Goal: Information Seeking & Learning: Check status

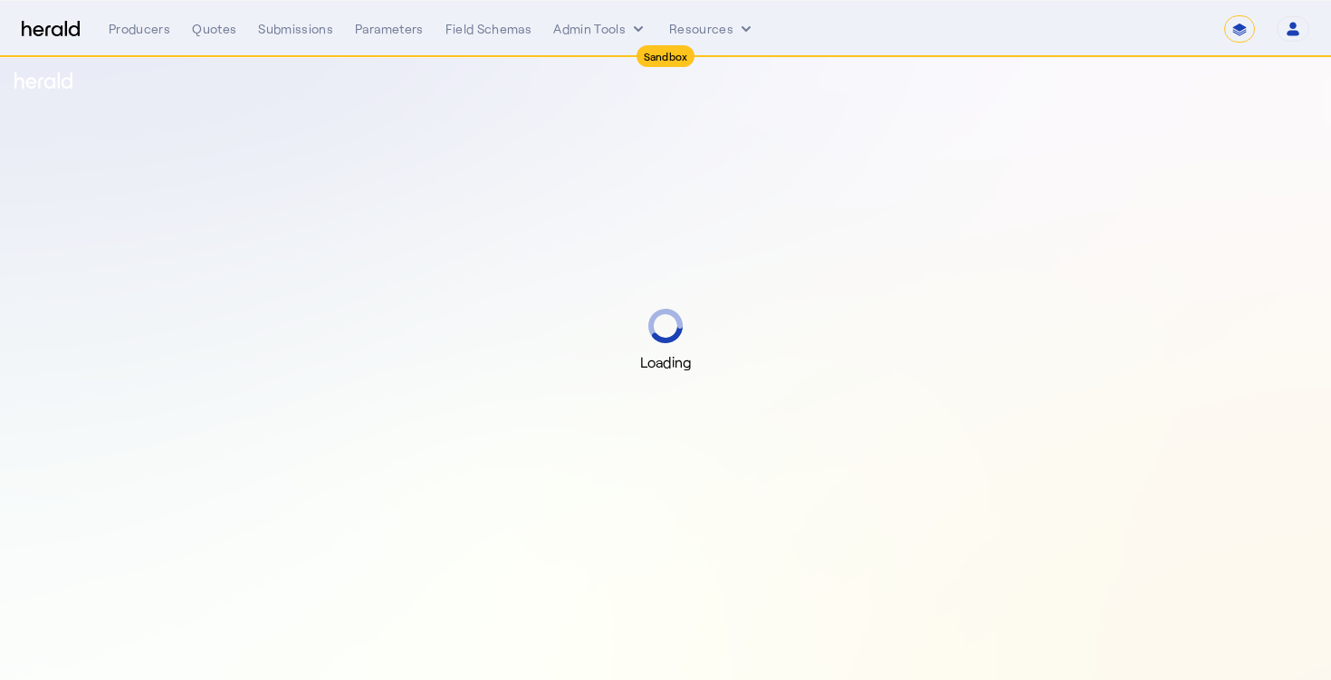
select select "*******"
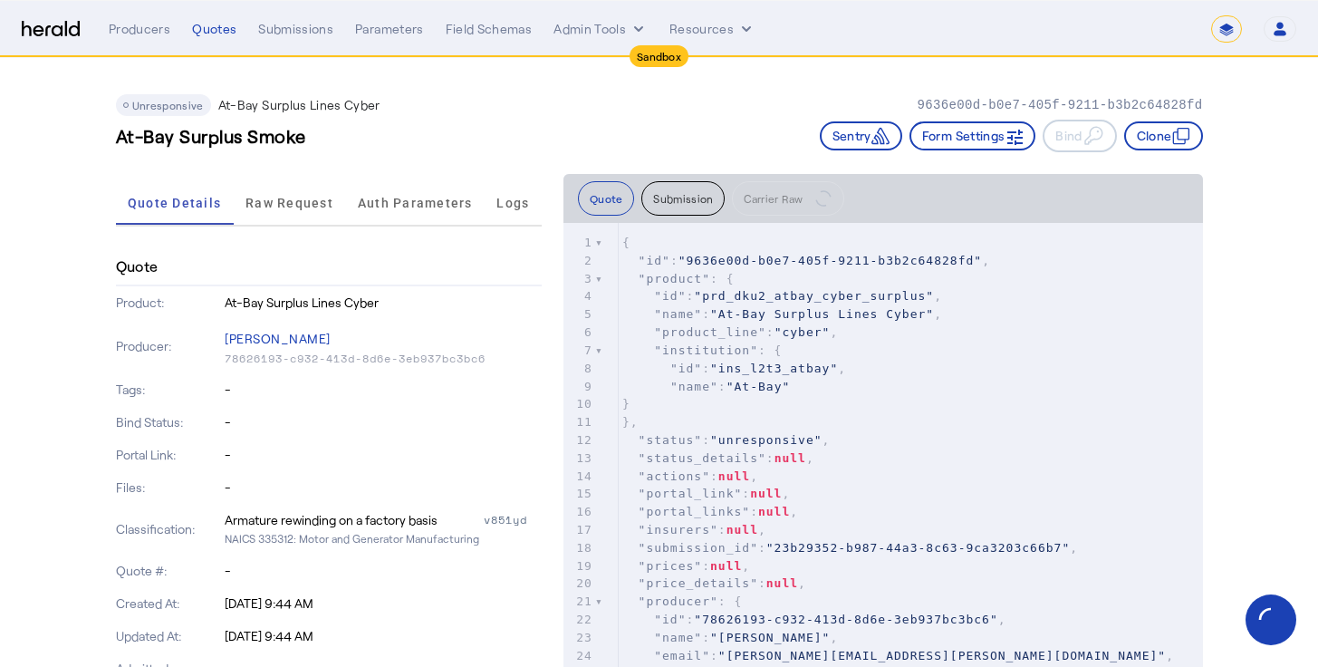
click at [438, 135] on div "At-Bay Surplus Smoke Sentry Form Settings Bind Clone" at bounding box center [659, 136] width 1087 height 33
click at [253, 28] on div "Producers Quotes Submissions Parameters Field Schemas Admin Tools Resources" at bounding box center [660, 29] width 1102 height 18
click at [187, 27] on div "Producers Quotes Submissions Parameters Field Schemas Admin Tools Resources" at bounding box center [660, 29] width 1102 height 18
click at [75, 24] on img at bounding box center [51, 29] width 58 height 17
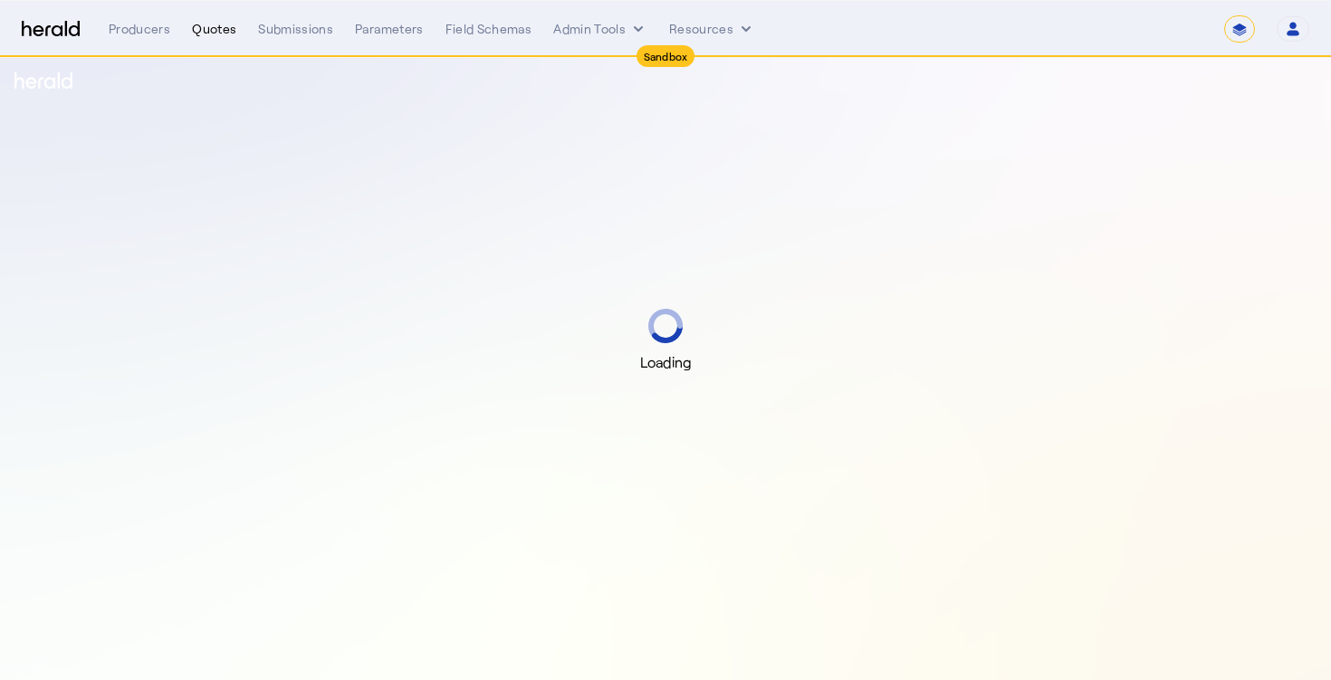
click at [209, 34] on div "Quotes" at bounding box center [214, 29] width 44 height 18
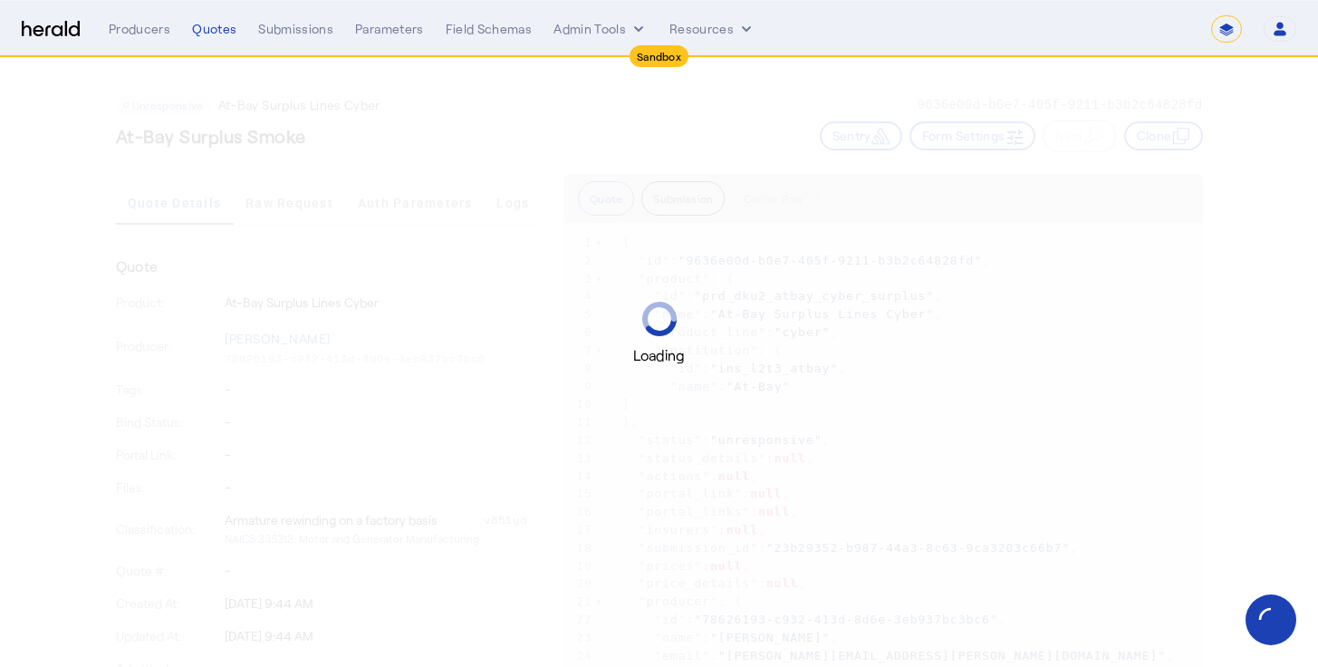
click at [71, 30] on img at bounding box center [51, 29] width 58 height 17
click at [956, 88] on div "Loading" at bounding box center [659, 333] width 1318 height 667
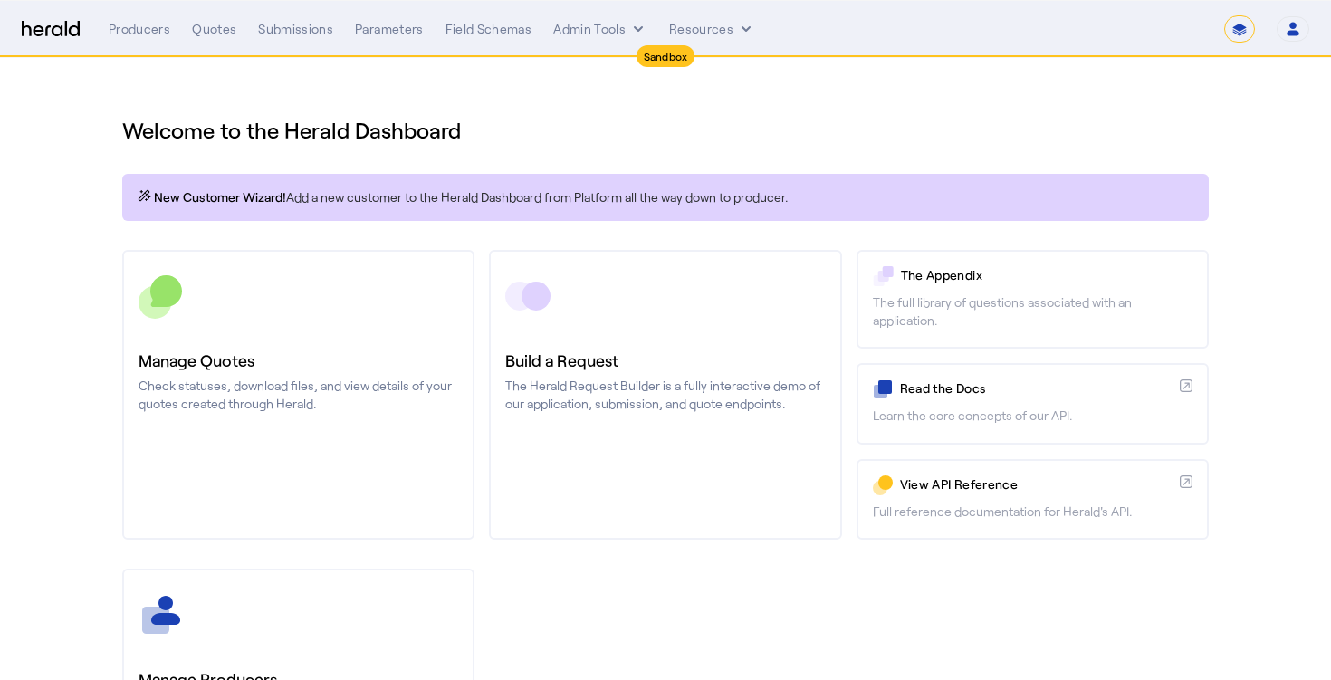
click at [541, 102] on div "Welcome to the Herald Dashboard" at bounding box center [665, 119] width 1087 height 51
click at [508, 107] on div "Welcome to the Herald Dashboard" at bounding box center [665, 119] width 1087 height 51
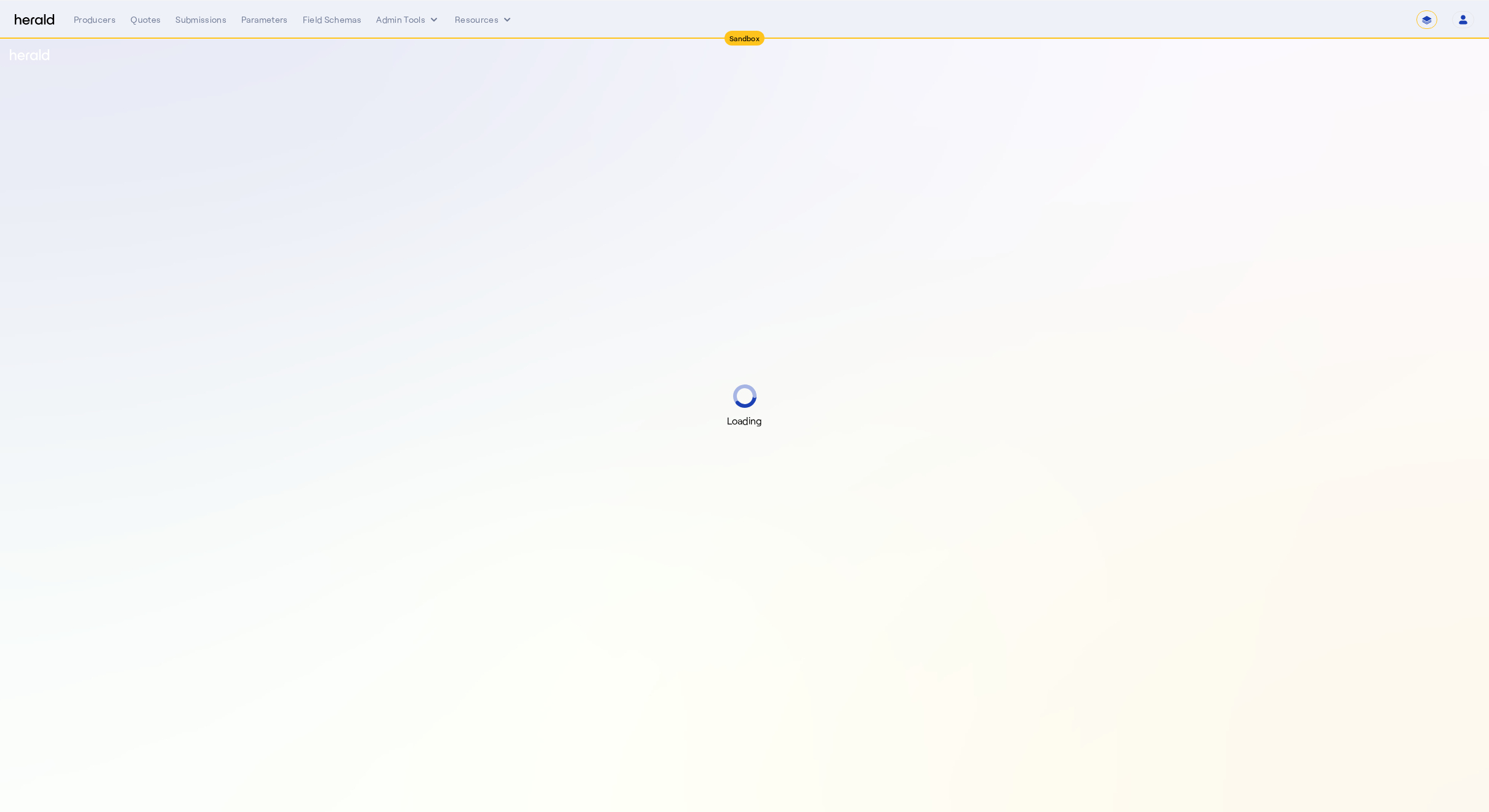
select select "*******"
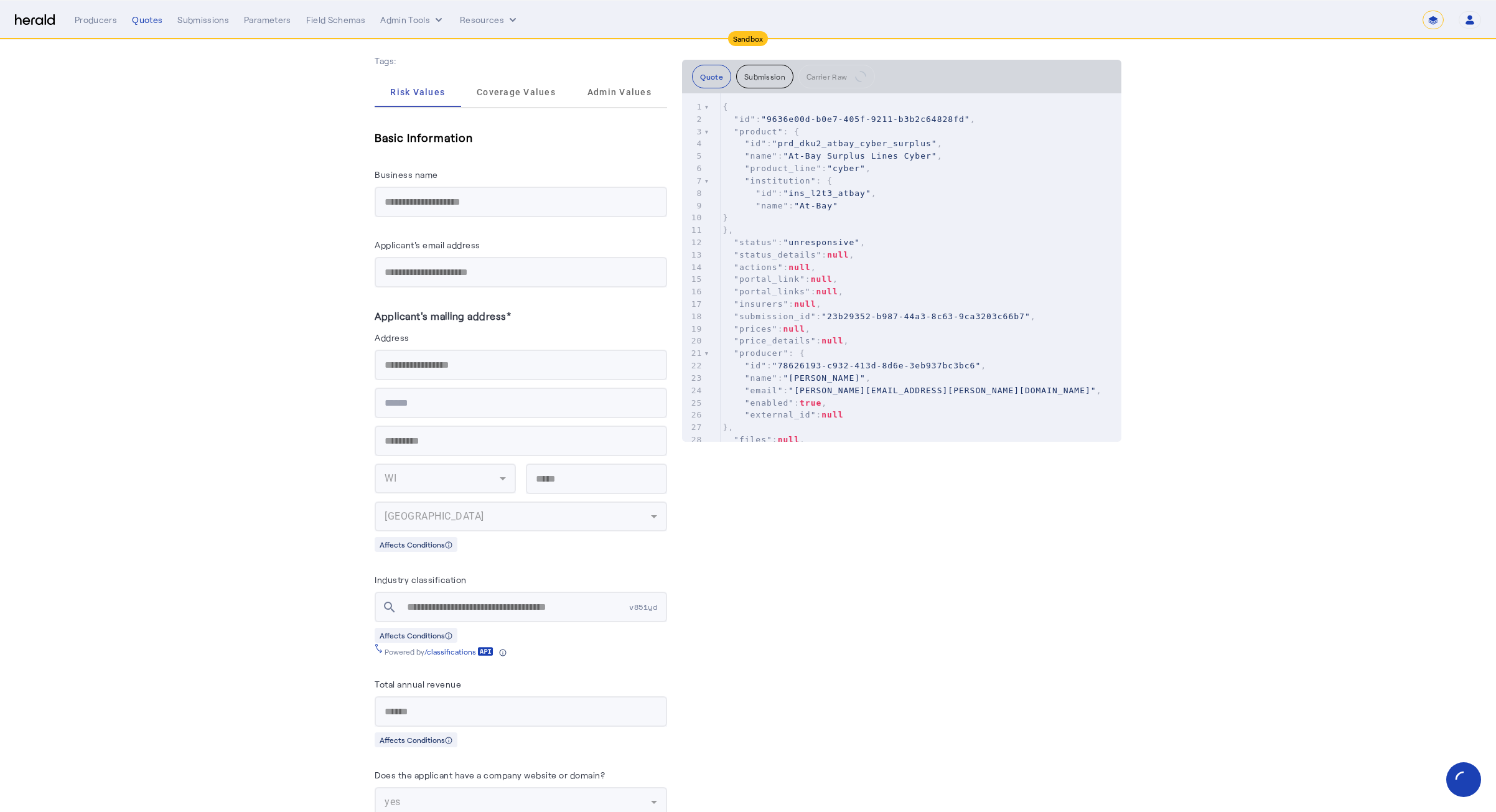
scroll to position [752, 0]
click at [276, 181] on app-quote-details "Unresponsive At-Bay Surplus Lines Cyber 9636e00d-b0e7-405f-9211-b3b2c64828fd At…" at bounding box center [748, 697] width 1496 height 2820
click at [415, 10] on div "**********" at bounding box center [778, 19] width 1407 height 19
click at [409, 17] on button "Admin Tools" at bounding box center [412, 20] width 65 height 12
click at [260, 155] on div at bounding box center [748, 406] width 1496 height 812
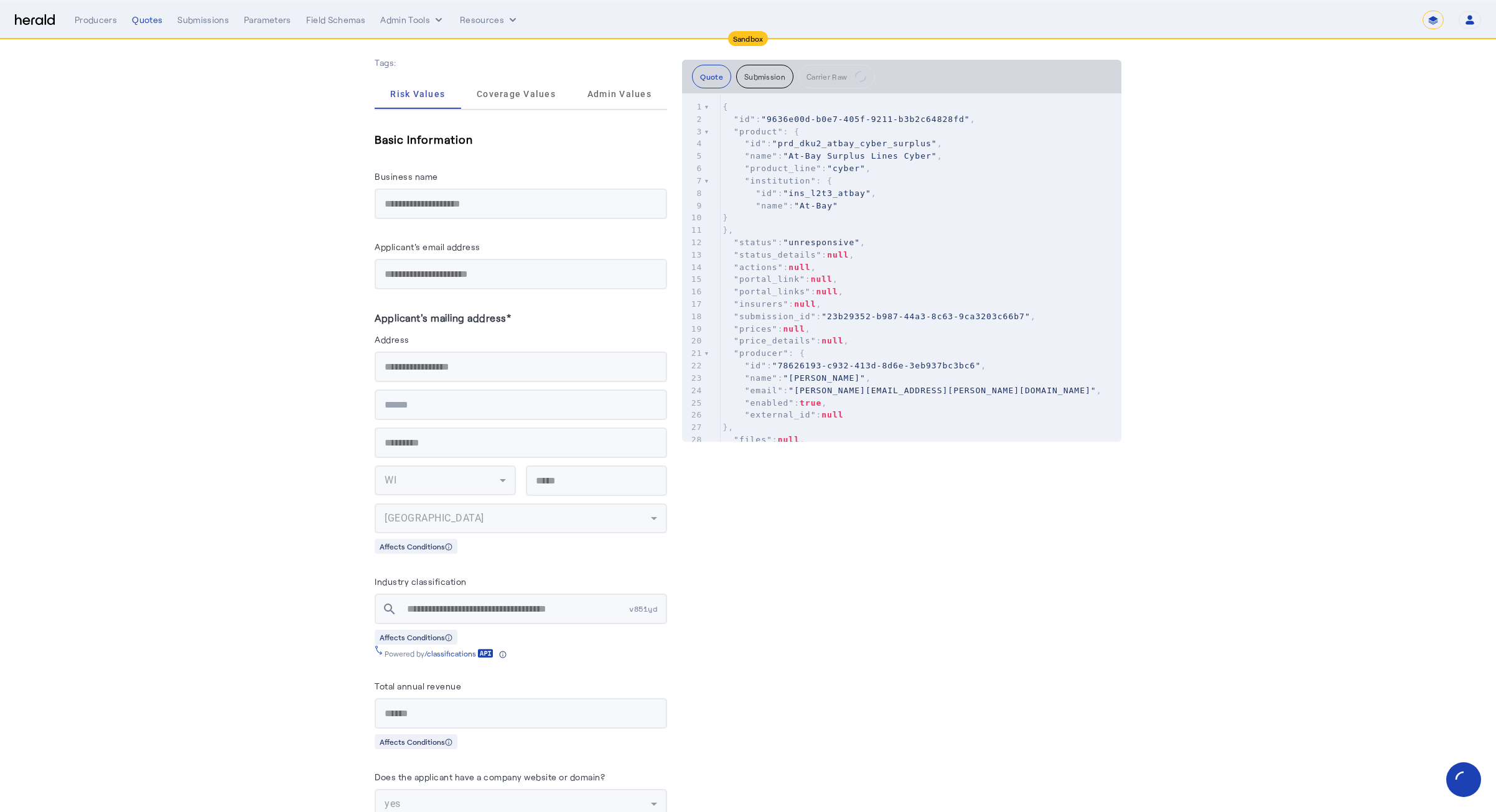
click at [399, 10] on div "**********" at bounding box center [778, 19] width 1407 height 19
click at [393, 16] on button "Admin Tools" at bounding box center [412, 20] width 65 height 12
click at [241, 163] on div at bounding box center [748, 406] width 1496 height 812
click at [403, 16] on button "Admin Tools" at bounding box center [412, 20] width 65 height 12
click at [408, 81] on span "Products Manager" at bounding box center [434, 76] width 91 height 15
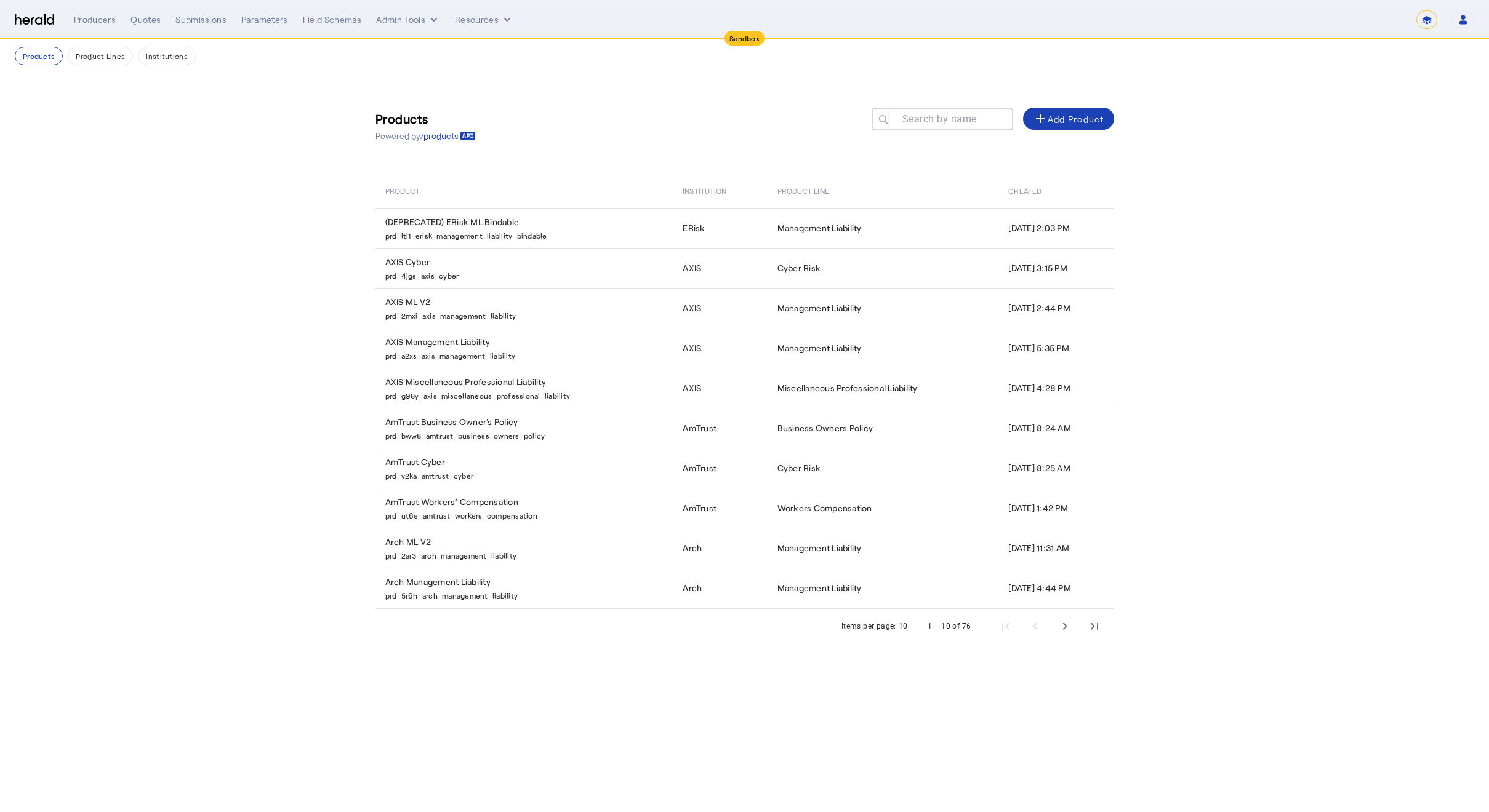
click at [231, 217] on section "Products Powered by /products Search by name search add Add Product Product Ins…" at bounding box center [744, 371] width 1489 height 595
click at [1059, 623] on span "Next page" at bounding box center [1064, 626] width 29 height 29
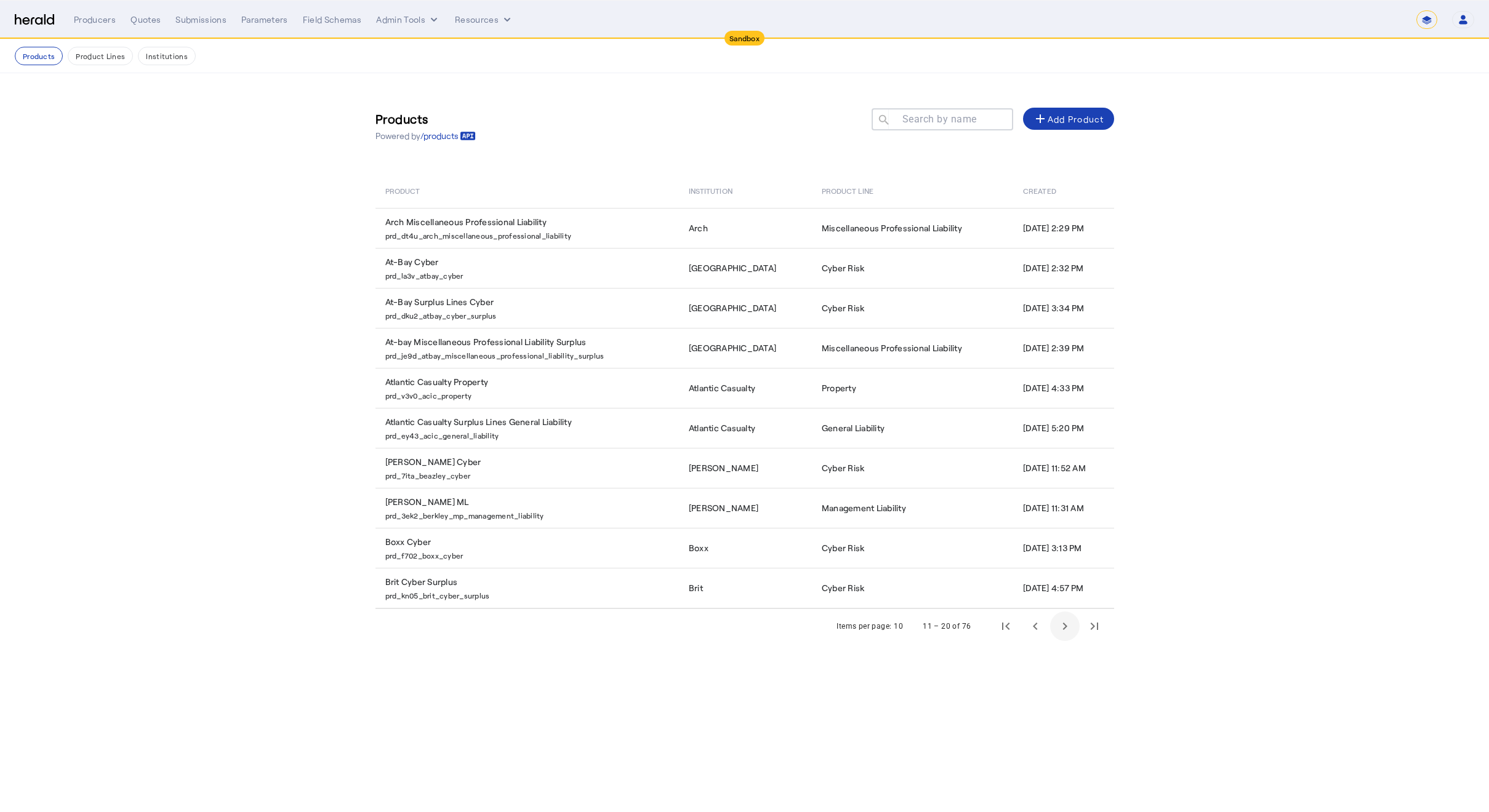
click at [1068, 622] on span "Next page" at bounding box center [1064, 626] width 29 height 29
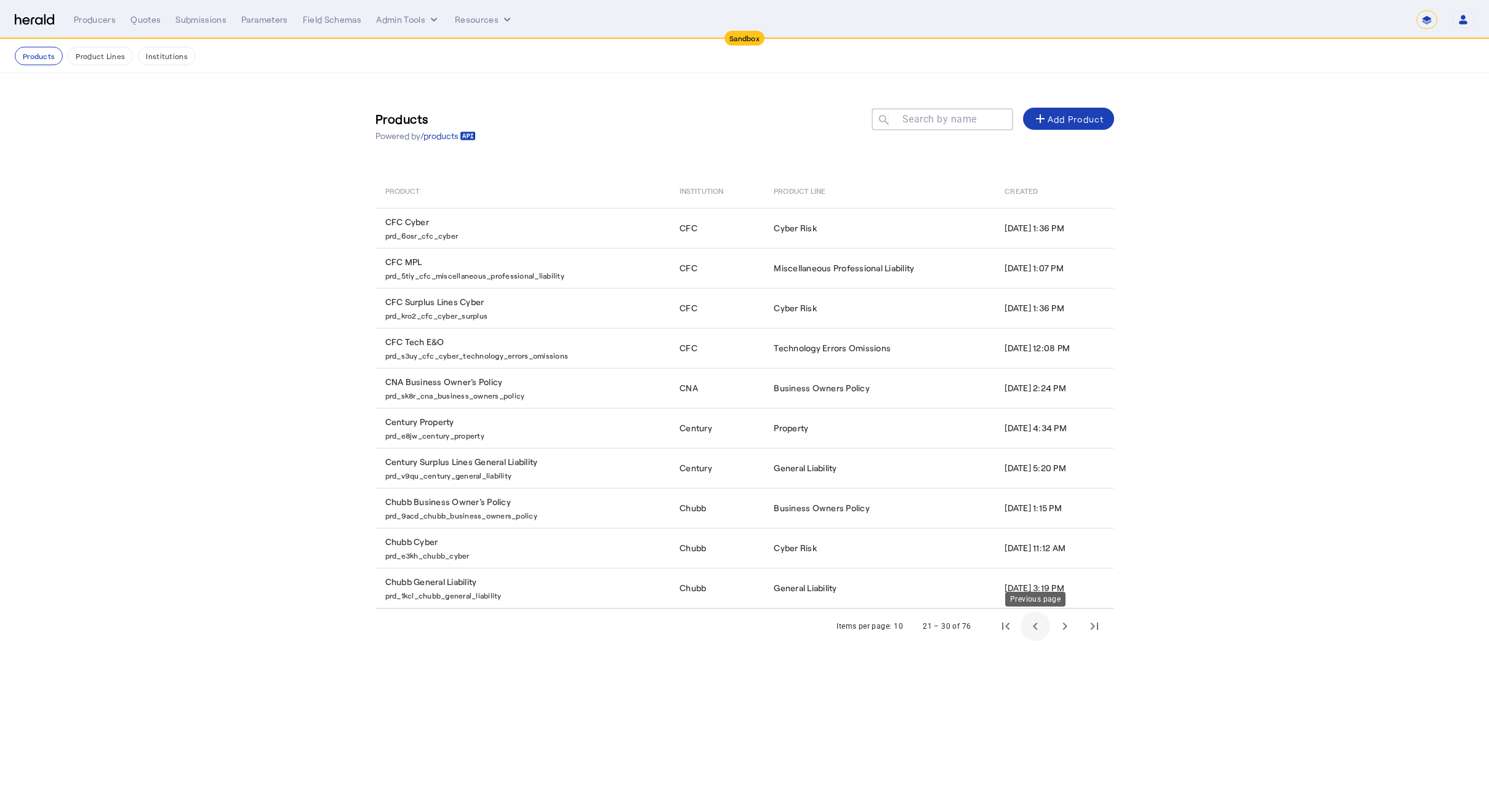
click at [1047, 624] on span "Previous page" at bounding box center [1034, 626] width 29 height 29
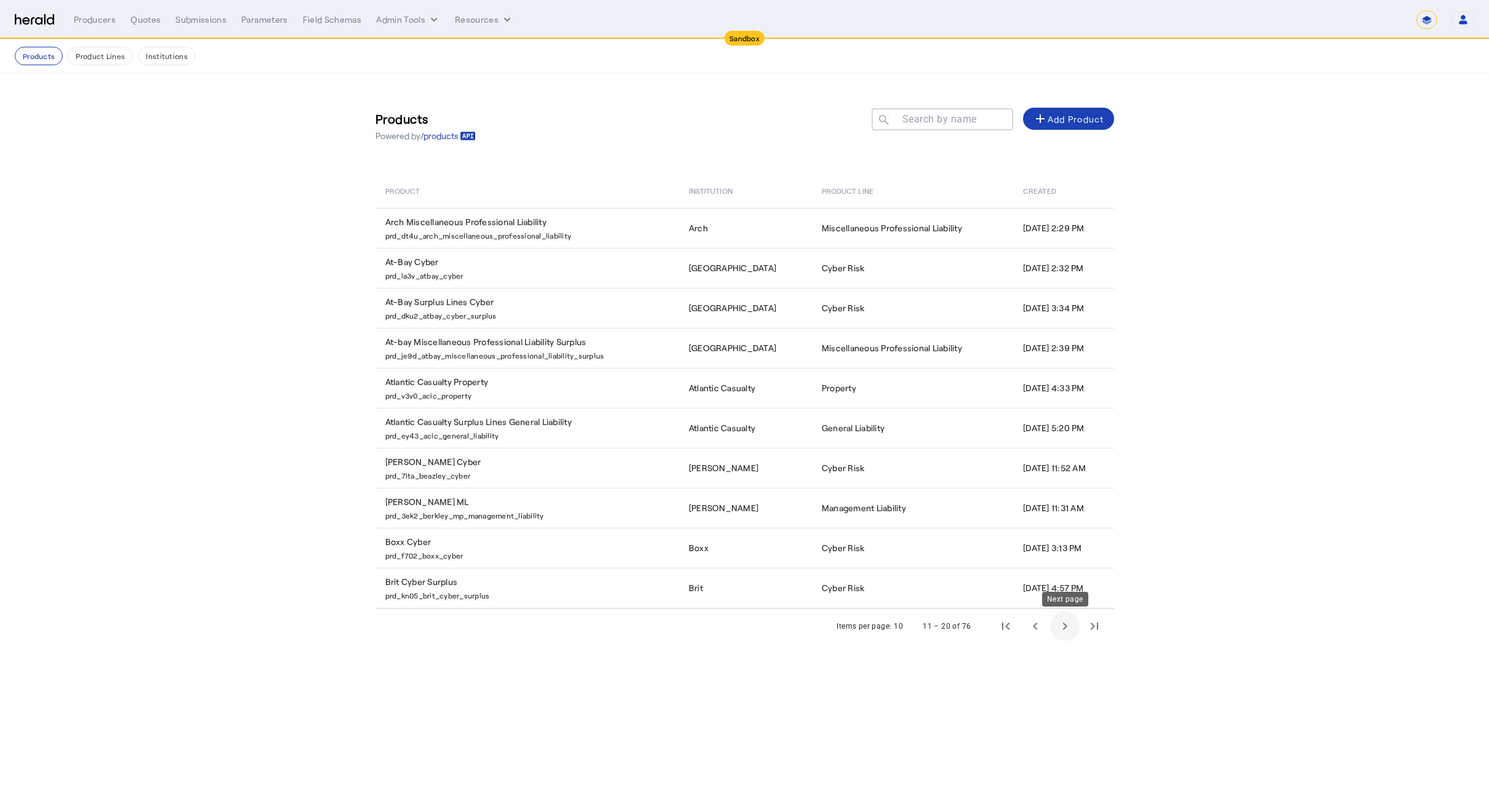
click at [1059, 623] on span "Next page" at bounding box center [1064, 626] width 29 height 29
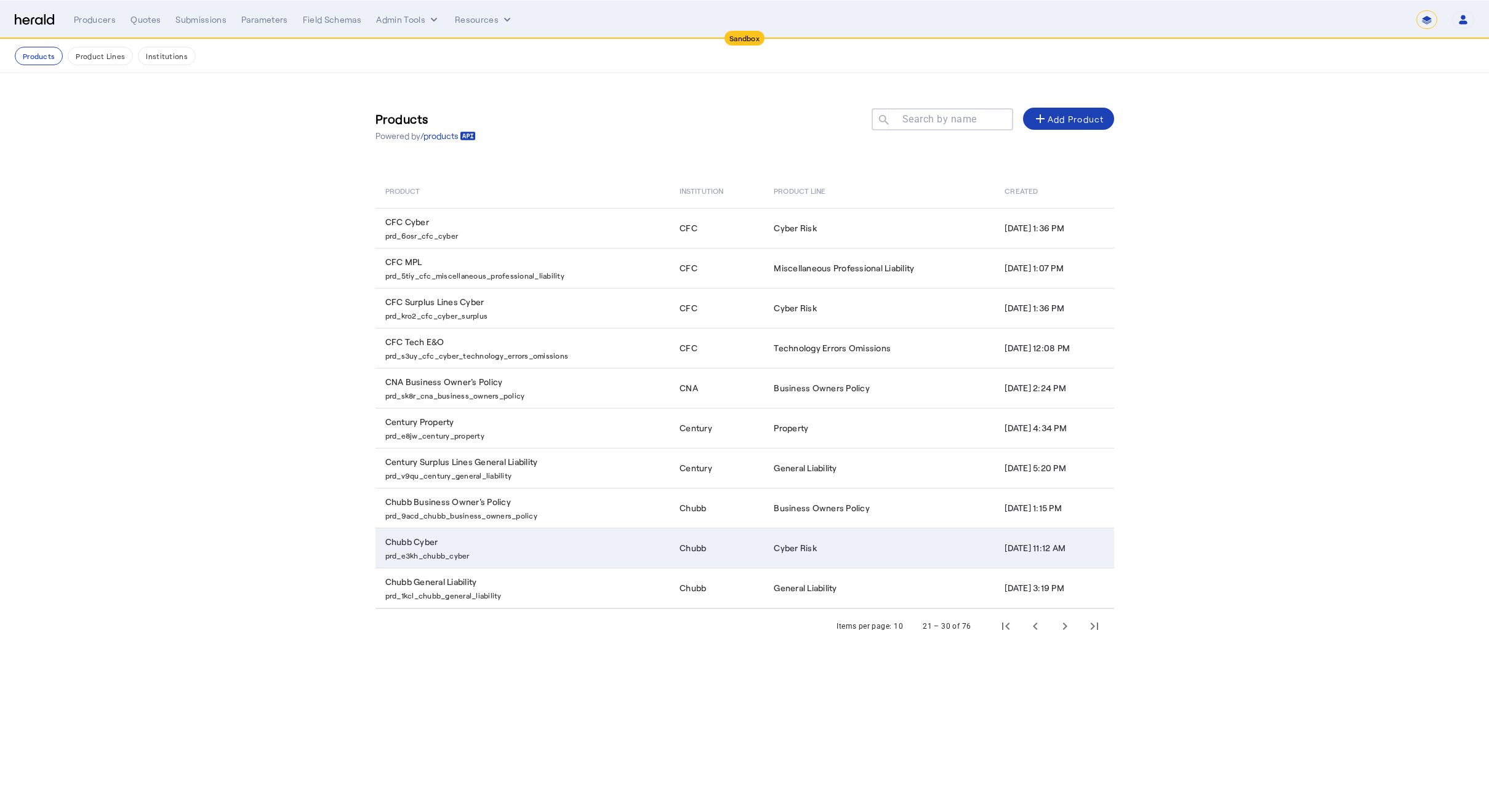
click at [523, 548] on p "prd_e3kh_chubb_cyber" at bounding box center [525, 554] width 280 height 12
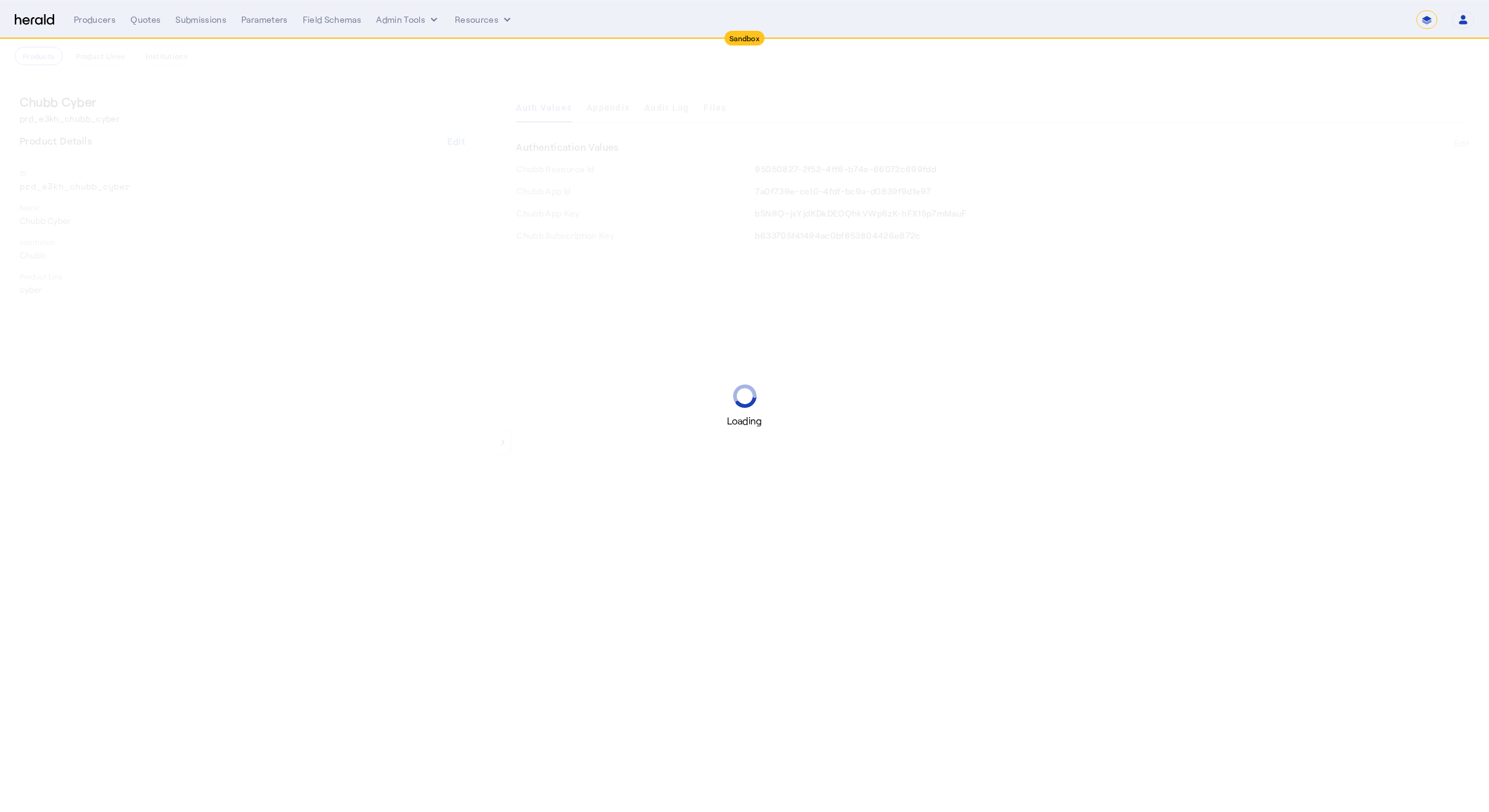
click at [639, 349] on div "Loading" at bounding box center [744, 406] width 1489 height 812
click at [779, 77] on div "Loading" at bounding box center [744, 406] width 1489 height 812
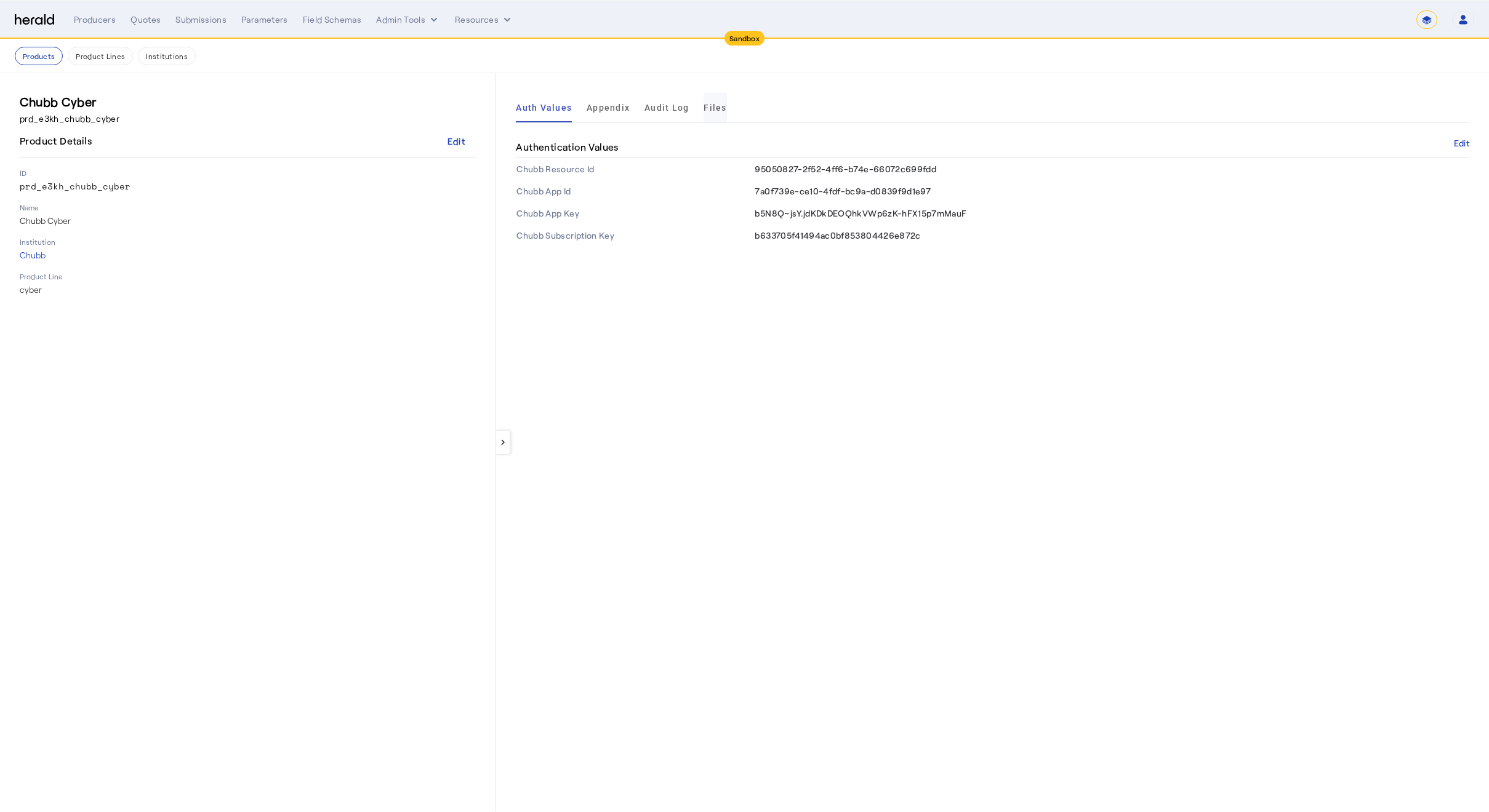
click at [718, 105] on span "Files" at bounding box center [715, 107] width 23 height 9
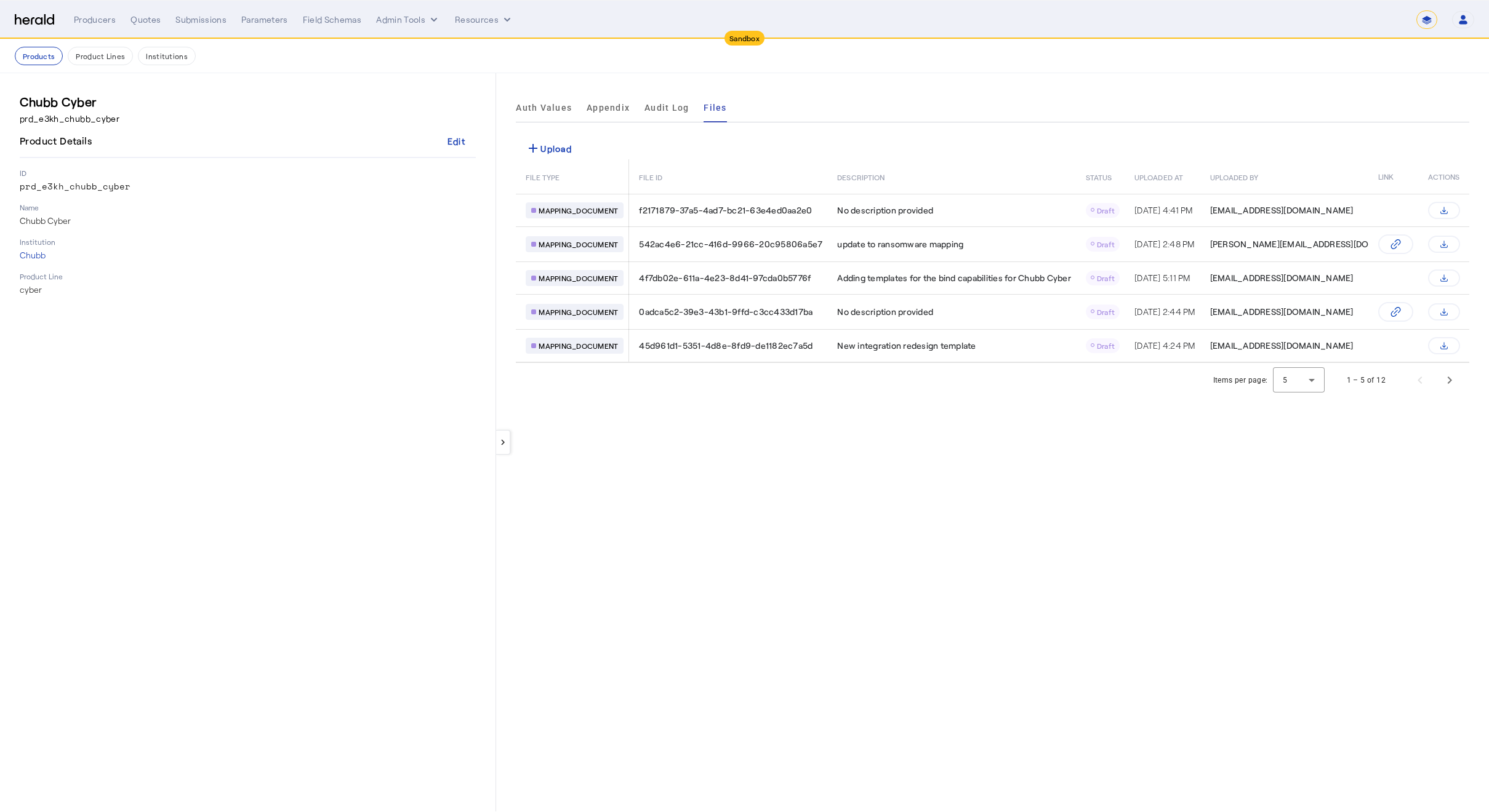
click at [812, 85] on div "keyboard_arrow_left Auth Values Appendix Audit Log Files add Upload FILE TYPE F…" at bounding box center [992, 442] width 993 height 739
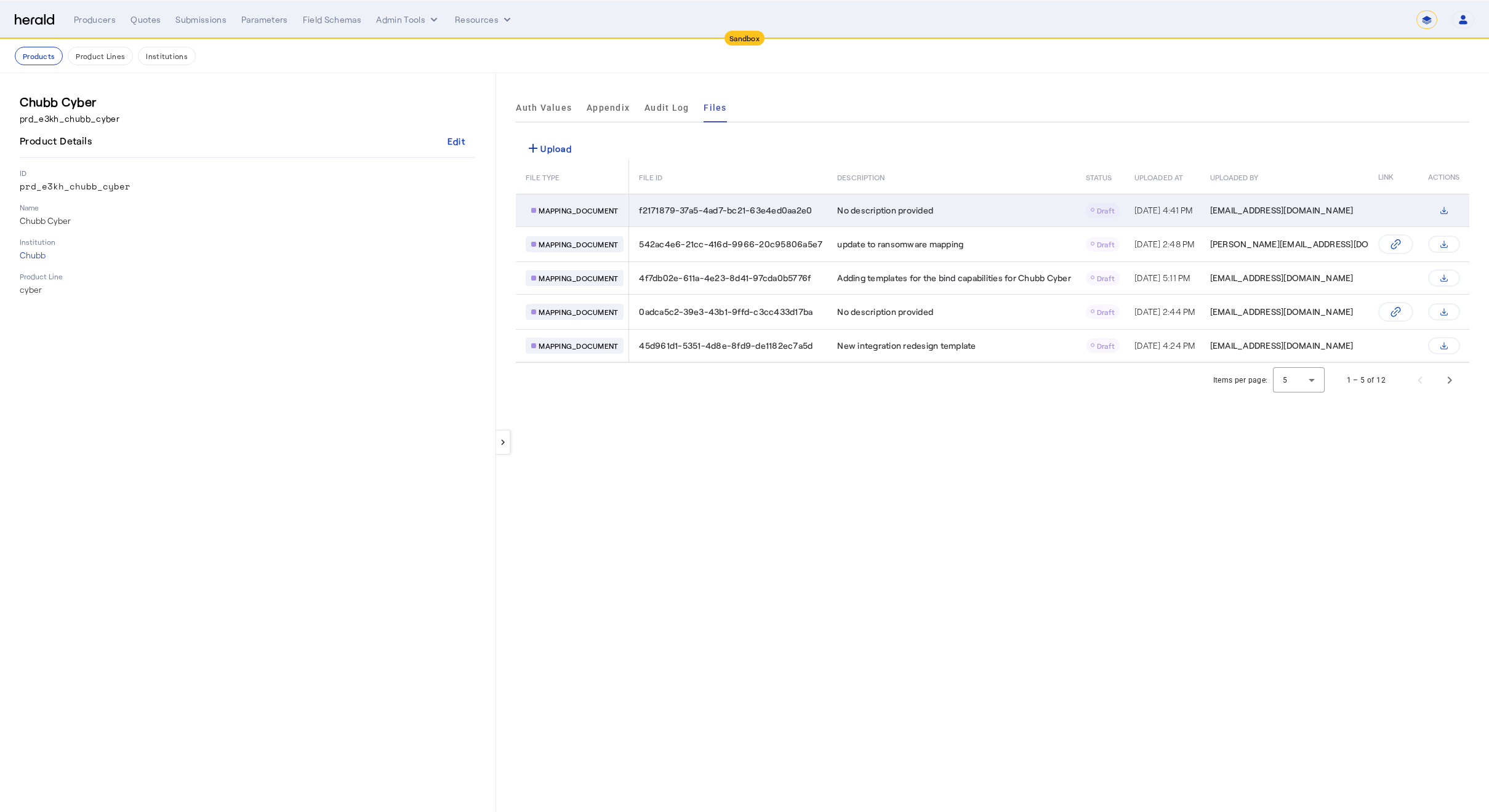
click at [1452, 211] on svg-icon "Table view of all product files" at bounding box center [1443, 210] width 20 height 10
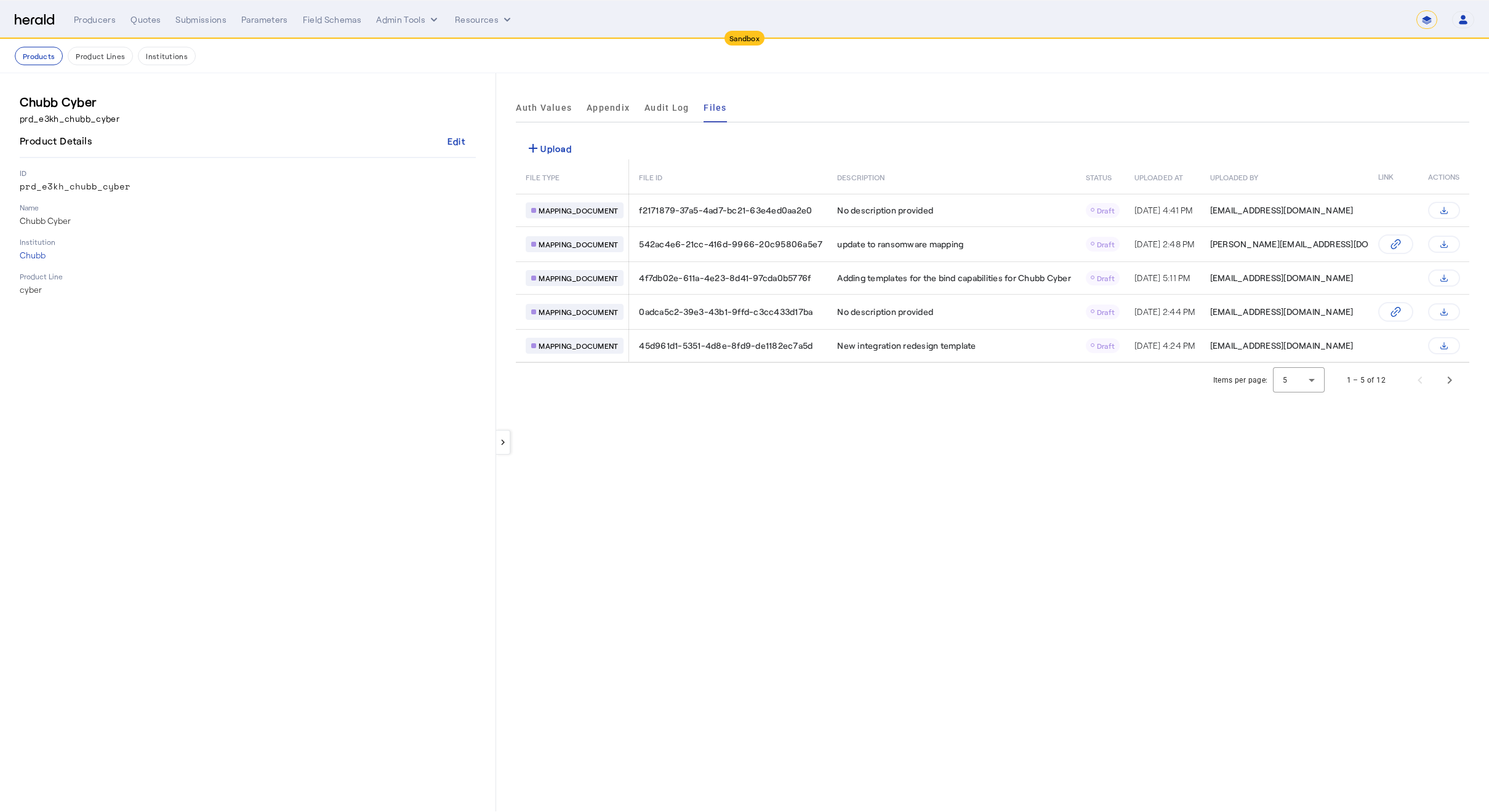
click at [1108, 101] on div "Auth Values Appendix Audit Log Files" at bounding box center [992, 107] width 953 height 29
click at [179, 154] on div "Product Details Edit" at bounding box center [247, 141] width 456 height 33
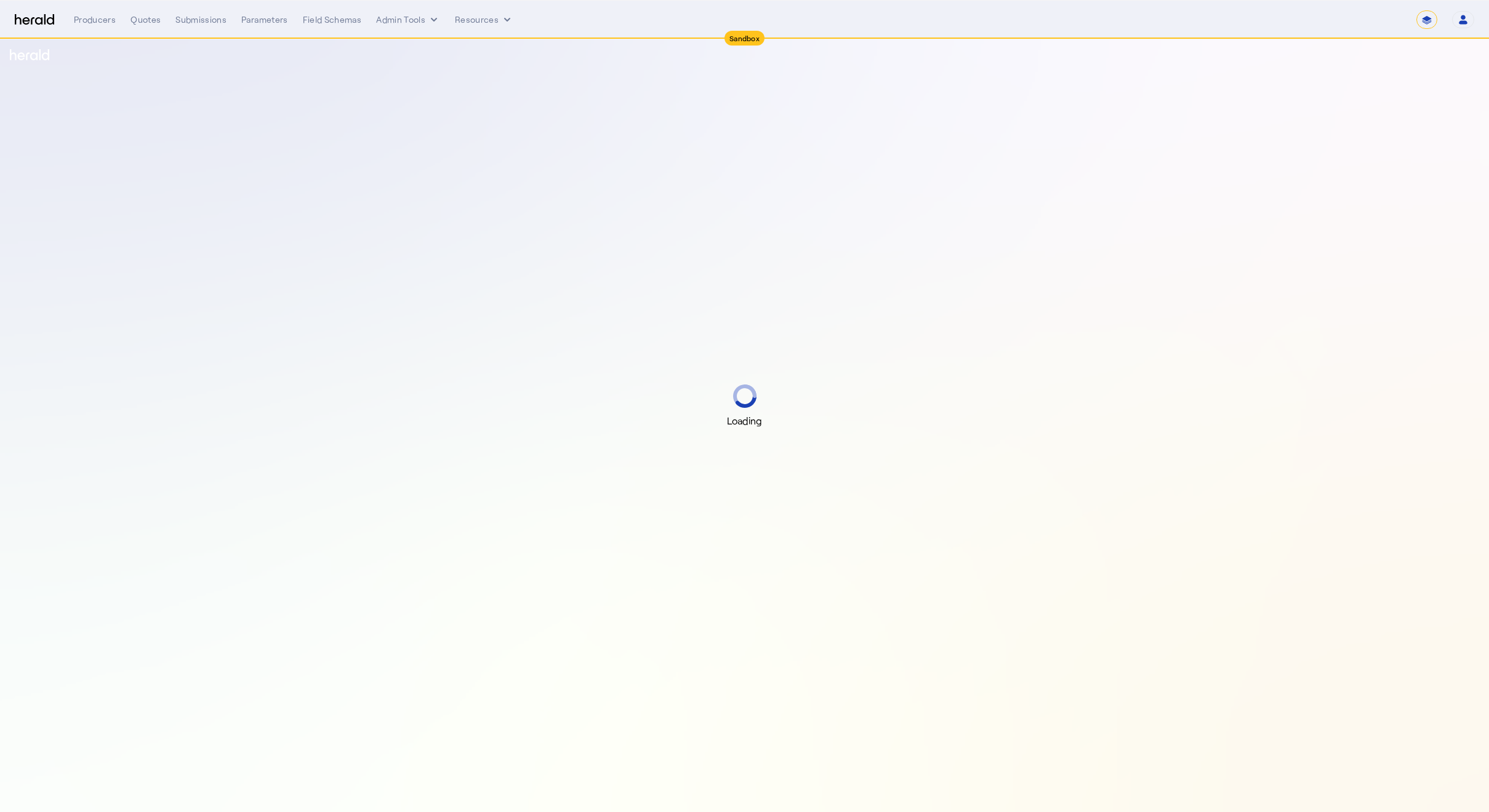
select select "*******"
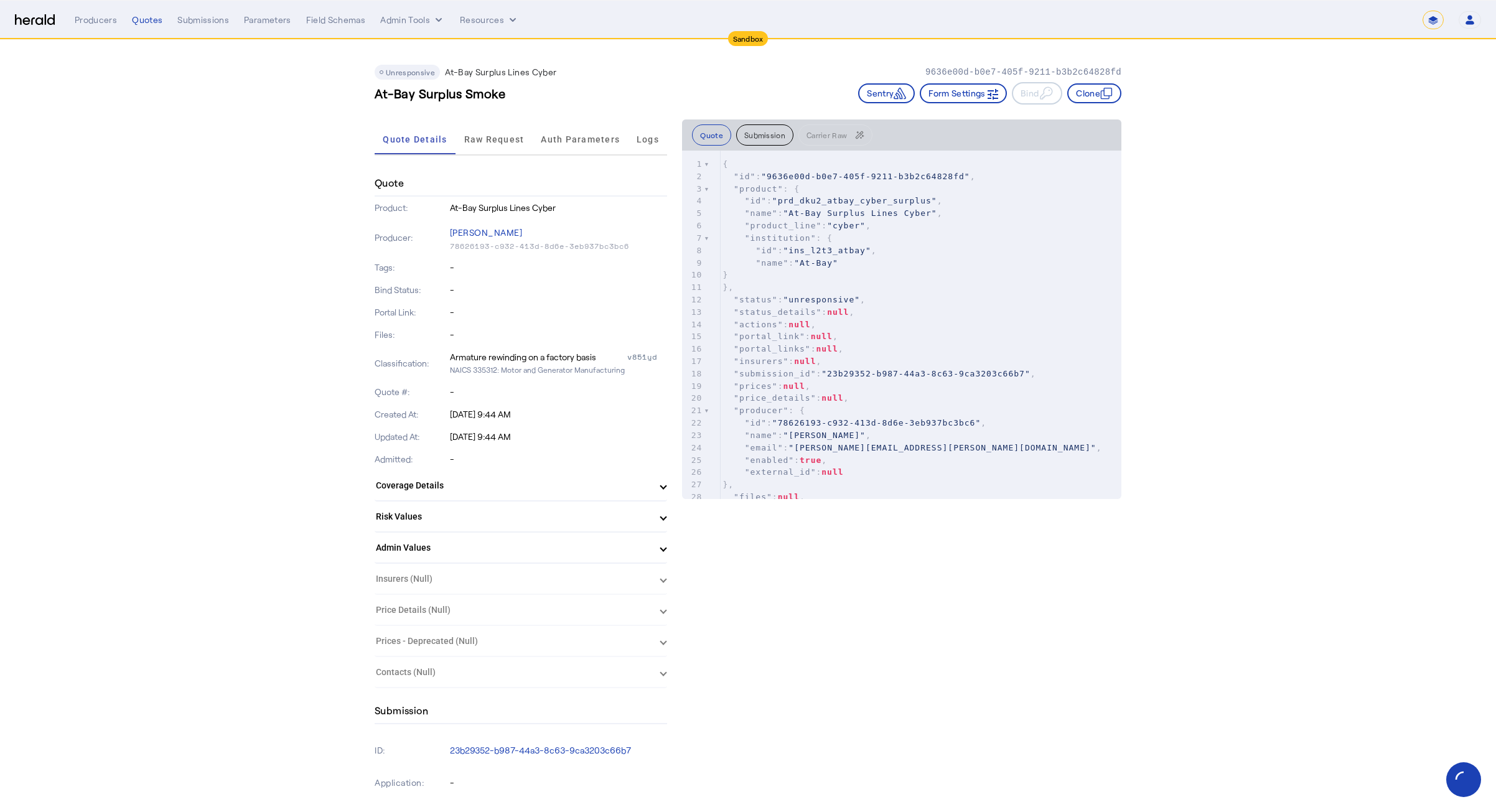
click at [34, 12] on div "**********" at bounding box center [748, 19] width 1466 height 19
click at [36, 14] on img at bounding box center [35, 20] width 40 height 12
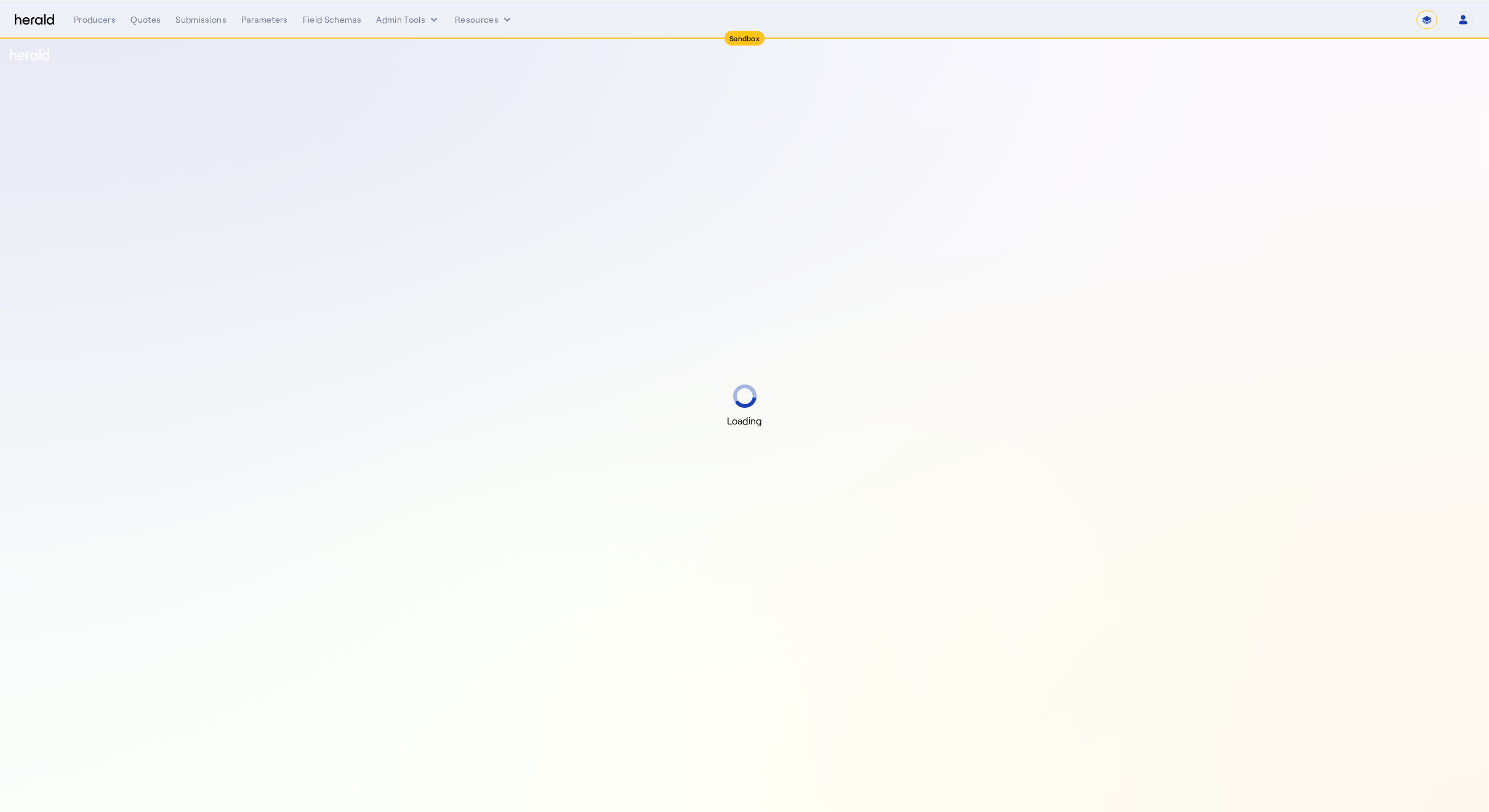
click at [104, 82] on div "Loading" at bounding box center [744, 406] width 1489 height 812
click at [139, 23] on div "Quotes" at bounding box center [145, 20] width 30 height 12
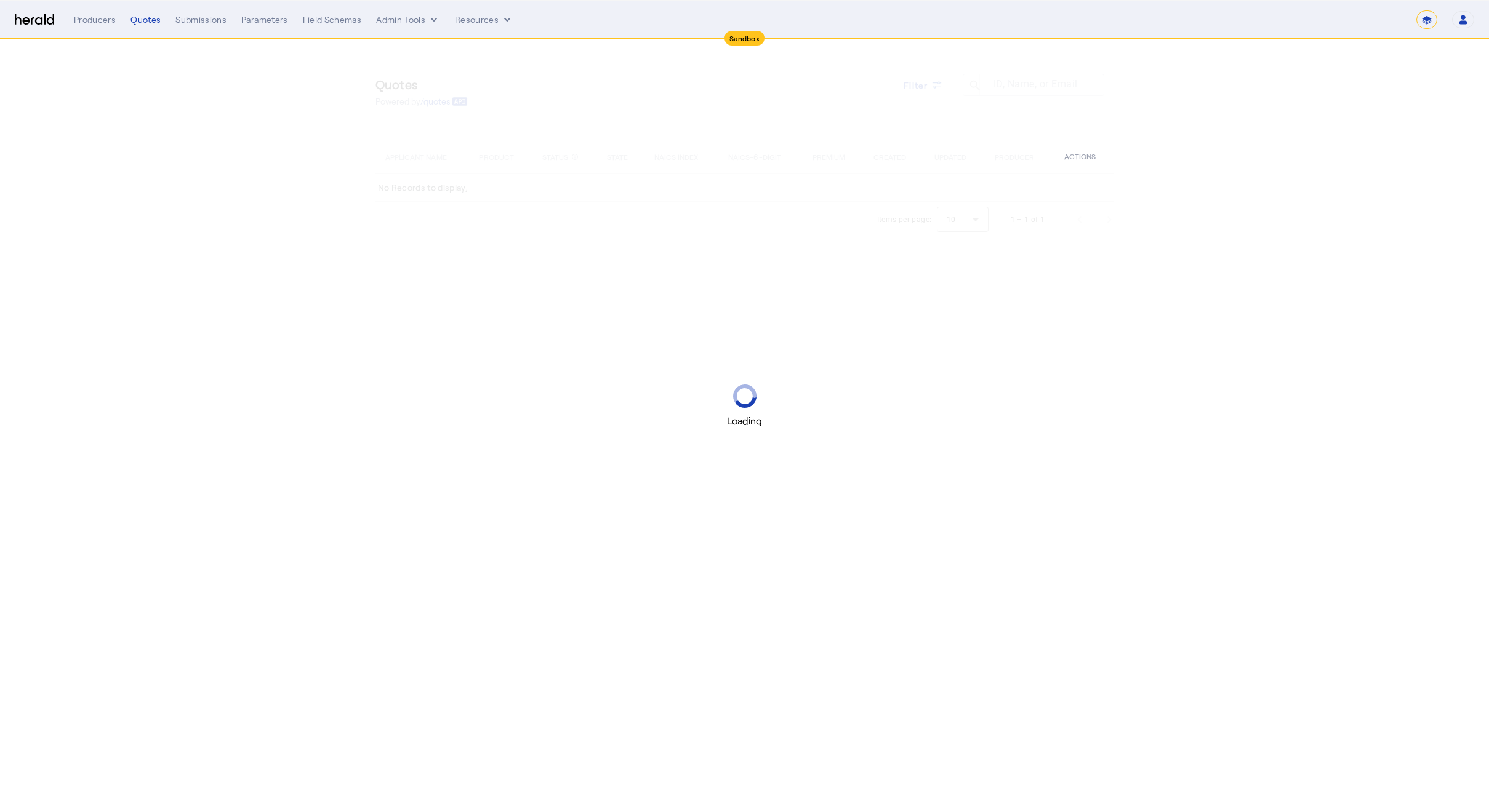
click at [370, 470] on div "Loading" at bounding box center [744, 406] width 1489 height 812
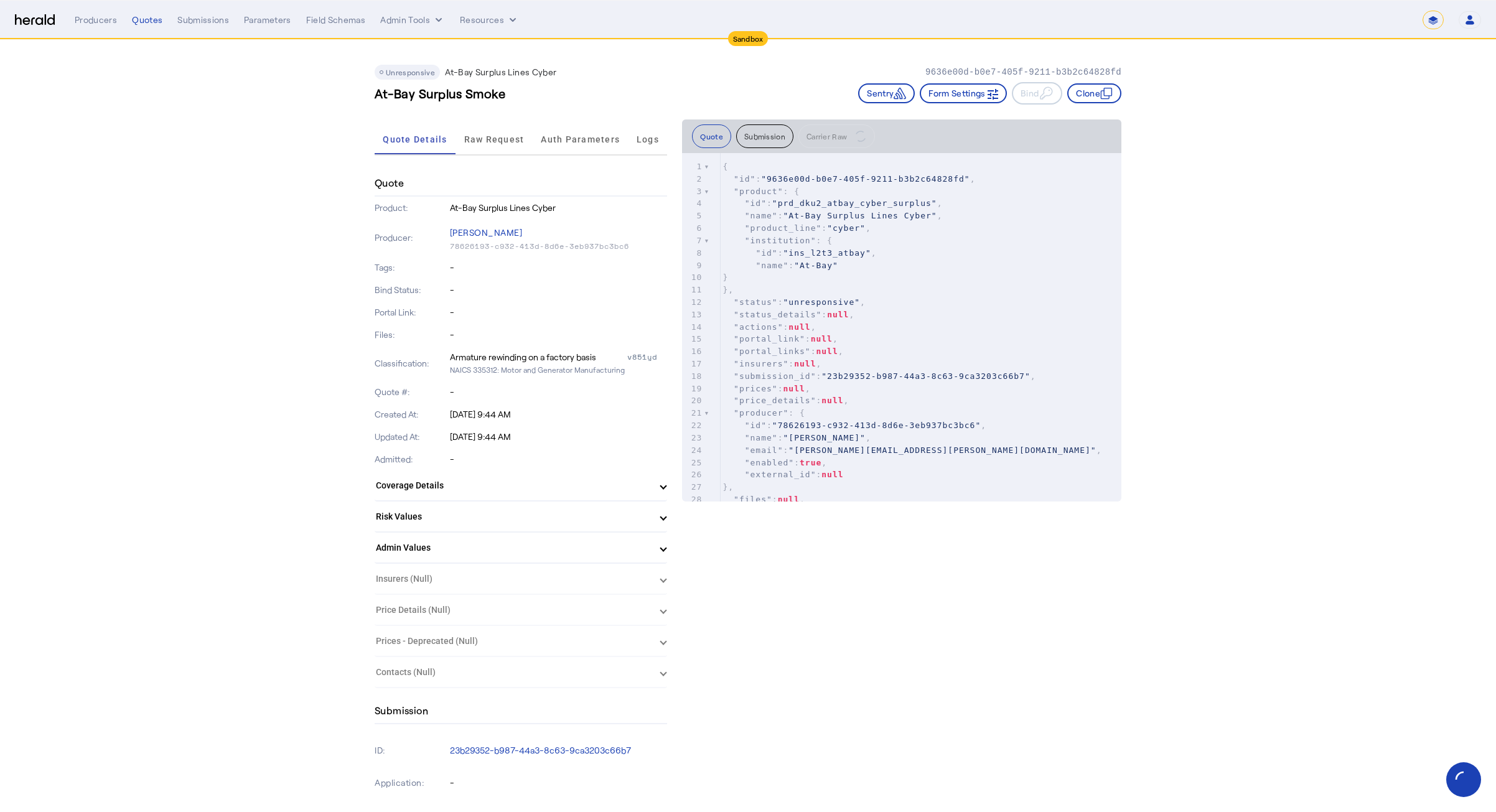
click at [137, 17] on div "Quotes" at bounding box center [147, 20] width 30 height 12
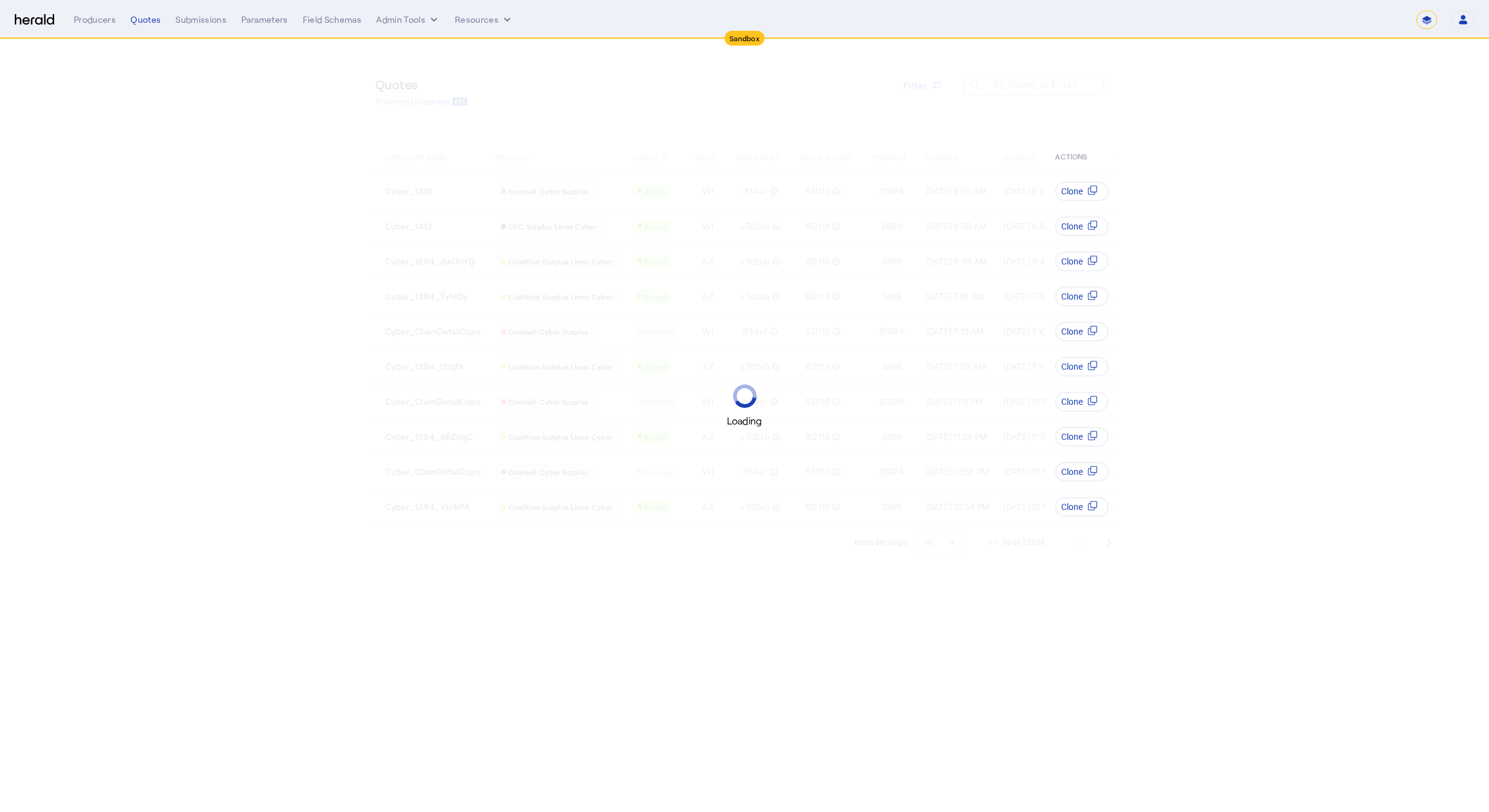
click at [211, 241] on div "Loading" at bounding box center [744, 406] width 1489 height 812
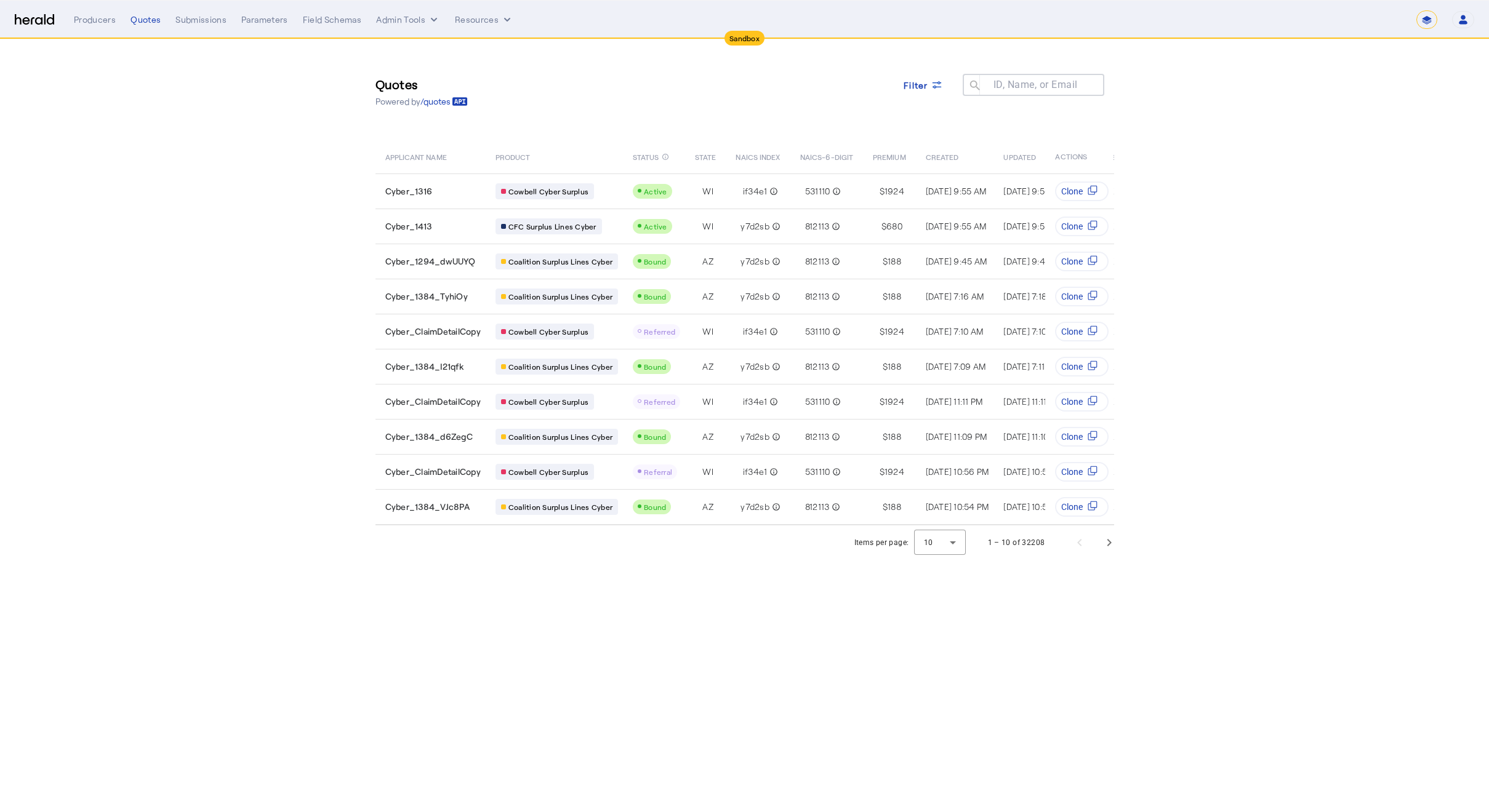
click at [720, 105] on div "Quotes Powered by /quotes Filter ID, Name, or Email search" at bounding box center [744, 92] width 739 height 56
click at [1121, 557] on span "Next page" at bounding box center [1108, 542] width 29 height 29
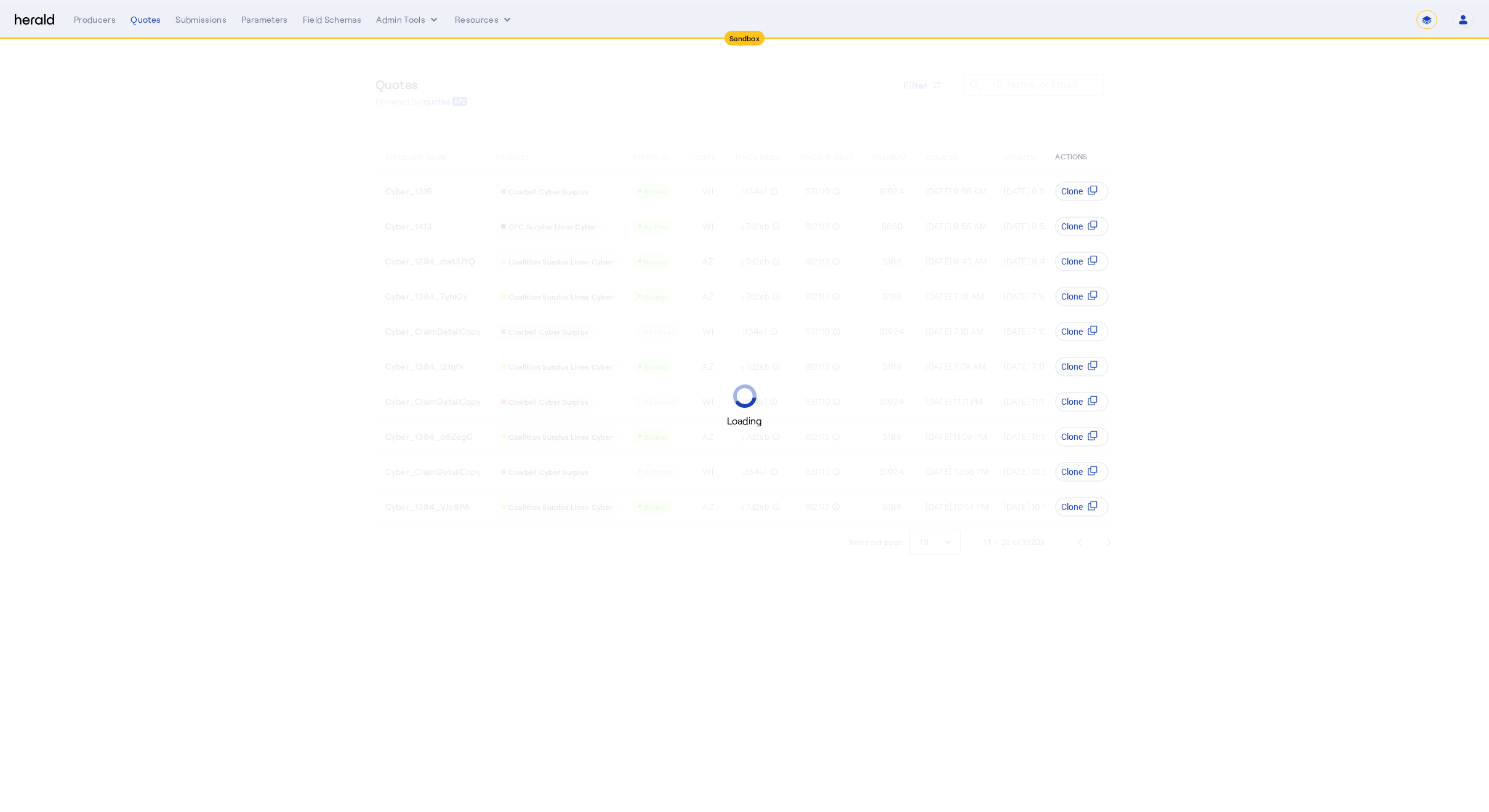
click at [573, 564] on div "Loading" at bounding box center [744, 406] width 1489 height 812
click at [765, 103] on div "Loading" at bounding box center [744, 406] width 1489 height 812
drag, startPoint x: 896, startPoint y: 103, endPoint x: 919, endPoint y: 86, distance: 28.6
click at [896, 102] on div "Loading" at bounding box center [744, 406] width 1489 height 812
click at [920, 85] on div "Loading" at bounding box center [744, 406] width 1489 height 812
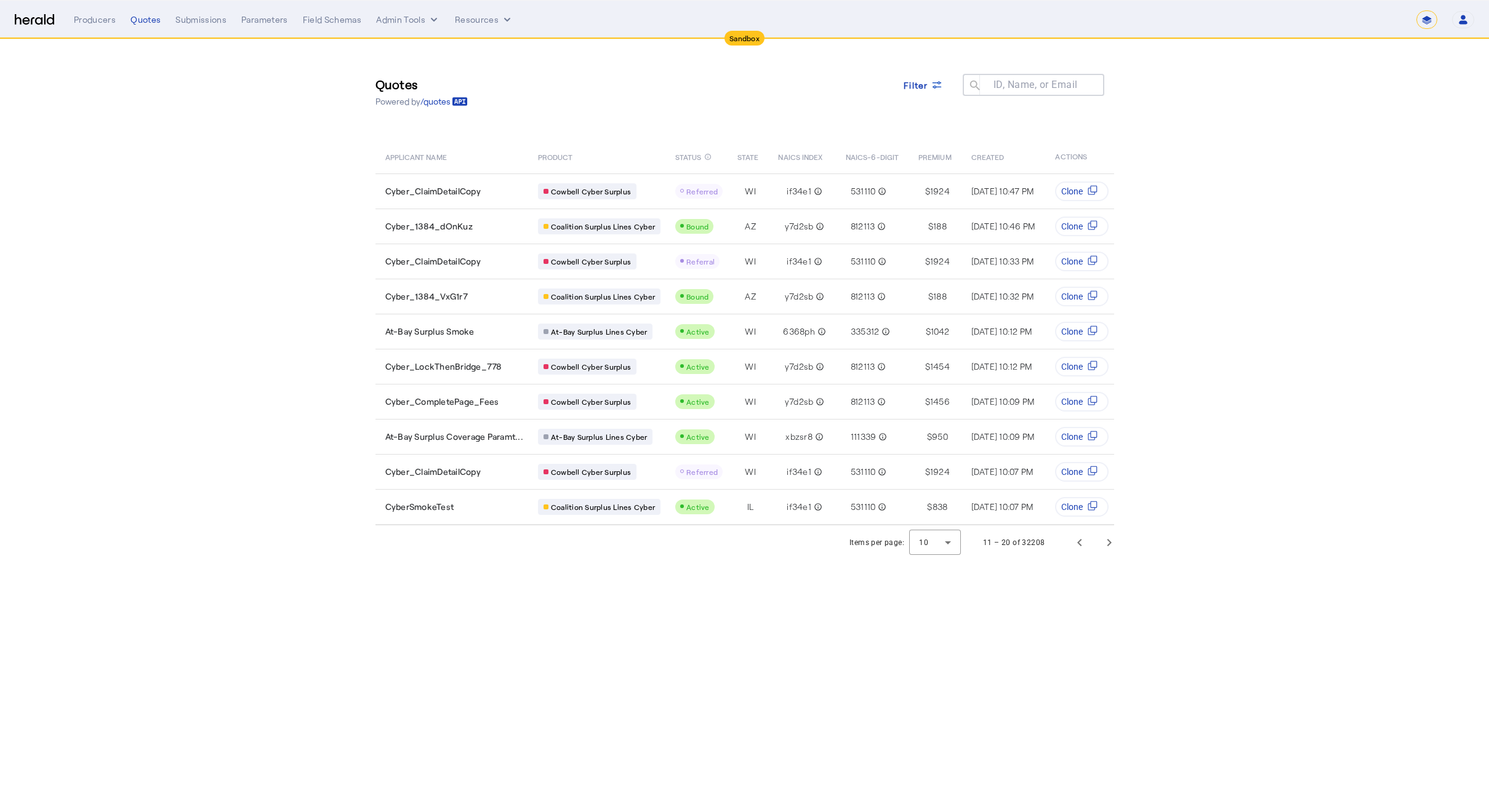
click at [801, 90] on div "Quotes Powered by /quotes Filter ID, Name, or Email search" at bounding box center [744, 92] width 739 height 56
click at [925, 86] on span "Filter" at bounding box center [915, 85] width 24 height 13
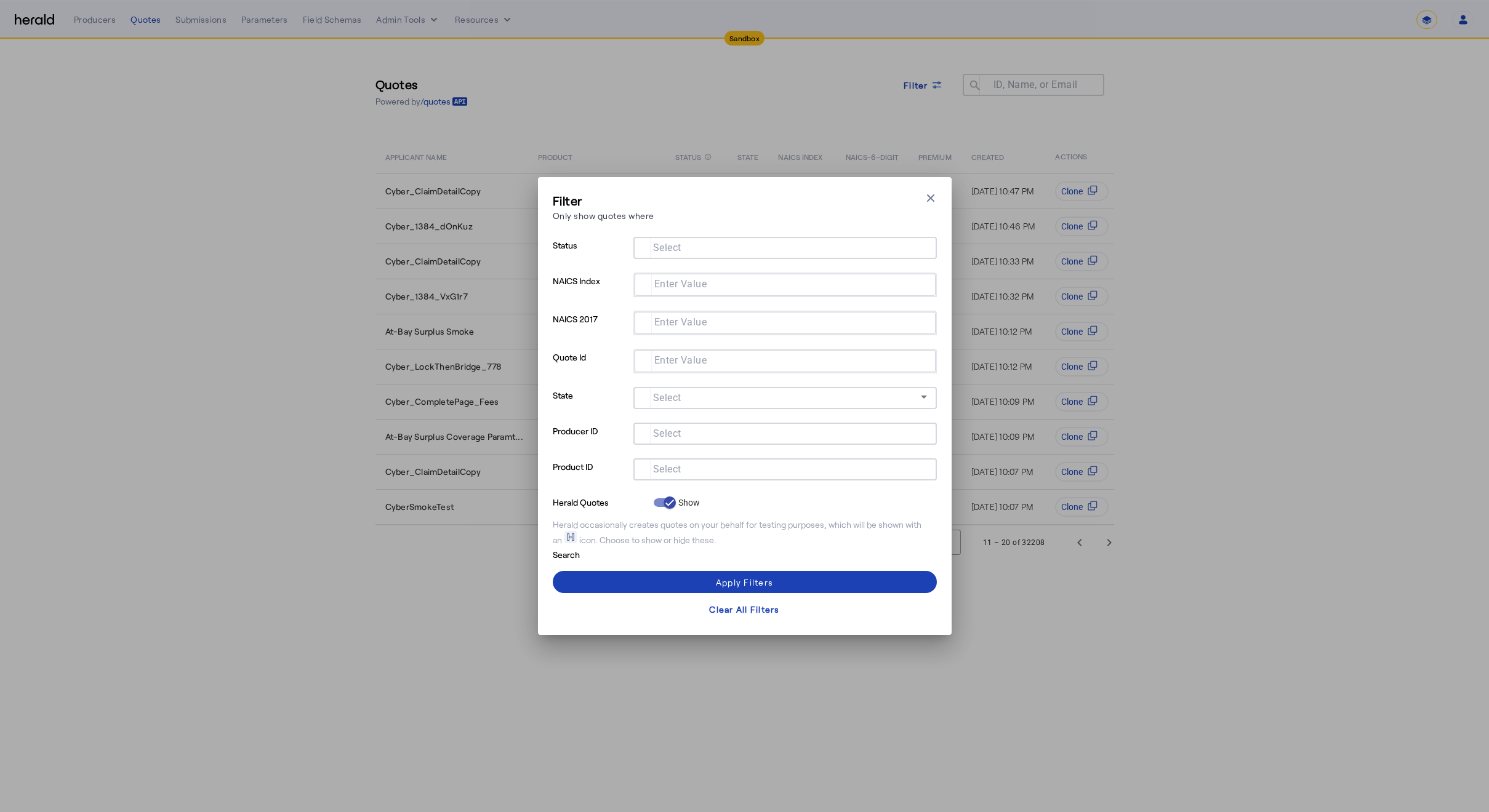
click at [734, 453] on div at bounding box center [785, 452] width 303 height 14
click at [733, 459] on div at bounding box center [784, 470] width 283 height 22
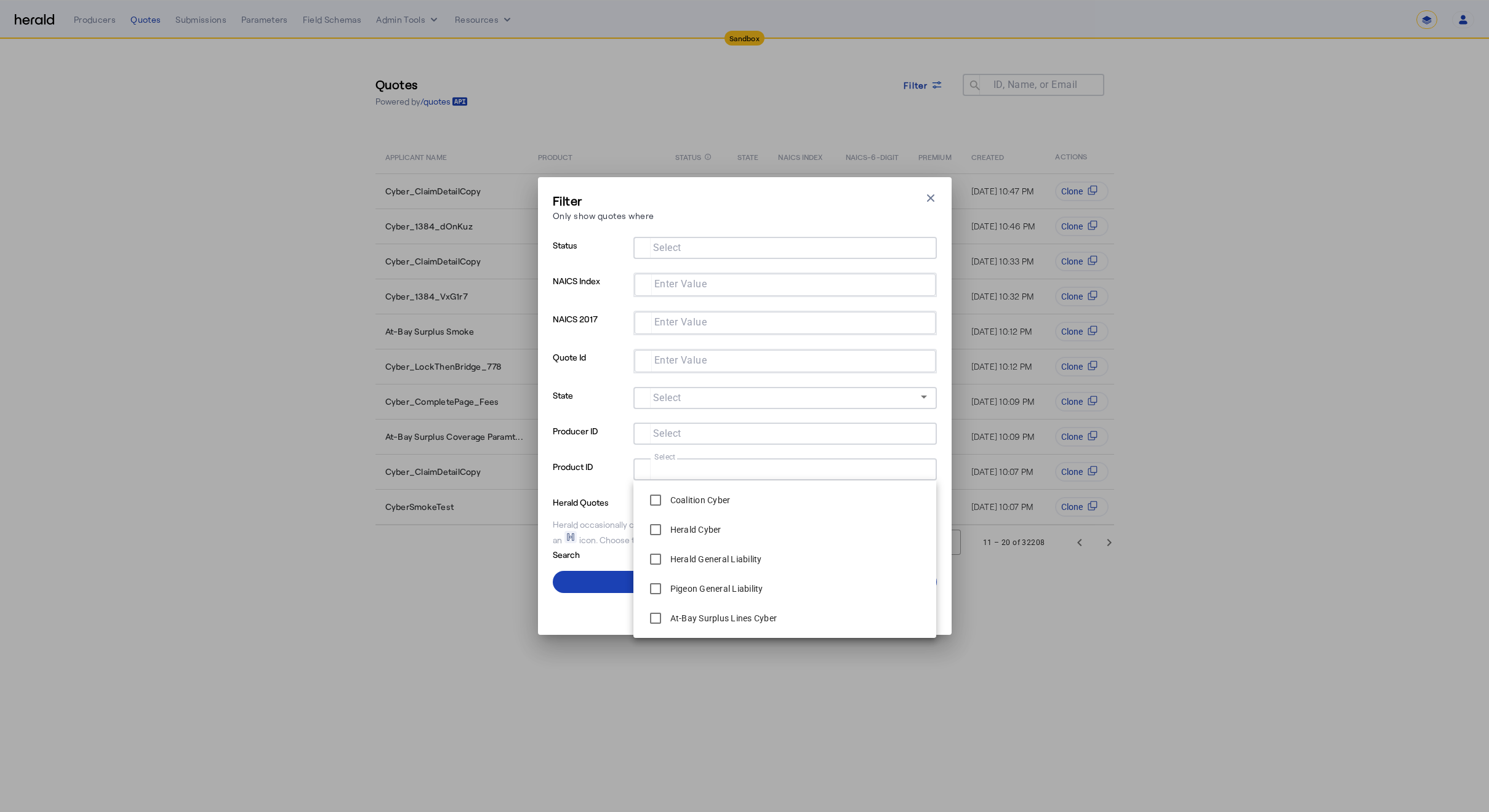
click at [749, 253] on div at bounding box center [784, 248] width 283 height 22
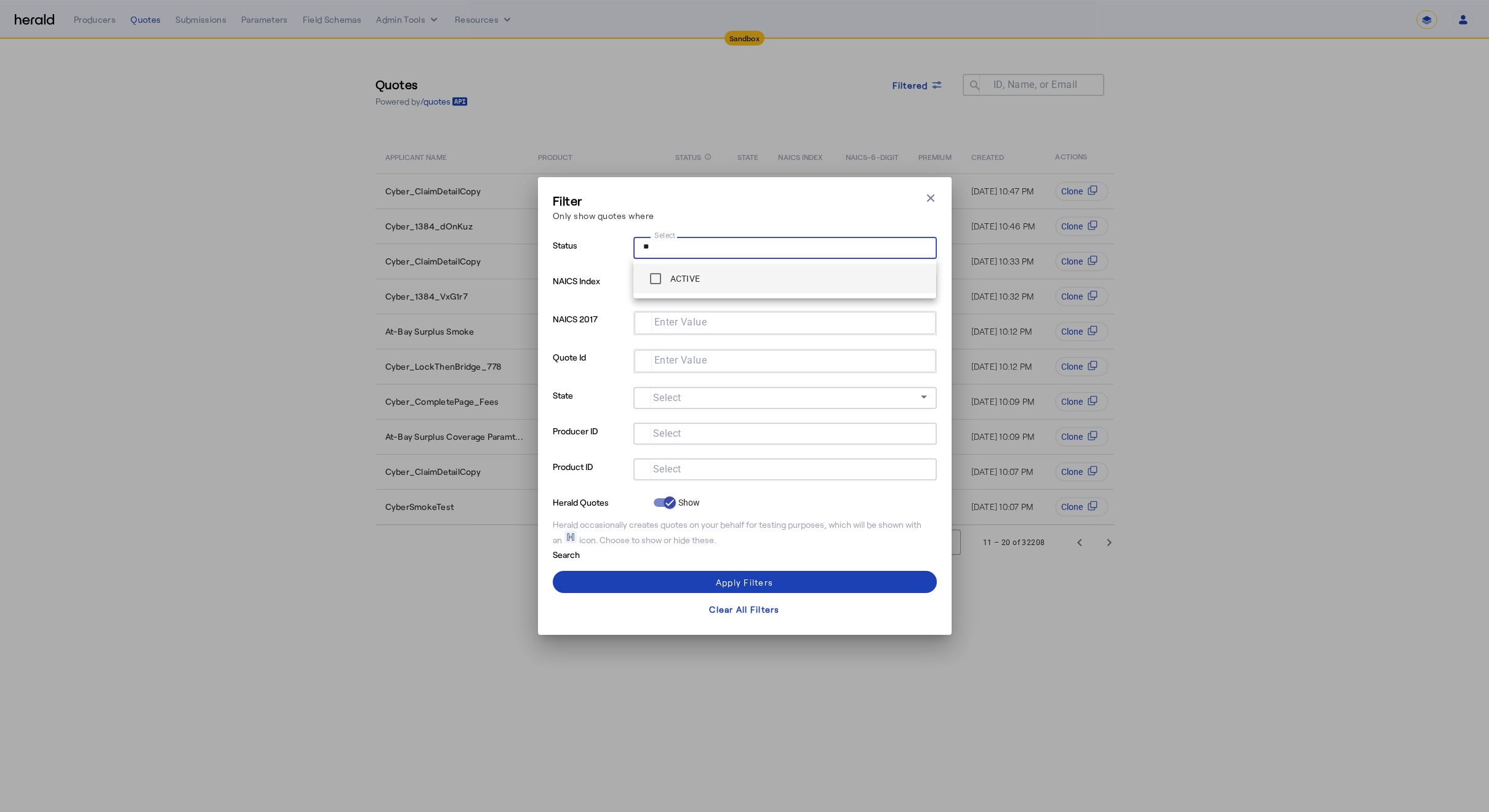
type input "**"
click at [733, 265] on mat-option "ACTIVE" at bounding box center [785, 279] width 303 height 29
click at [762, 209] on div "Filter Only show quotes where Close modal" at bounding box center [744, 210] width 384 height 35
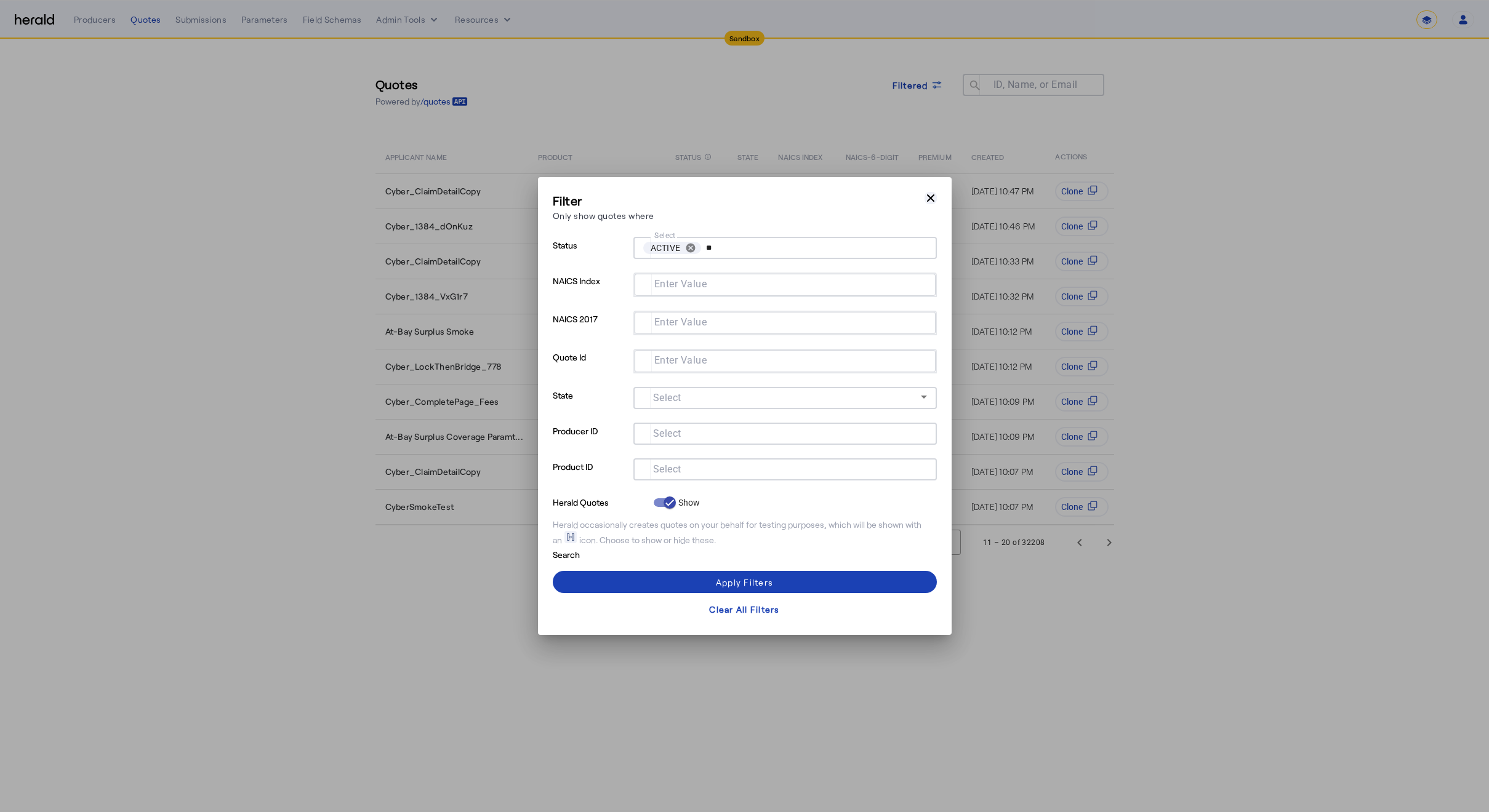
click at [929, 202] on icon "button" at bounding box center [930, 198] width 12 height 12
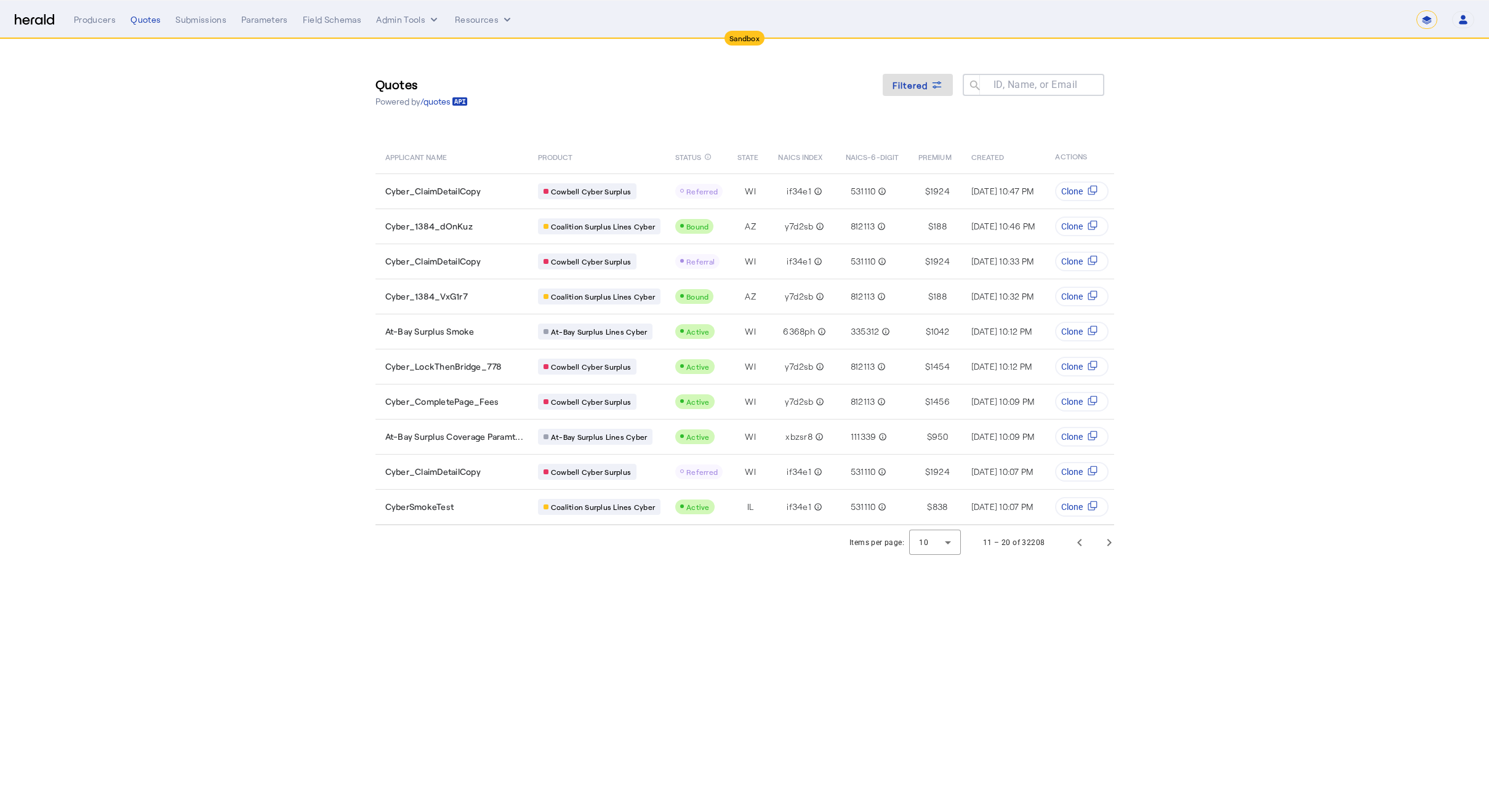
drag, startPoint x: 595, startPoint y: 113, endPoint x: 186, endPoint y: 101, distance: 409.2
click at [578, 112] on div "Quotes Powered by /quotes Filtered ID, Name, or Email search" at bounding box center [744, 92] width 739 height 56
click at [16, 31] on nav "**********" at bounding box center [744, 20] width 1489 height 38
drag, startPoint x: 27, startPoint y: 22, endPoint x: 26, endPoint y: 16, distance: 6.1
click at [27, 21] on img at bounding box center [35, 20] width 39 height 12
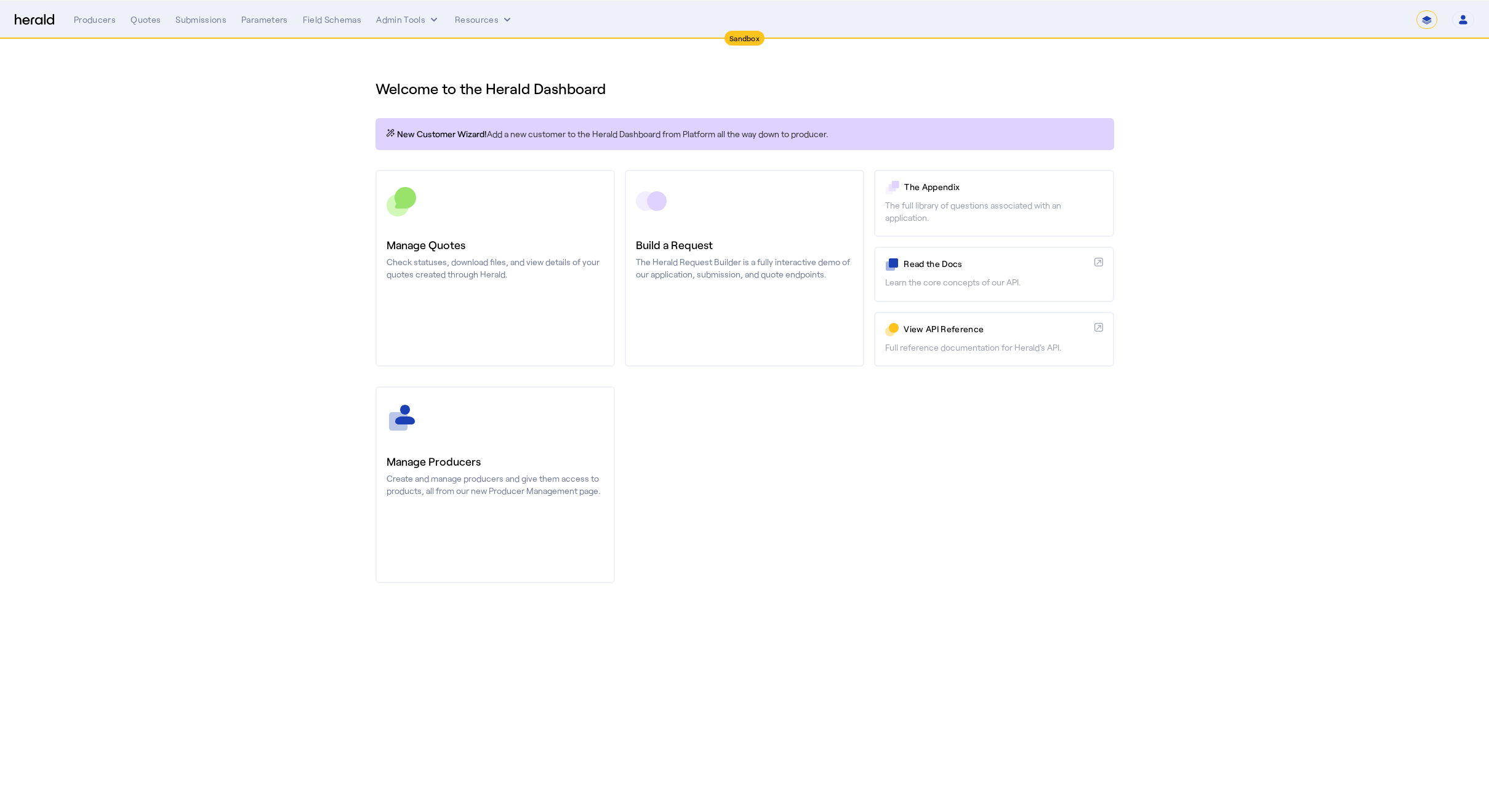
click at [26, 16] on img at bounding box center [35, 20] width 39 height 12
click at [29, 14] on img at bounding box center [35, 20] width 39 height 12
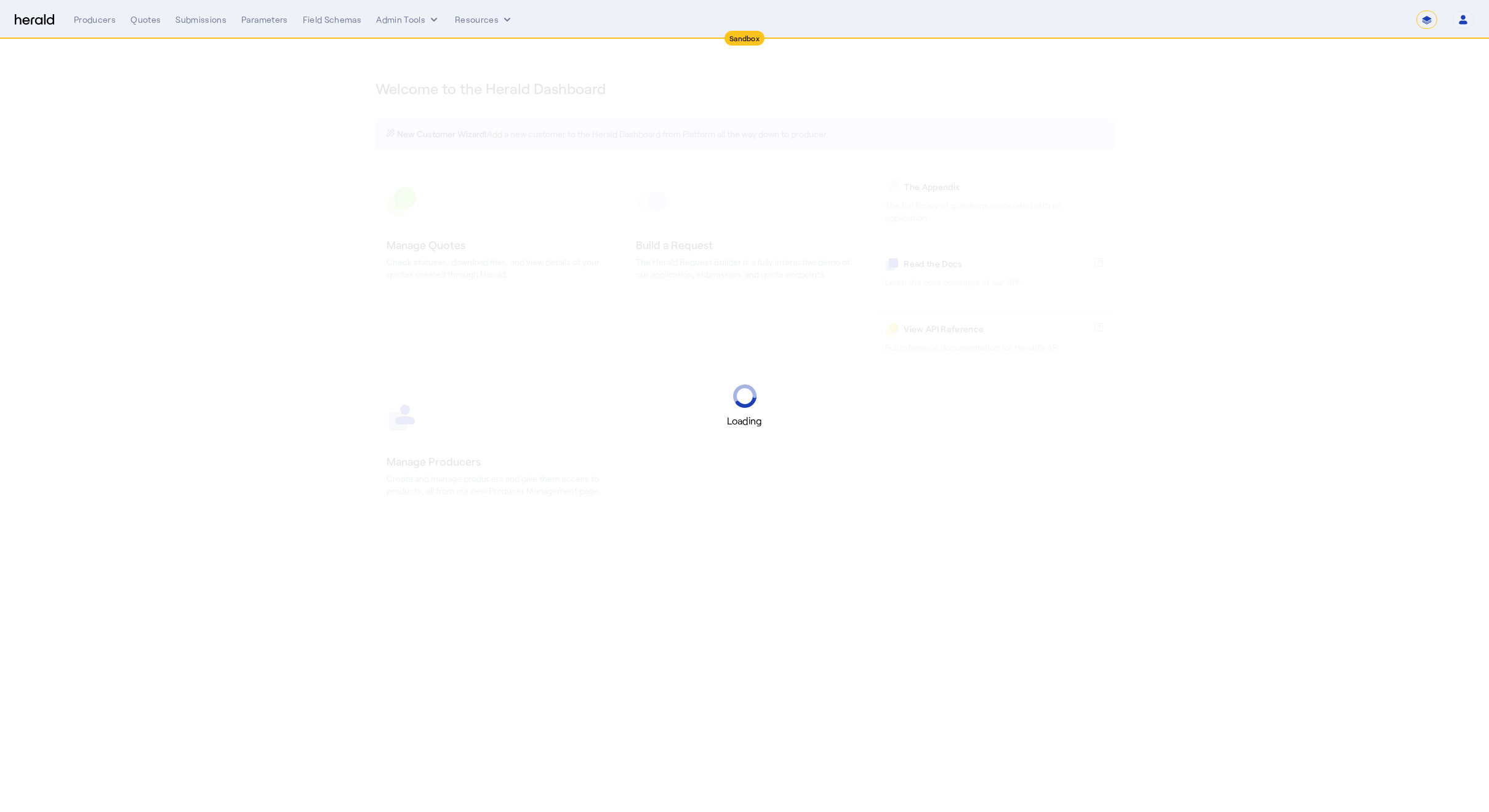
select select "*******"
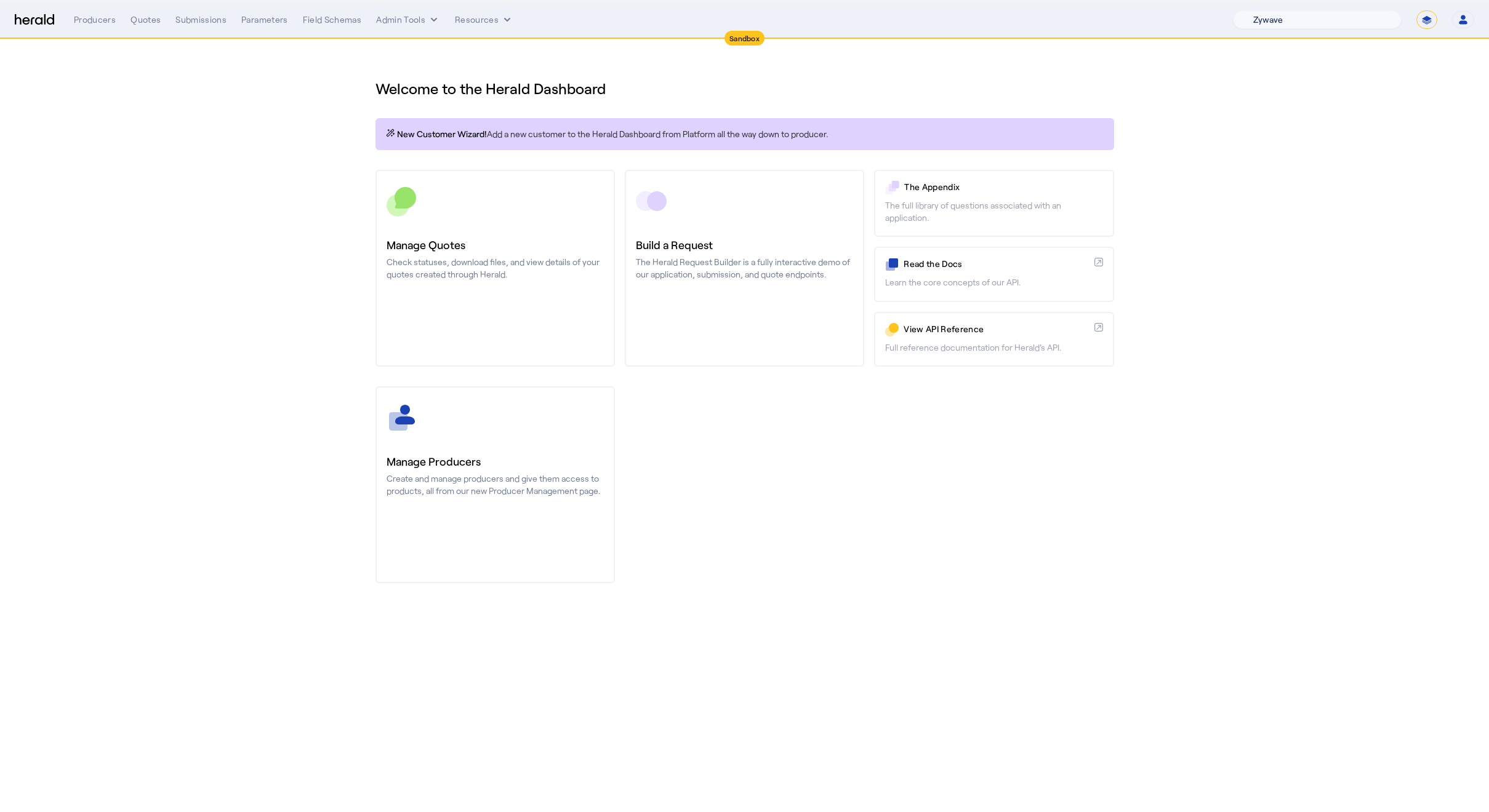
click at [1306, 12] on select "1Fort Acrisure Acturis Affinity Advisors Affinity Risk Agentero AmWins Anzen Ao…" at bounding box center [1317, 19] width 169 height 18
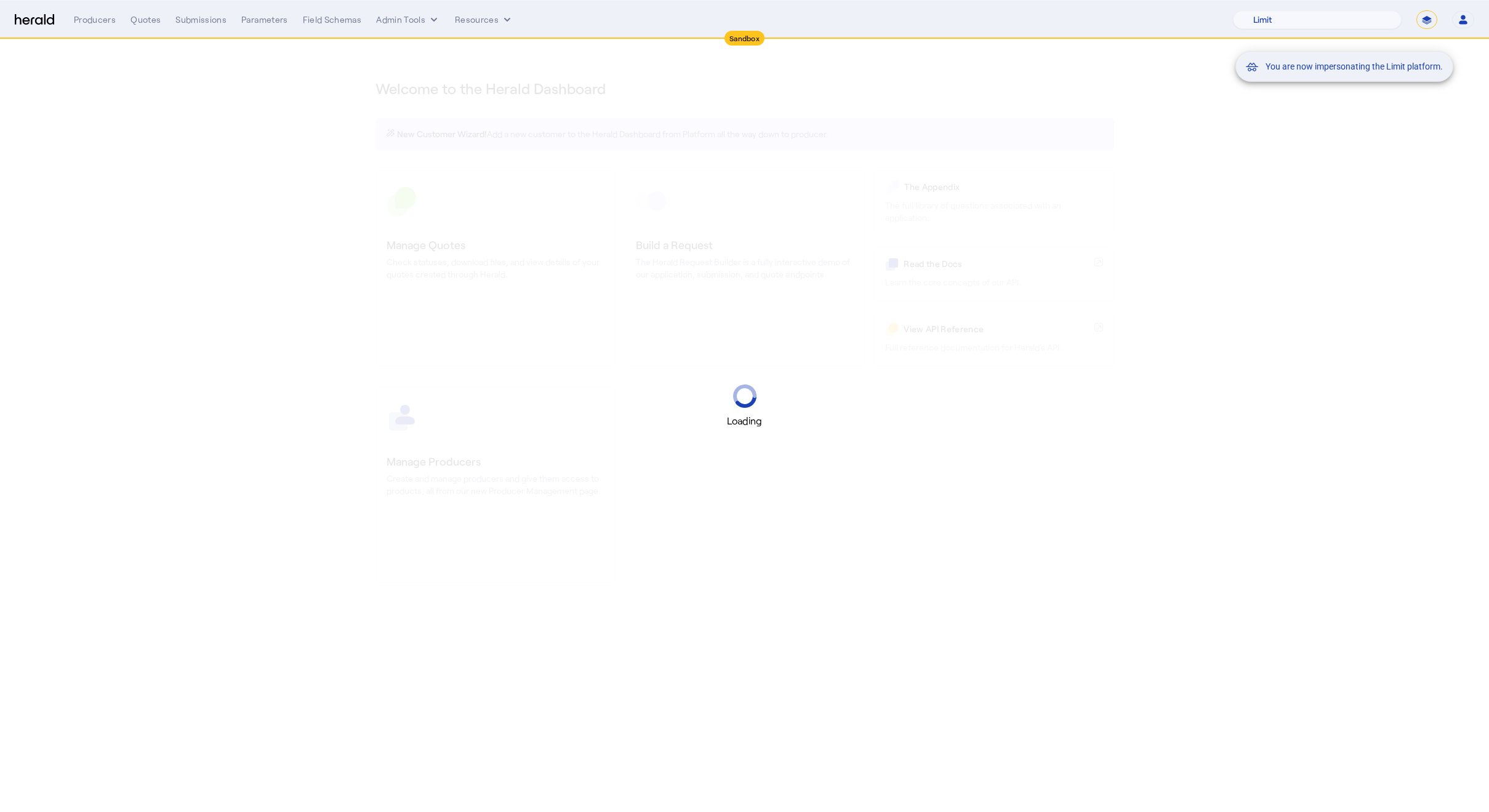
click at [1256, 82] on div "You are now impersonating the Limit platform." at bounding box center [744, 406] width 1489 height 812
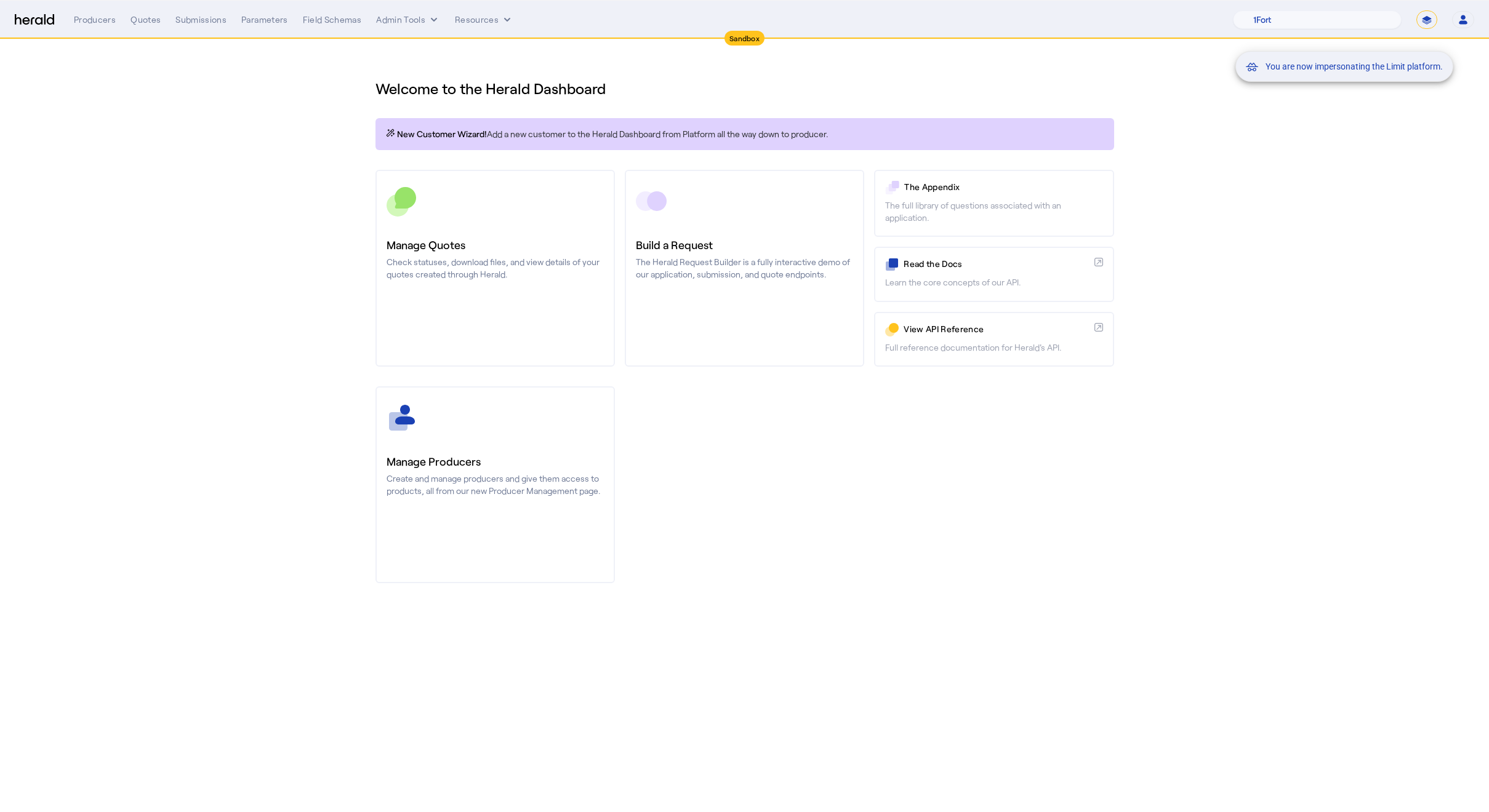
click at [1235, 162] on div "You are now impersonating the Limit platform." at bounding box center [744, 406] width 1489 height 812
click at [1310, 103] on div "You are now impersonating the Limit platform." at bounding box center [744, 406] width 1489 height 812
click at [1432, 139] on div "You are now impersonating the Limit platform." at bounding box center [744, 406] width 1489 height 812
click at [1346, 18] on select "1Fort Acrisure Acturis Affinity Advisors Affinity Risk Agentero AmWins Anzen Ao…" at bounding box center [1317, 19] width 169 height 18
click at [941, 52] on div "You are now impersonating the HeraldAPI platform." at bounding box center [744, 406] width 1489 height 812
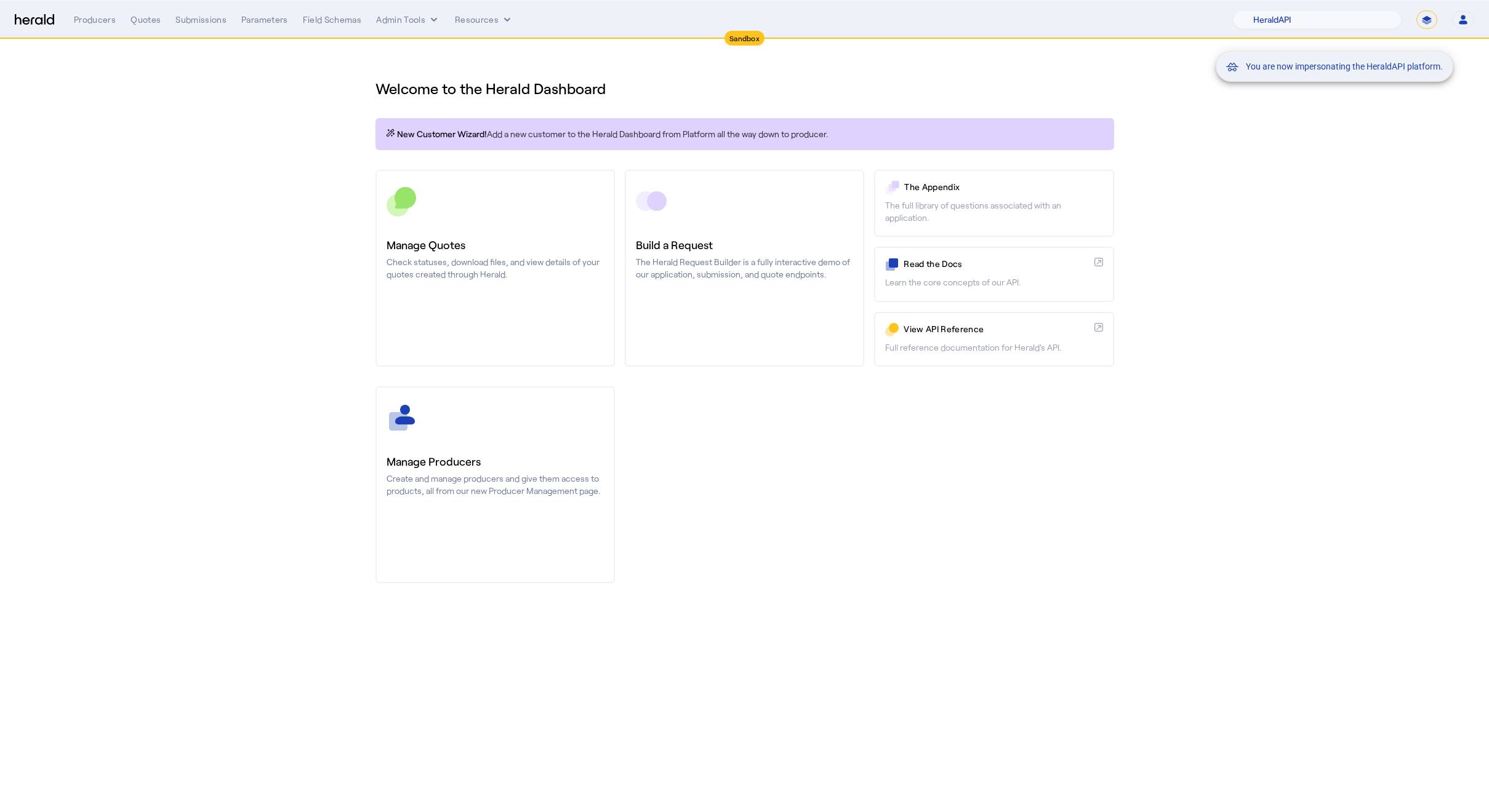
click at [1378, 149] on div "You are now impersonating the HeraldAPI platform." at bounding box center [744, 406] width 1489 height 812
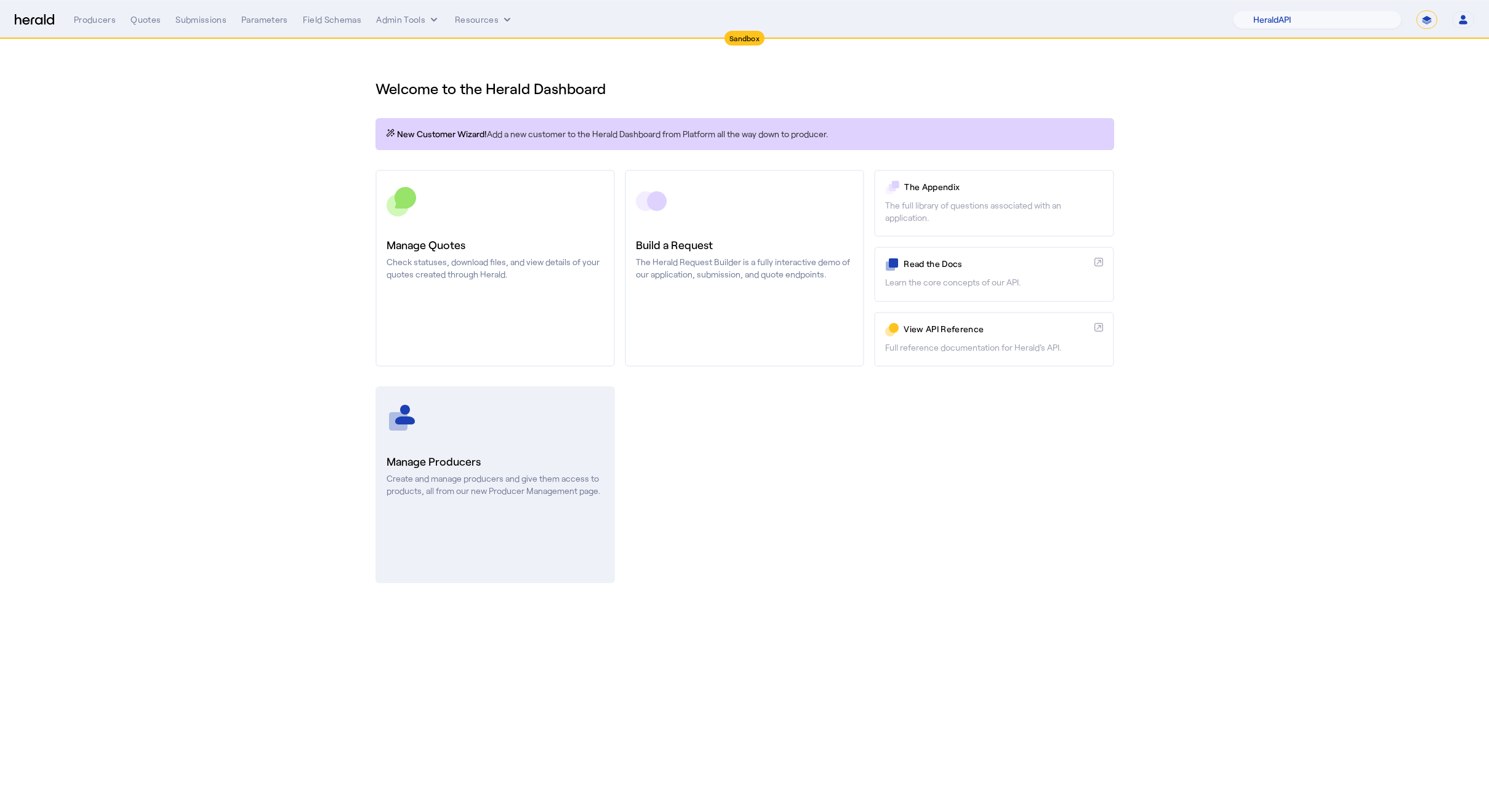
click at [569, 387] on div "Welcome to the Herald Dashboard New Customer Wizard! Add a new customer to the …" at bounding box center [744, 323] width 788 height 569
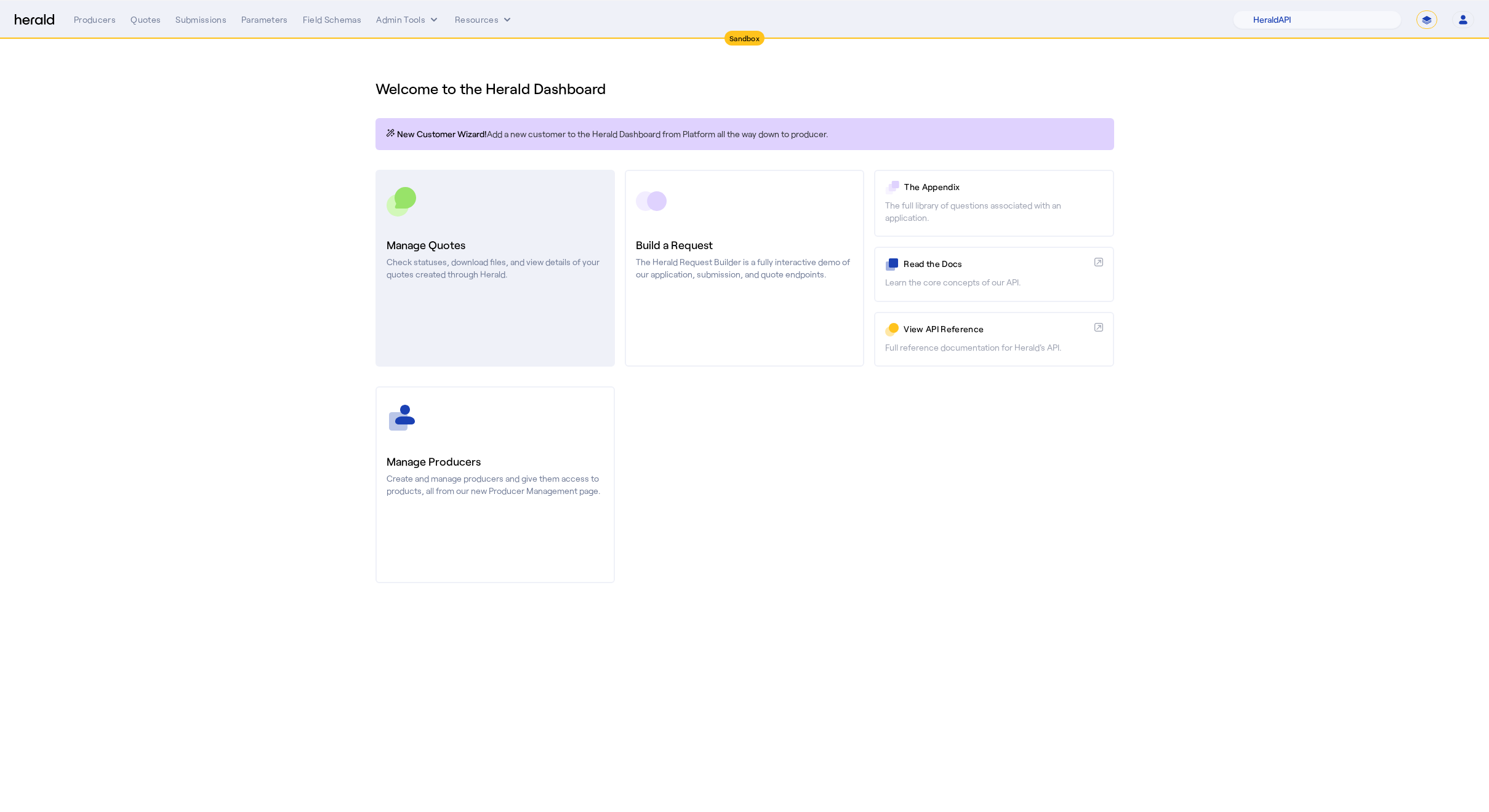
click at [576, 316] on link "Manage Quotes Check statuses, download files, and view details of your quotes c…" at bounding box center [495, 268] width 239 height 197
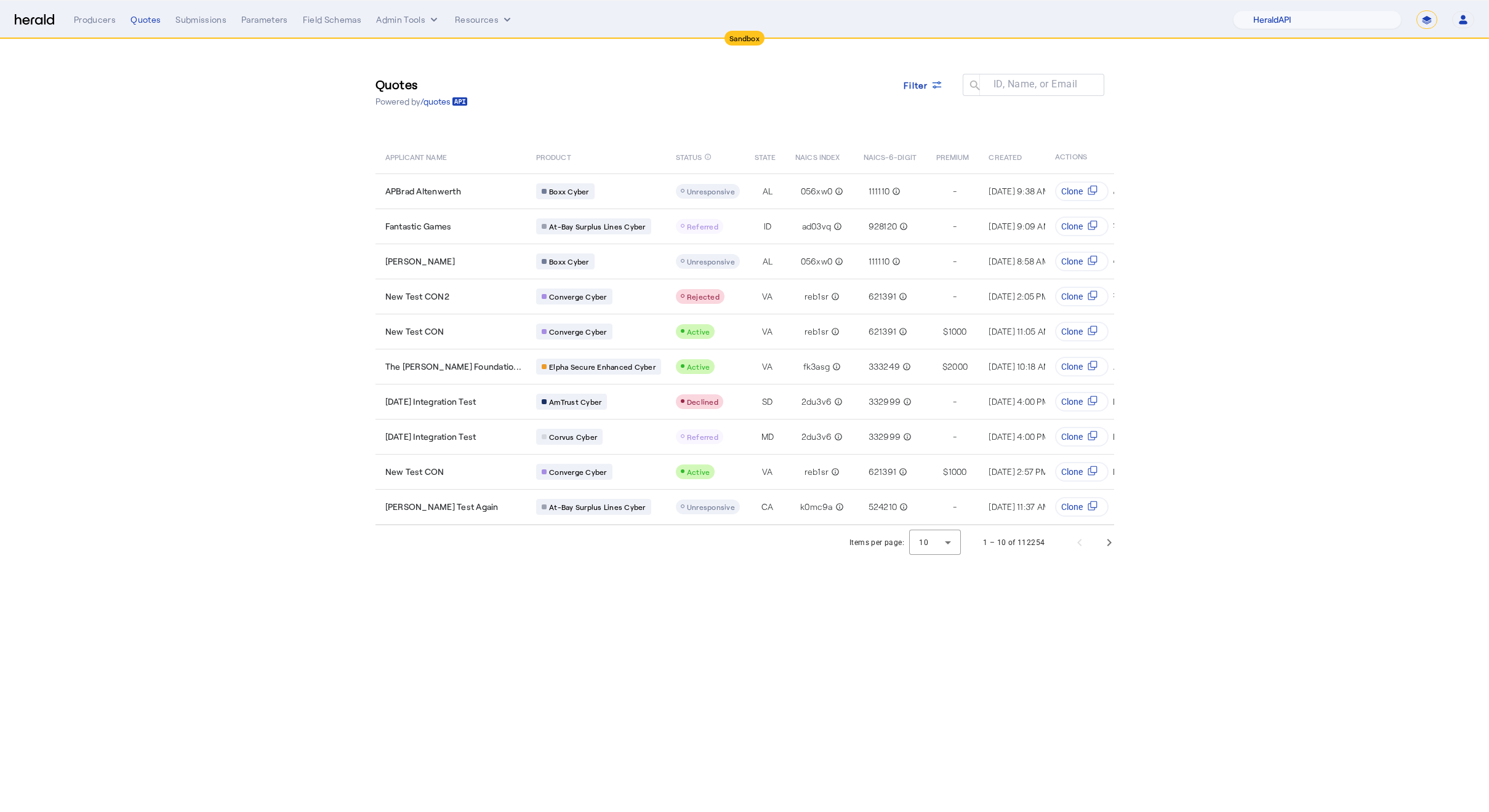
drag, startPoint x: 984, startPoint y: 717, endPoint x: 1038, endPoint y: 684, distance: 63.3
click at [988, 719] on body "Sandbox Menu Producers Quotes Submissions Parameters Field Schemas Admin Tools …" at bounding box center [744, 406] width 1489 height 812
click at [1126, 629] on body "Sandbox Menu Producers Quotes Submissions Parameters Field Schemas Admin Tools …" at bounding box center [744, 406] width 1489 height 812
click at [1225, 539] on section "Quotes Powered by /quotes Filter ID, Name, or Email search APPLICANT NAME PRODU…" at bounding box center [744, 300] width 1489 height 520
click at [1185, 582] on body "Sandbox Menu Producers Quotes Submissions Parameters Field Schemas Admin Tools …" at bounding box center [744, 406] width 1489 height 812
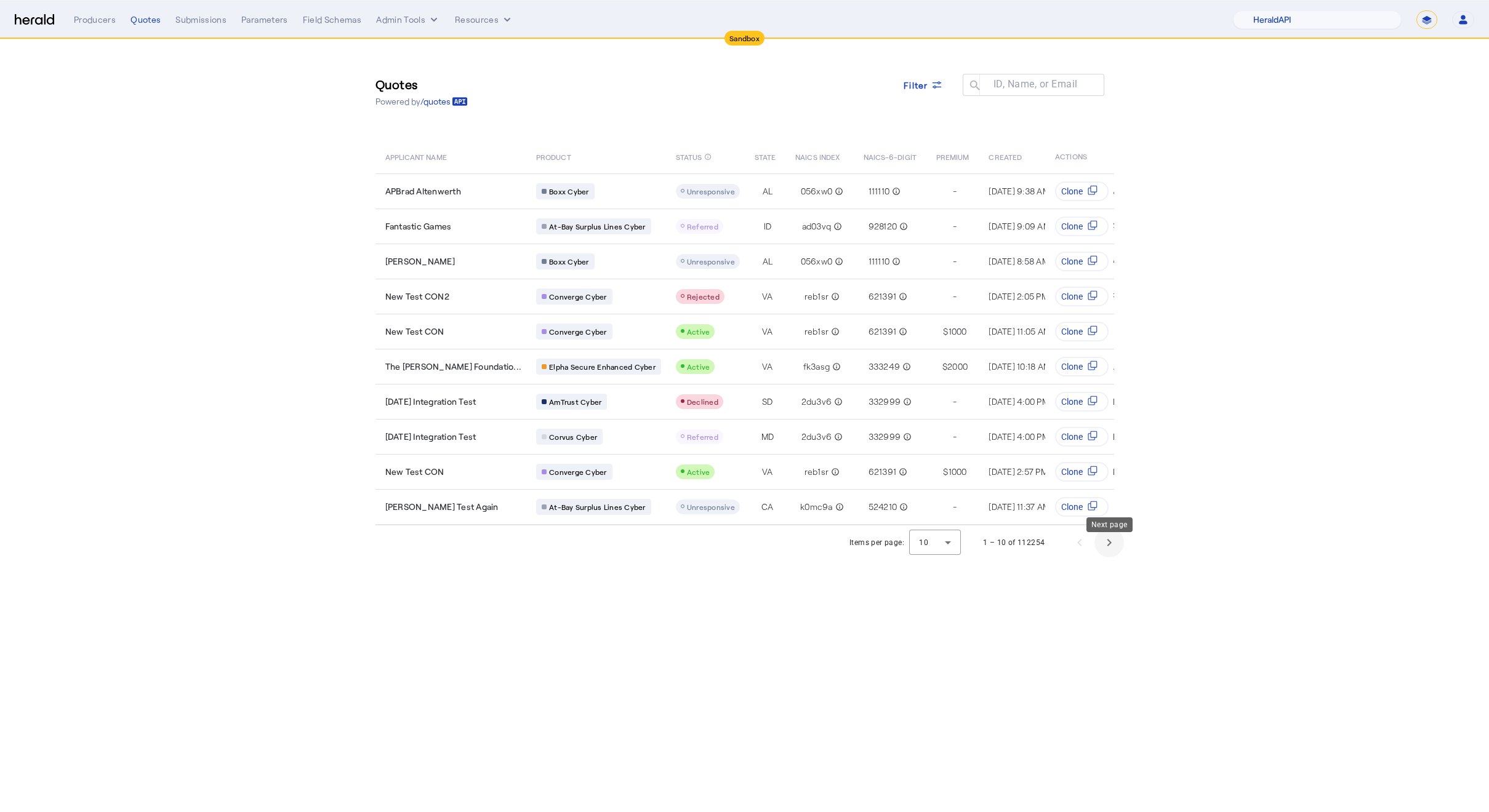
click at [1115, 555] on span "Next page" at bounding box center [1108, 542] width 29 height 29
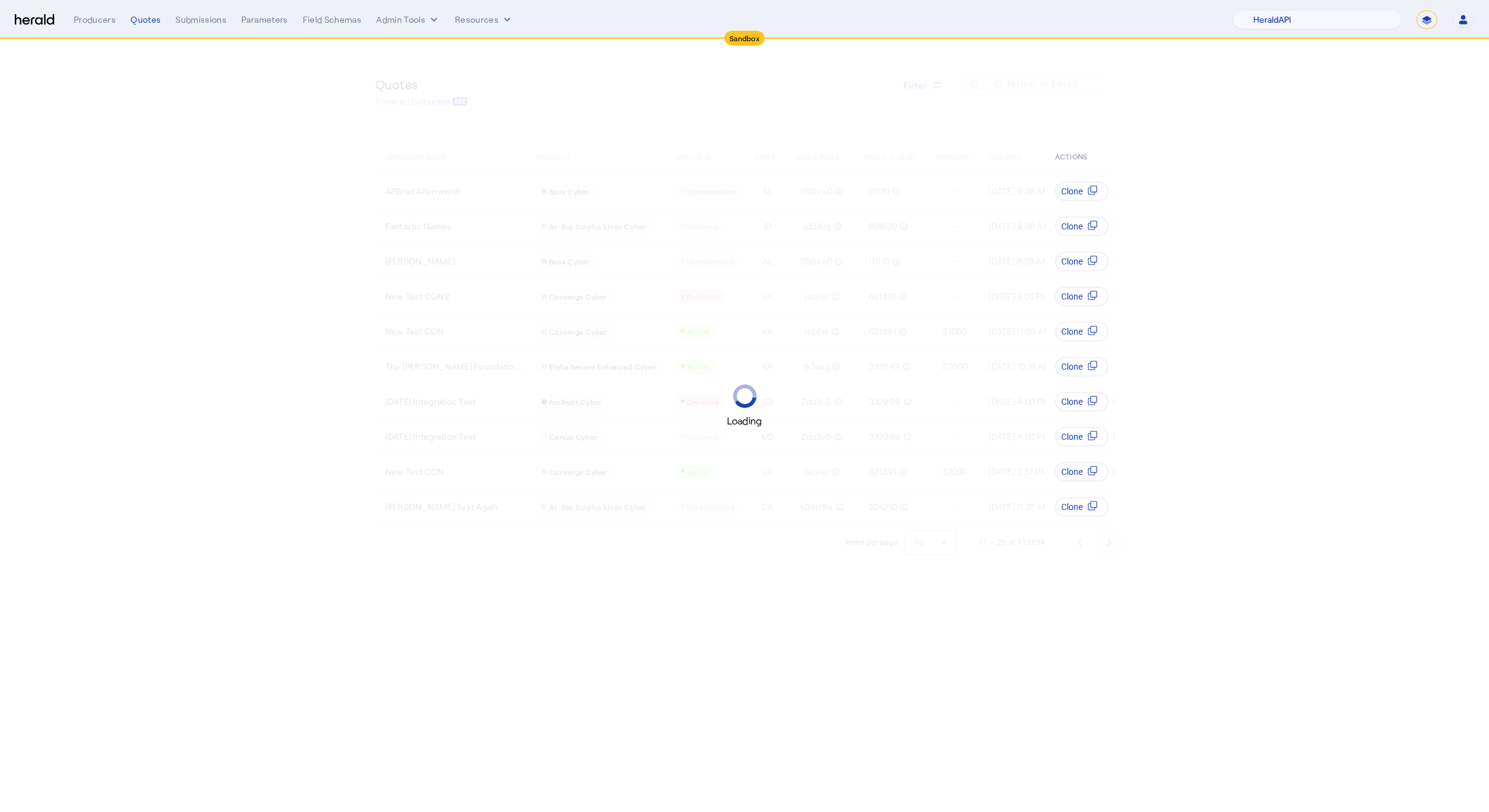
click at [1115, 555] on div "Loading" at bounding box center [744, 406] width 1489 height 812
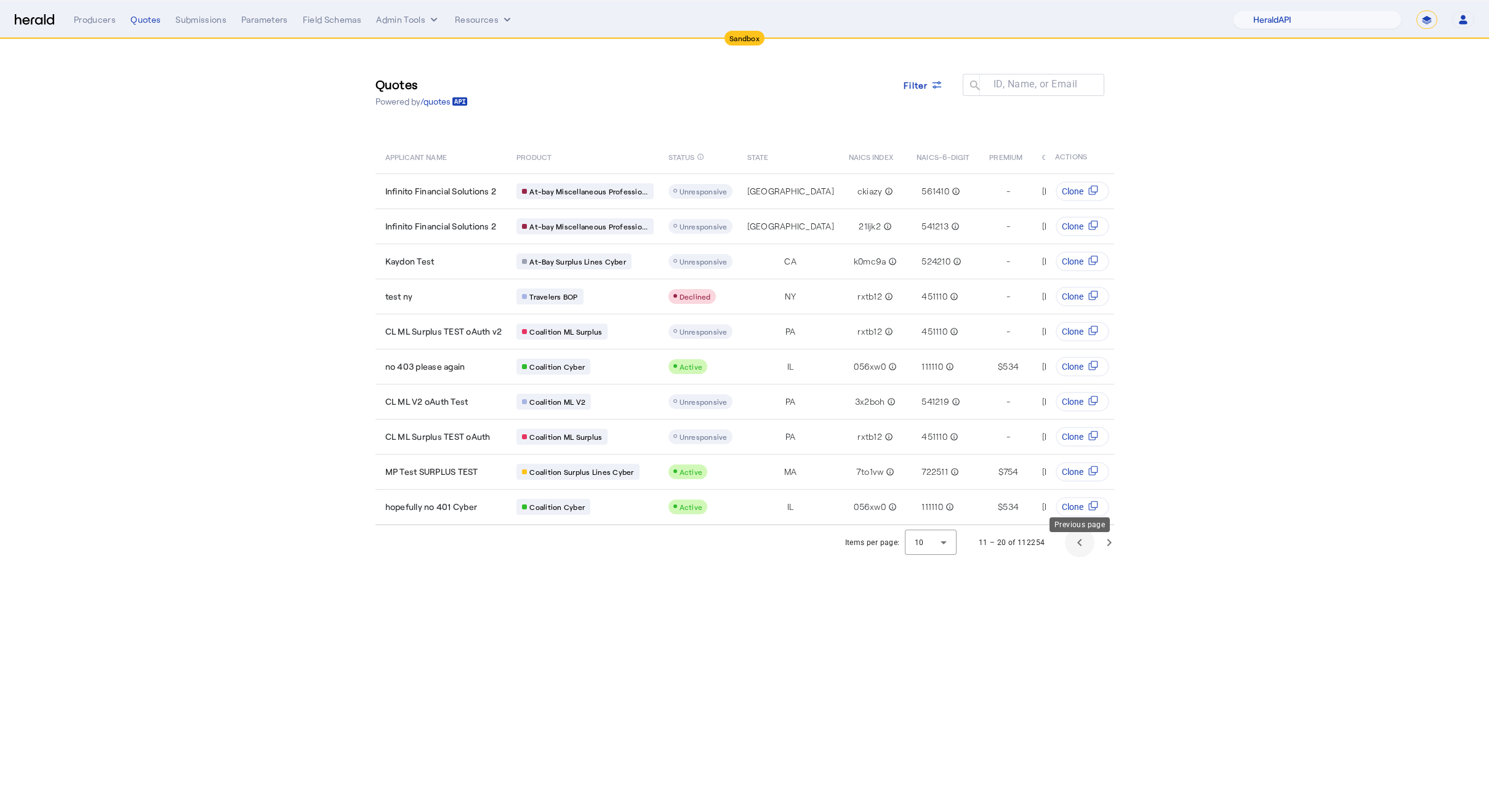
click at [1074, 557] on span "Previous page" at bounding box center [1079, 542] width 29 height 29
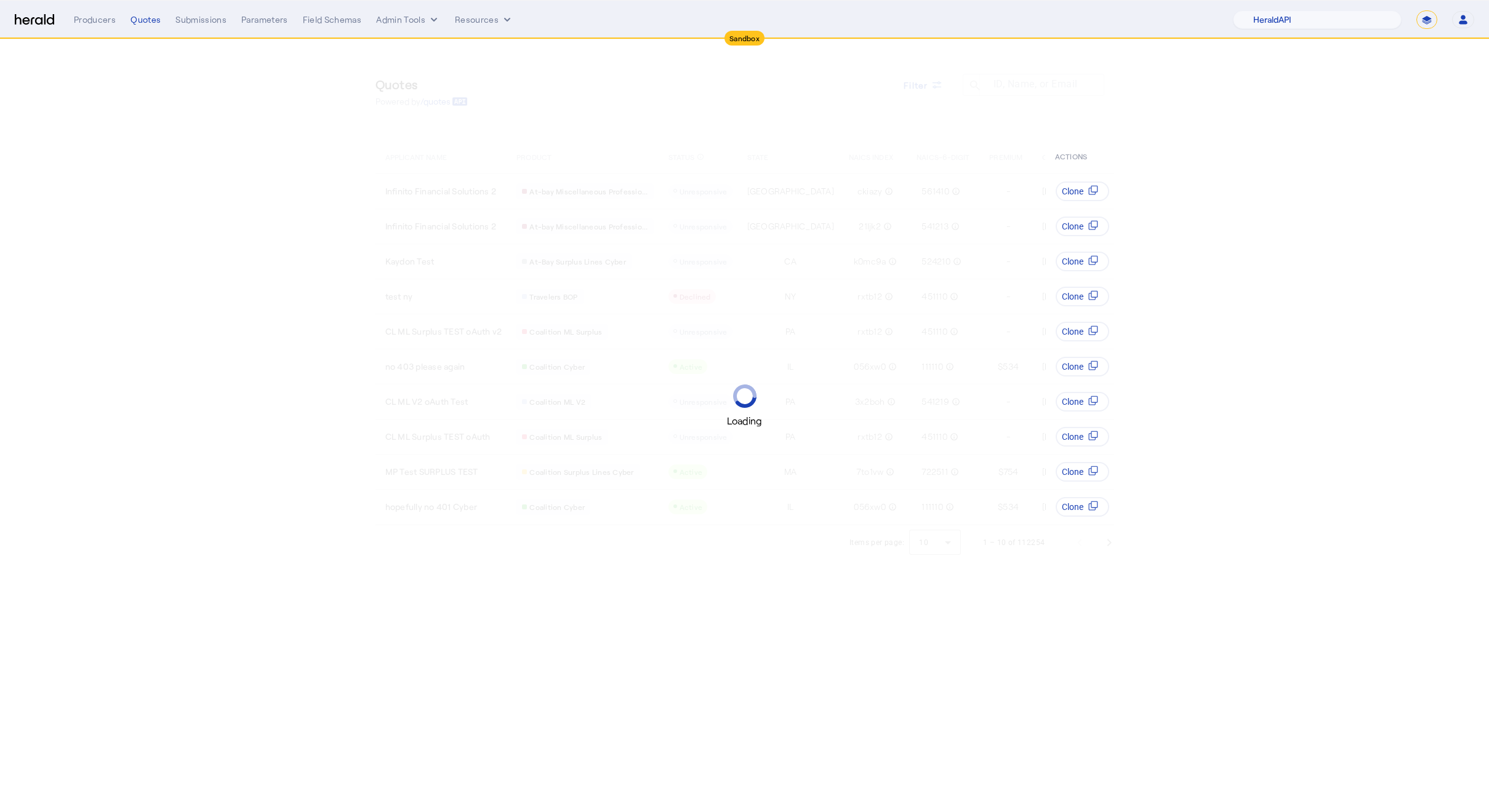
click at [1227, 499] on div "Loading" at bounding box center [744, 406] width 1489 height 812
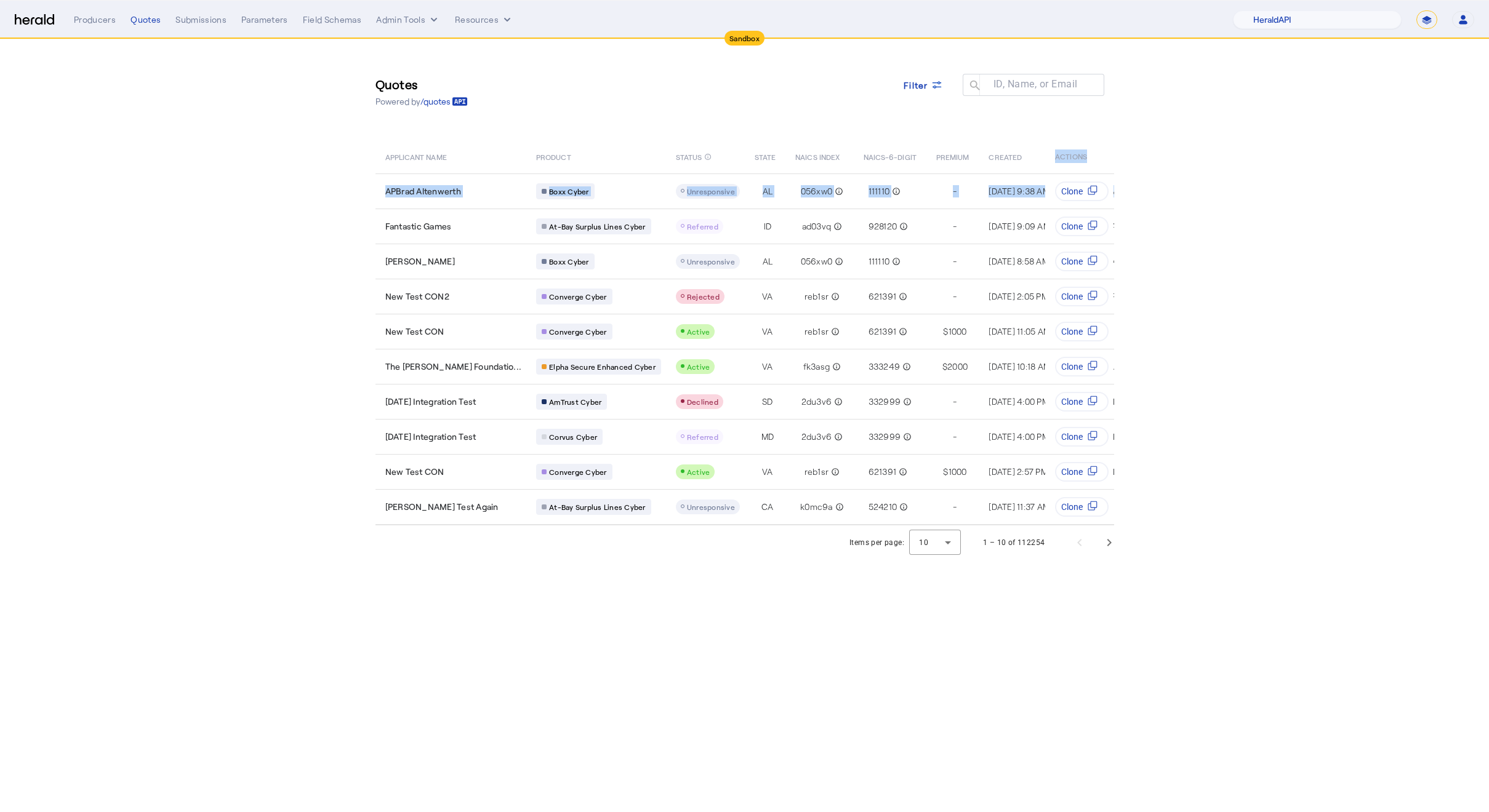
click at [1288, 181] on section "Quotes Powered by /quotes Filter ID, Name, or Email search APPLICANT NAME PRODU…" at bounding box center [744, 300] width 1489 height 520
click at [919, 84] on span "Filter" at bounding box center [915, 85] width 24 height 13
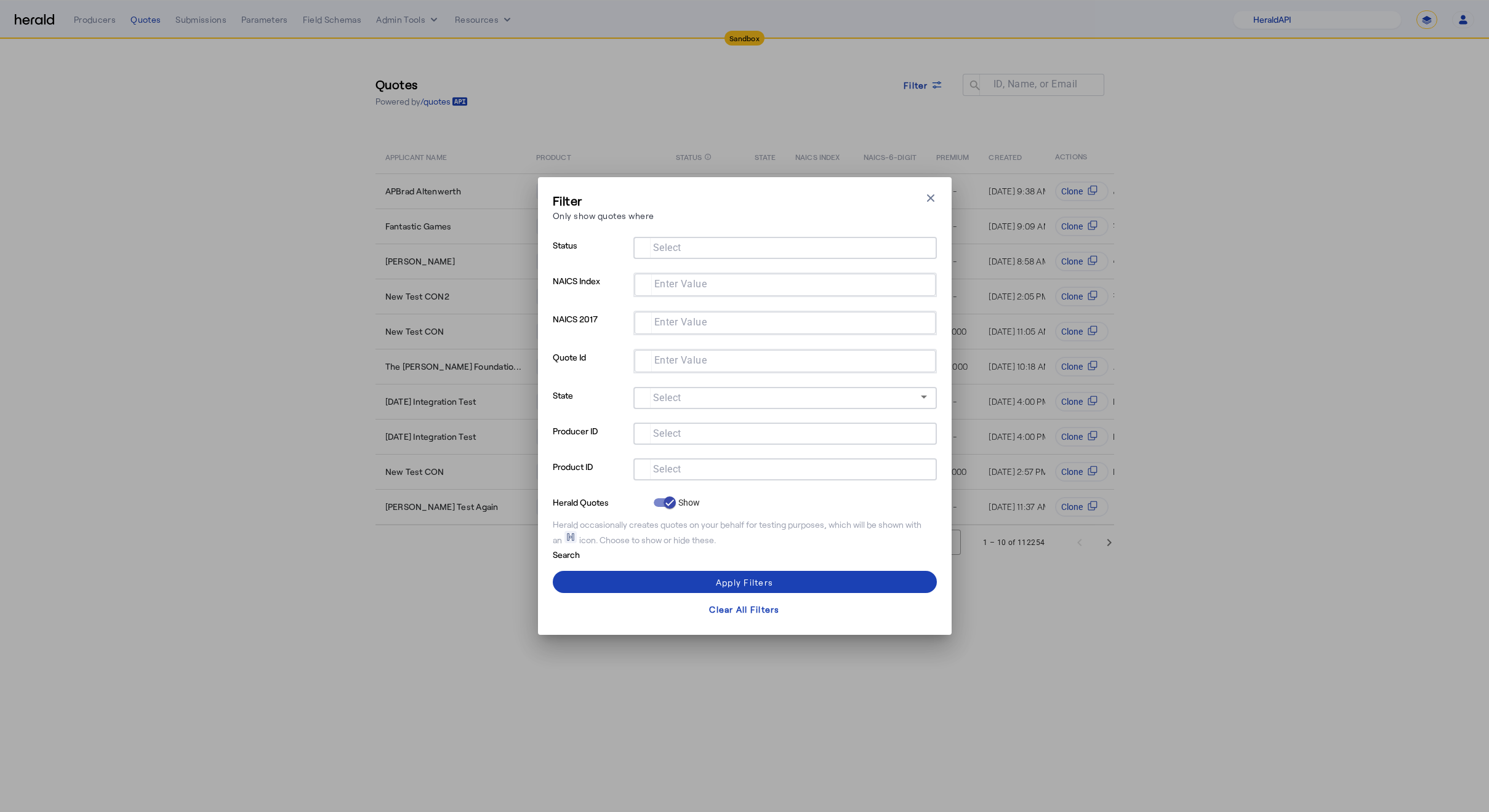
drag, startPoint x: 1031, startPoint y: 154, endPoint x: 1127, endPoint y: 180, distance: 99.5
click at [1040, 156] on div "Filter Only show quotes where Close modal Status Select NAICS Index Enter Value…" at bounding box center [744, 406] width 1489 height 812
drag, startPoint x: 1275, startPoint y: 234, endPoint x: 1190, endPoint y: 215, distance: 87.1
click at [1269, 233] on div "Filter Only show quotes where Close modal Status Select NAICS Index Enter Value…" at bounding box center [744, 406] width 1489 height 812
click at [801, 200] on div "Filter Only show quotes where Close modal" at bounding box center [744, 210] width 384 height 35
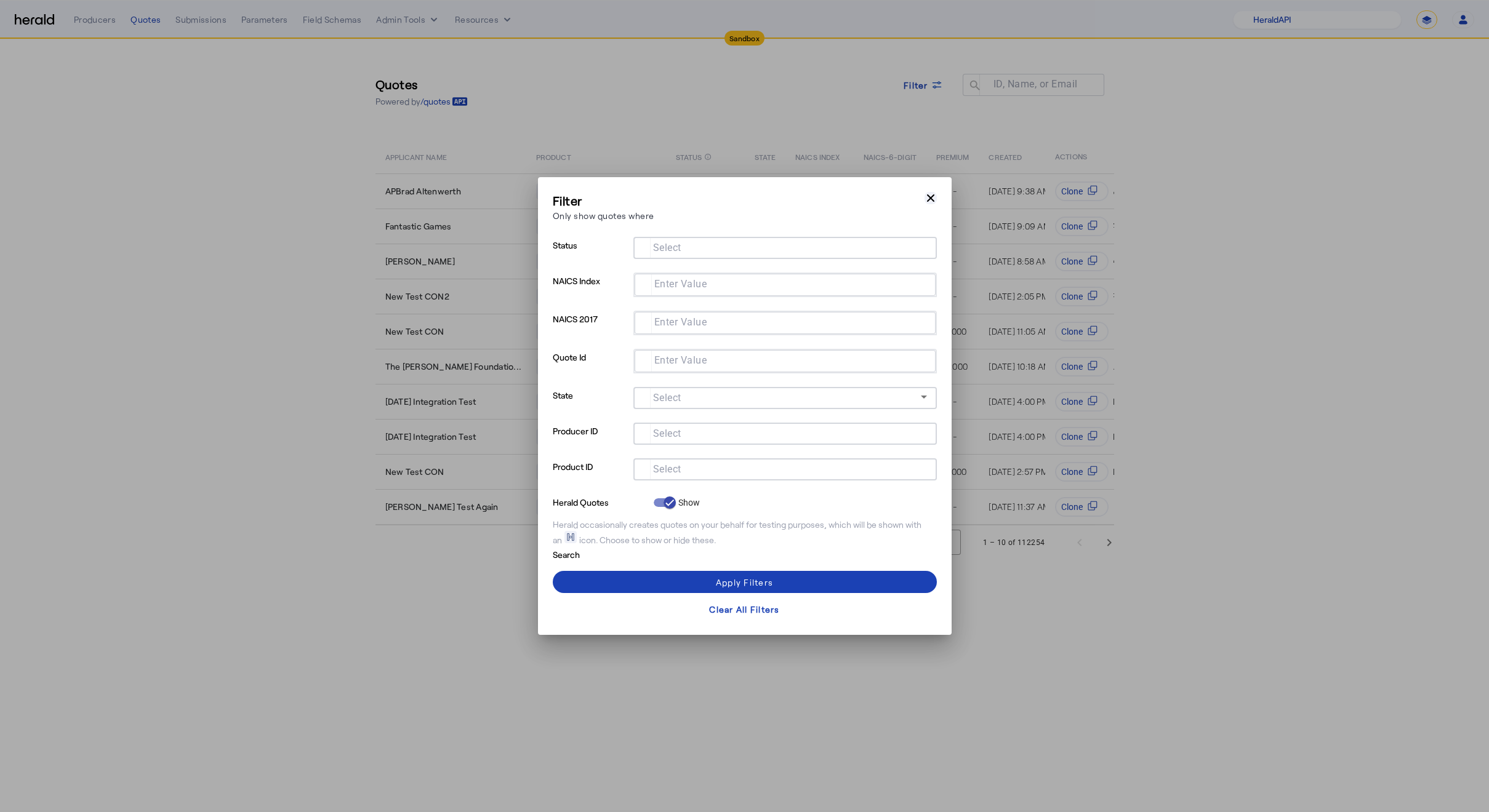
click at [928, 192] on icon "button" at bounding box center [930, 198] width 12 height 12
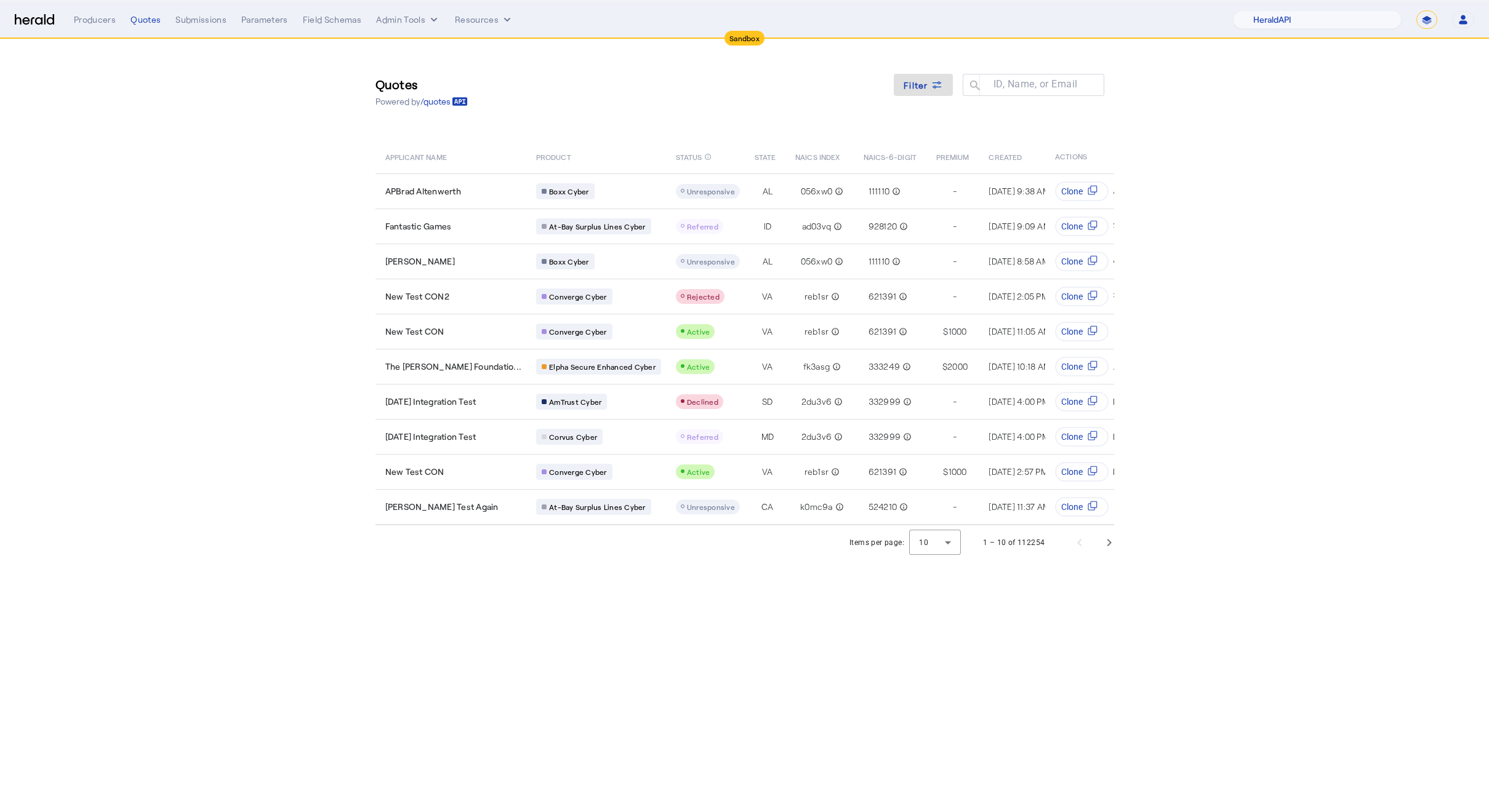
click at [1307, 125] on section "Quotes Powered by /quotes Filter ID, Name, or Email search APPLICANT NAME PRODU…" at bounding box center [744, 300] width 1489 height 520
click at [922, 88] on span "Filter" at bounding box center [915, 85] width 24 height 13
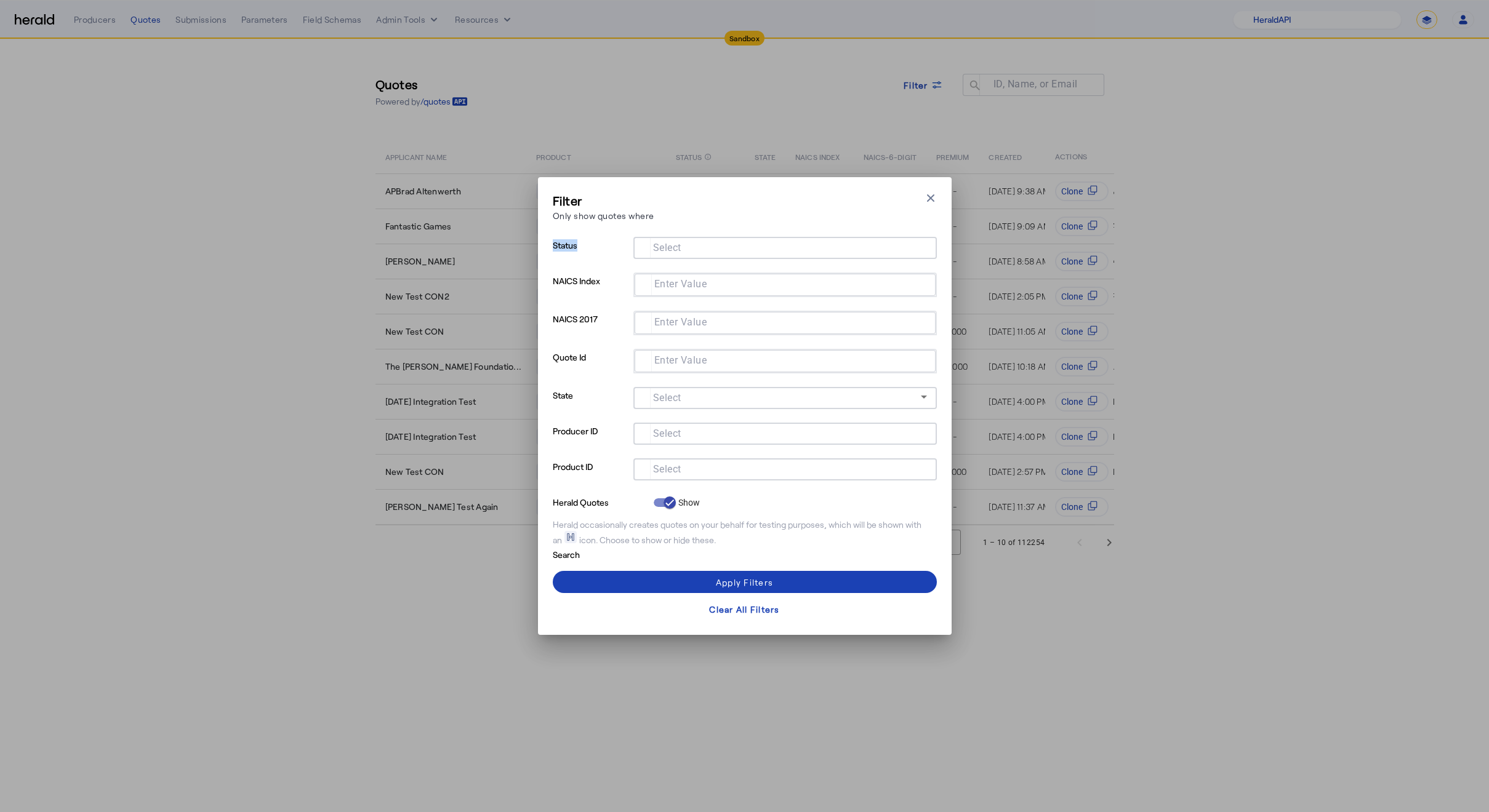
drag, startPoint x: 1324, startPoint y: 231, endPoint x: 1337, endPoint y: 237, distance: 14.3
click at [1337, 237] on div "Filter Only show quotes where Close modal Status Select NAICS Index Enter Value…" at bounding box center [744, 406] width 1489 height 812
click at [747, 215] on div "Filter Only show quotes where Close modal" at bounding box center [744, 210] width 384 height 35
click at [753, 205] on div "Filter Only show quotes where Close modal" at bounding box center [744, 210] width 384 height 35
click at [681, 243] on mat-label "Select" at bounding box center [667, 247] width 29 height 12
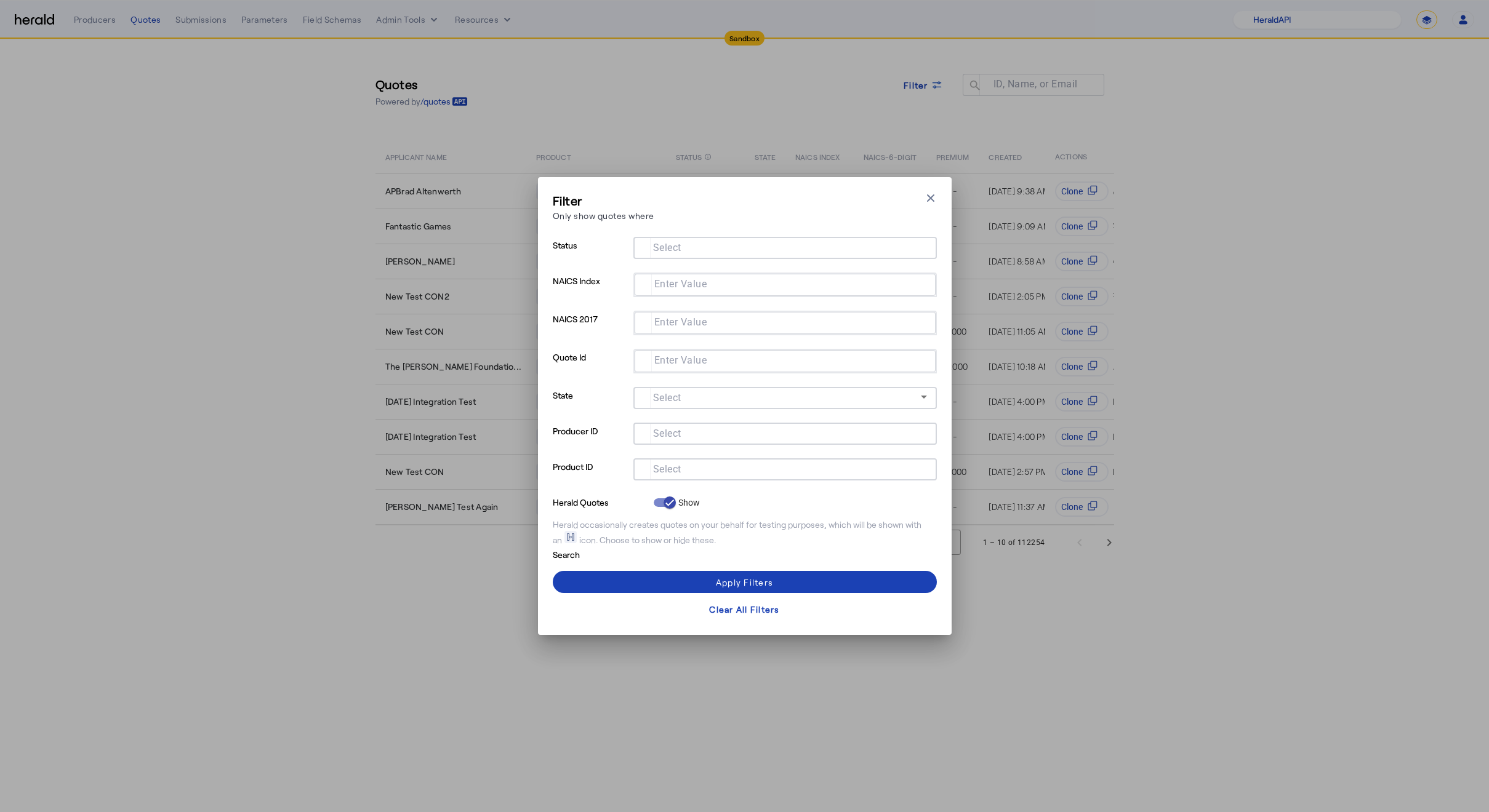
click at [681, 243] on input "Select" at bounding box center [782, 247] width 279 height 15
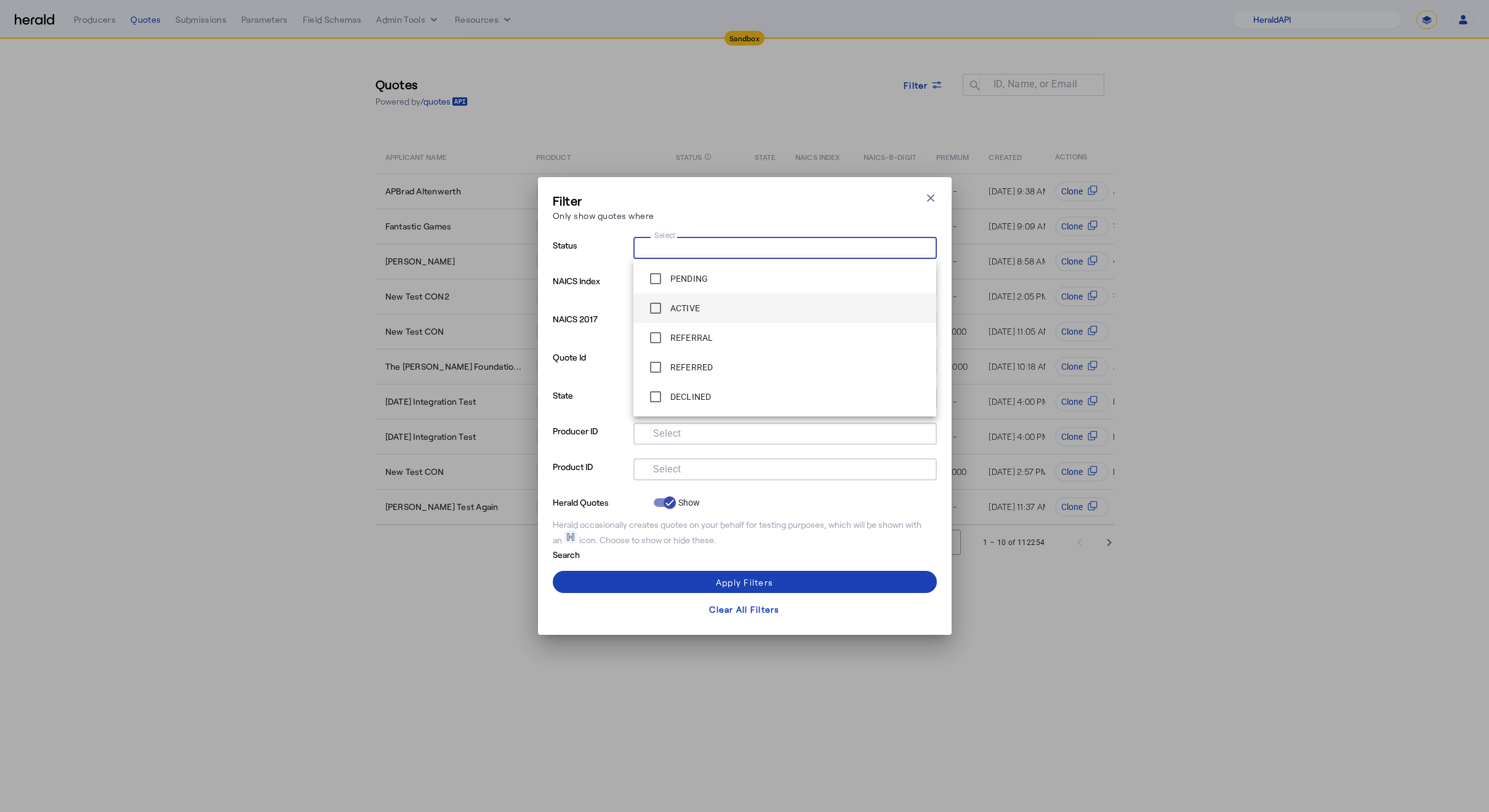
click at [695, 310] on label "ACTIVE" at bounding box center [684, 308] width 33 height 12
click at [786, 212] on div "Filter Only show quotes where Close modal" at bounding box center [744, 210] width 384 height 35
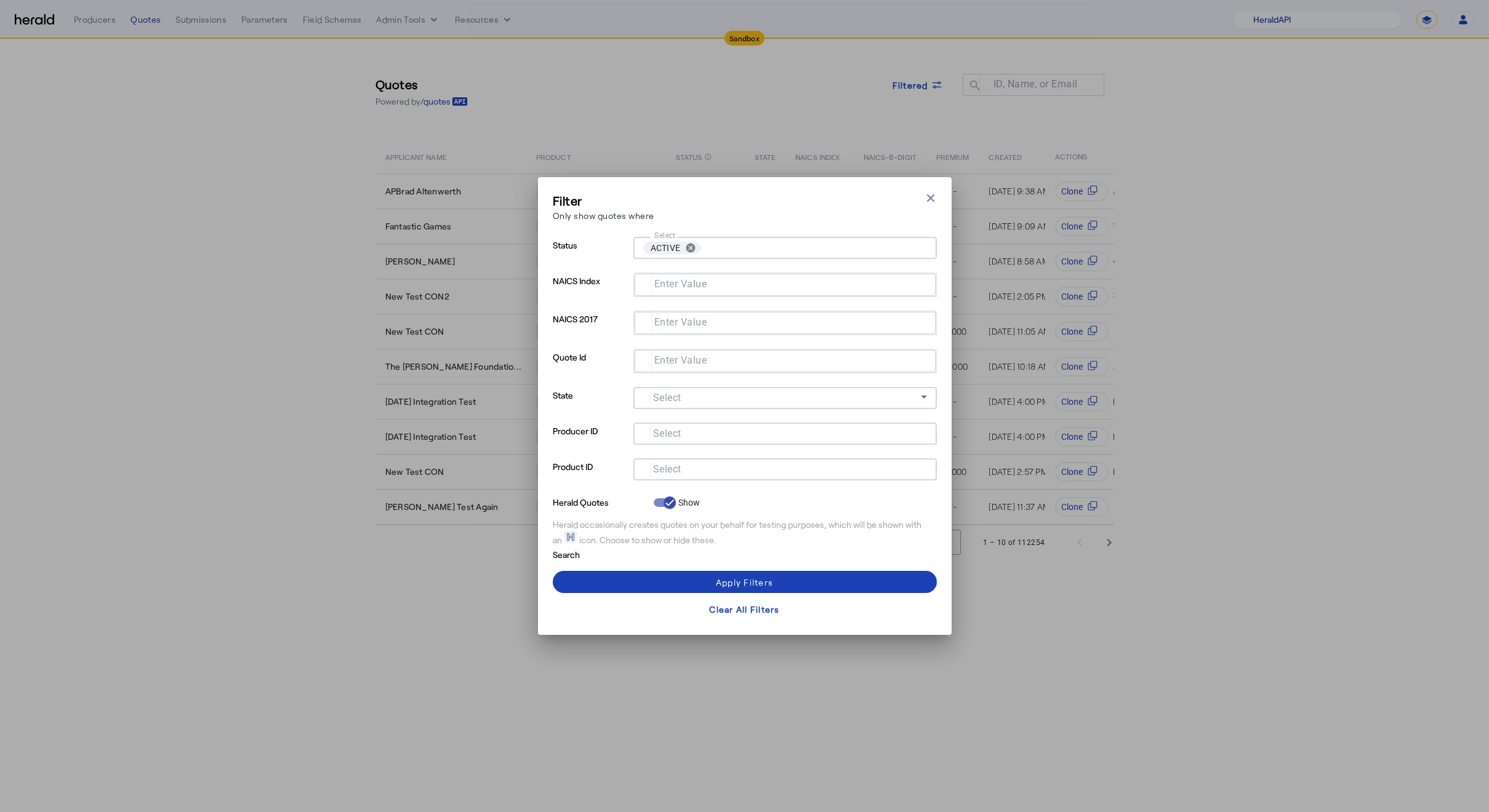
click at [603, 427] on p "Producer ID" at bounding box center [590, 440] width 75 height 36
drag, startPoint x: 681, startPoint y: 456, endPoint x: 658, endPoint y: 489, distance: 40.2
click at [681, 457] on div at bounding box center [785, 452] width 303 height 14
click at [655, 491] on div at bounding box center [785, 487] width 303 height 14
click at [682, 472] on input "Select" at bounding box center [782, 468] width 279 height 15
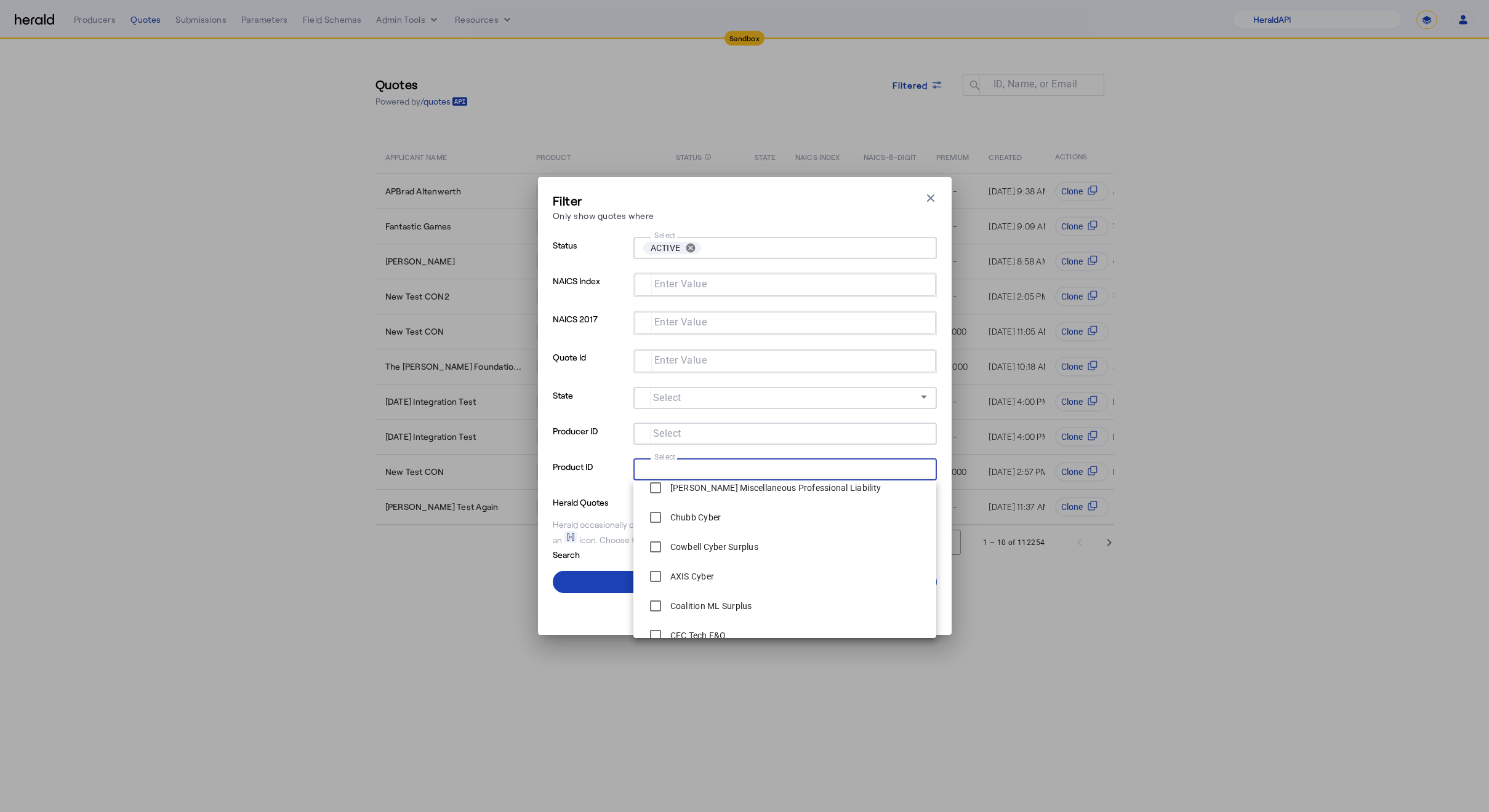
scroll to position [1960, 0]
click at [688, 520] on label "Chubb Cyber" at bounding box center [695, 518] width 54 height 12
click at [583, 500] on p "Herald Quotes" at bounding box center [600, 501] width 96 height 15
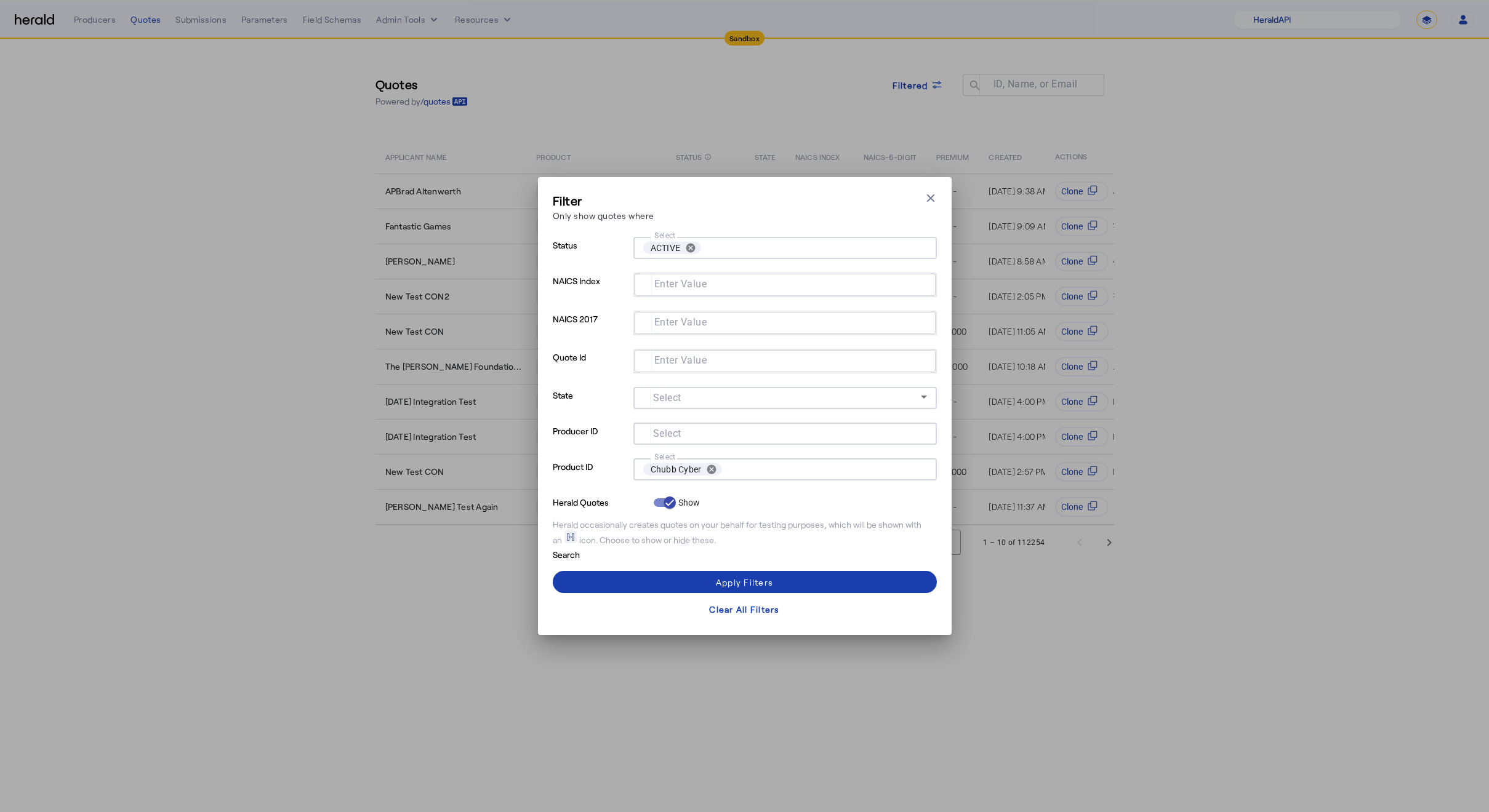
click at [699, 587] on span at bounding box center [744, 582] width 384 height 29
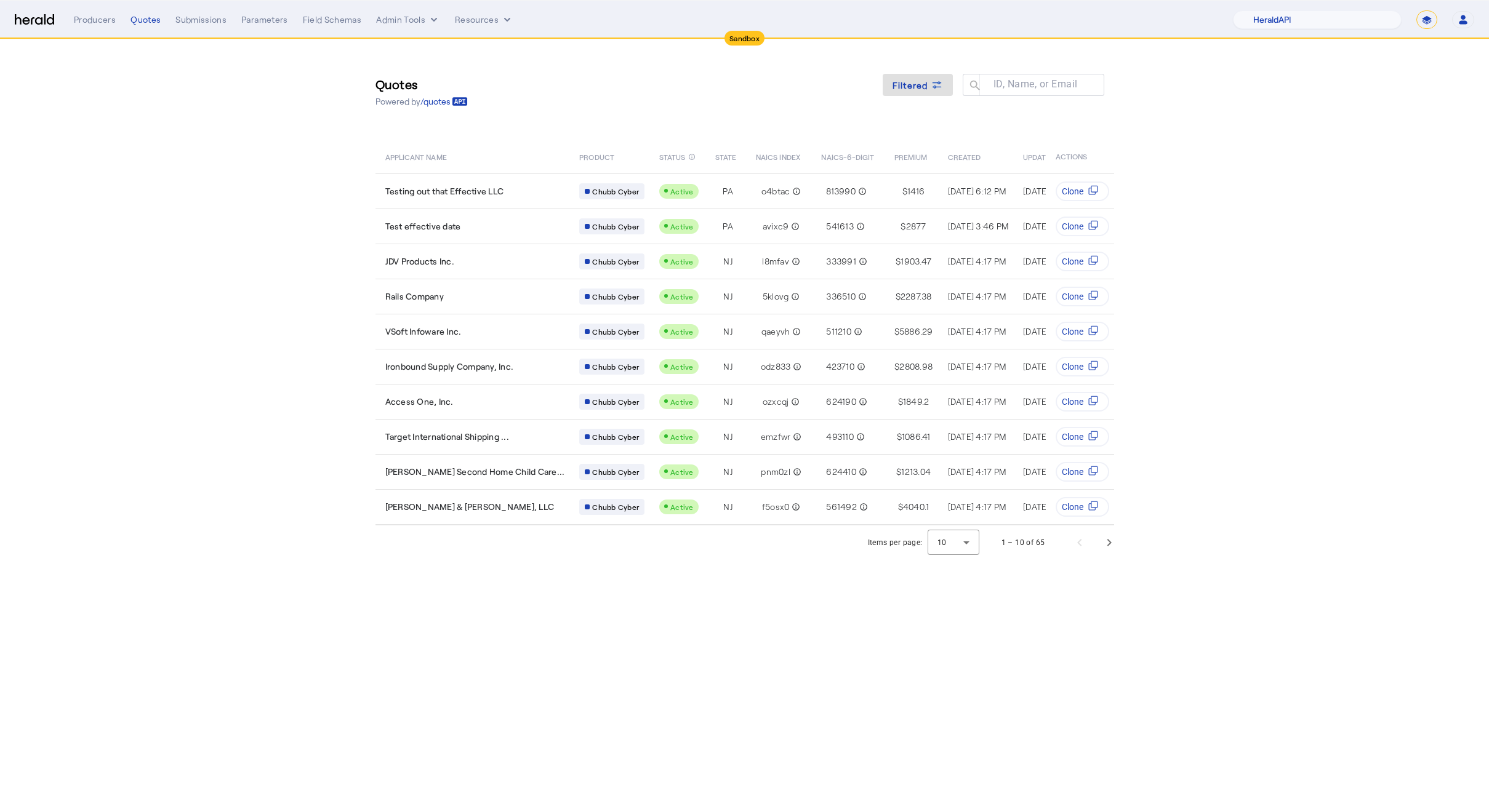
click at [1294, 303] on section "Quotes Powered by /quotes Filtered ID, Name, or Email search APPLICANT NAME PRO…" at bounding box center [744, 300] width 1489 height 520
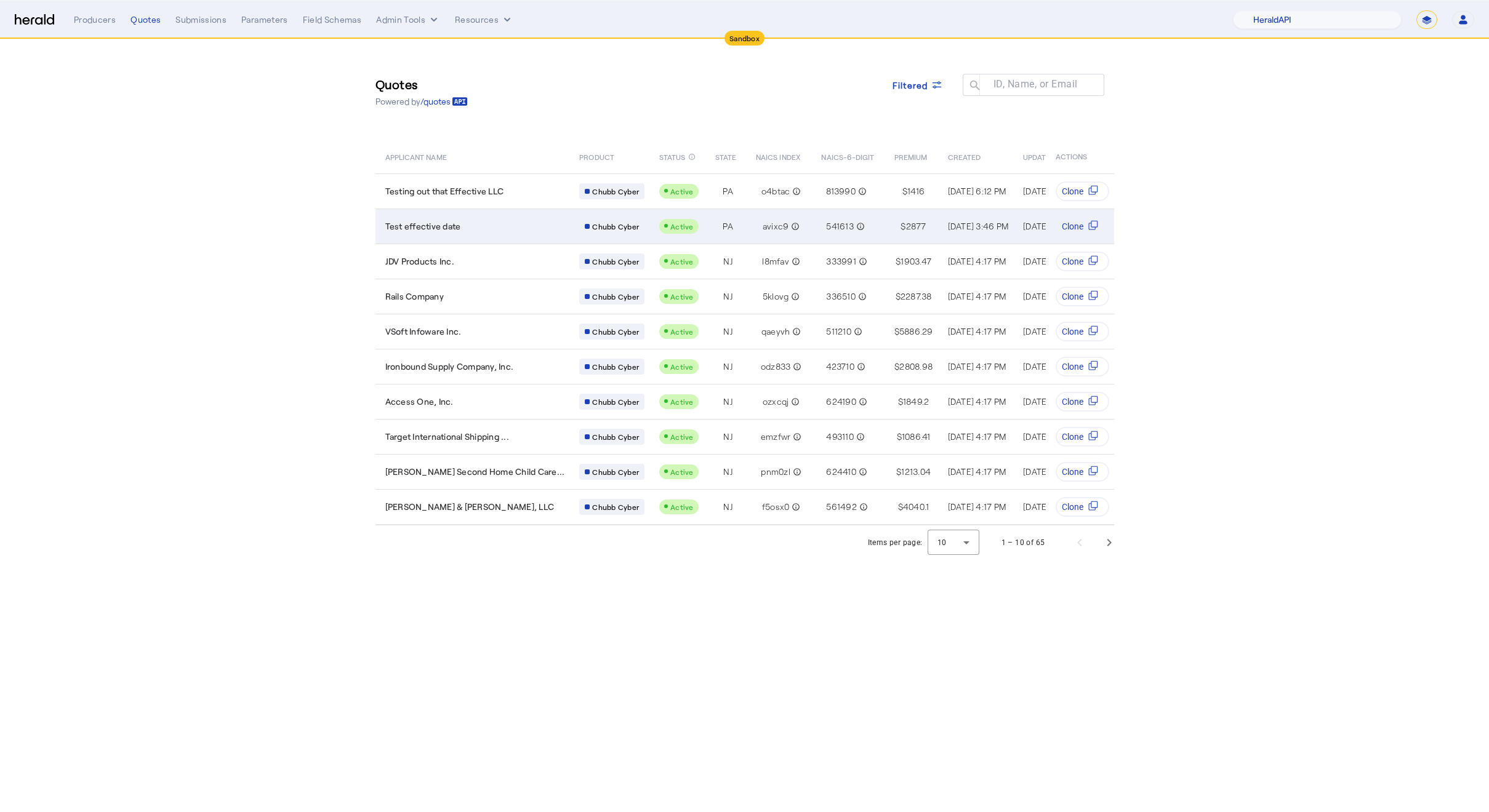
click at [452, 241] on td "Test effective date" at bounding box center [472, 226] width 194 height 35
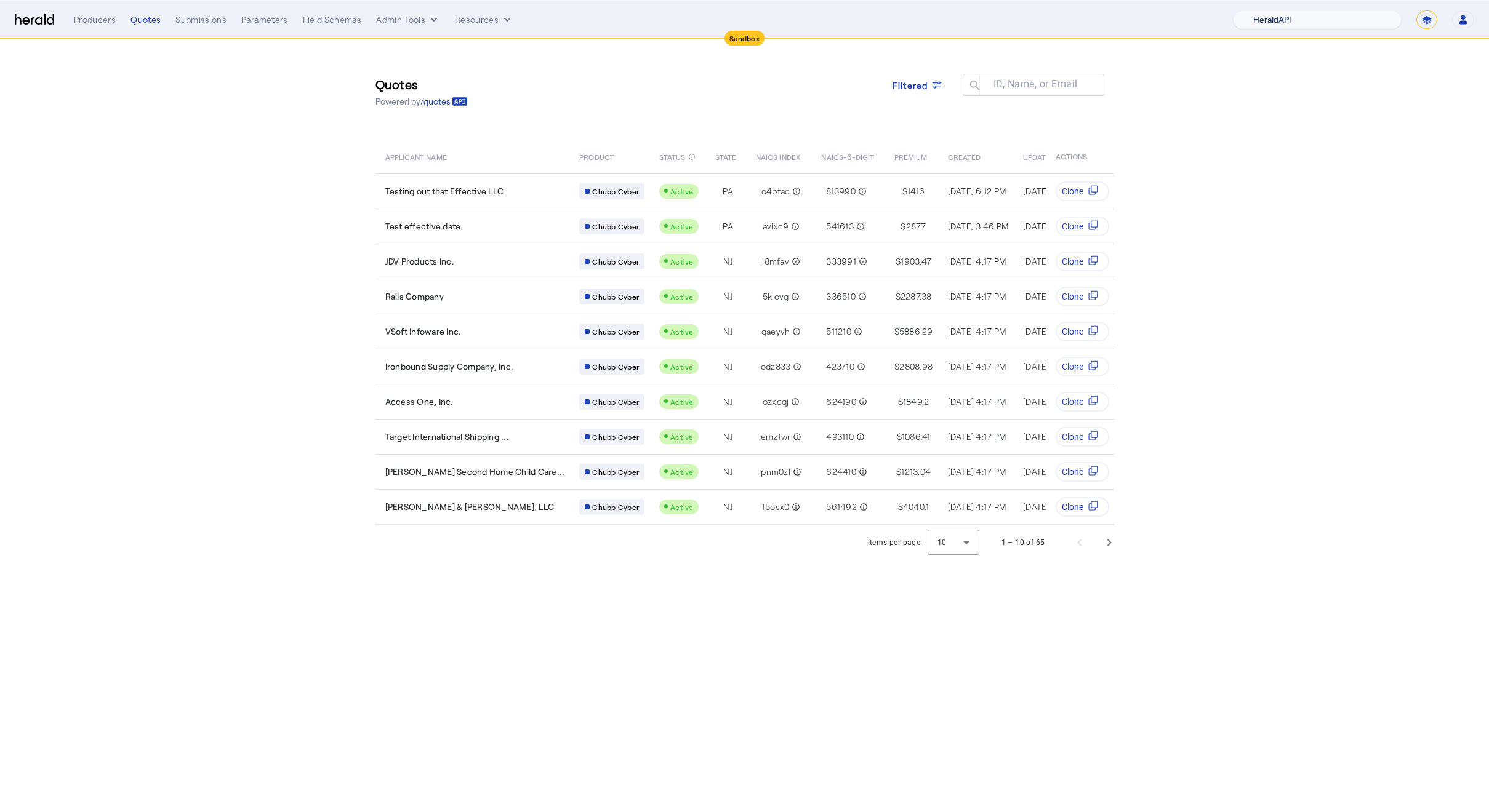
click at [1354, 19] on select "1Fort Acrisure Acturis Affinity Advisors Affinity Risk Agentero AmWins Anzen Ao…" at bounding box center [1317, 19] width 169 height 18
select select "pfm_r9a7_zywave"
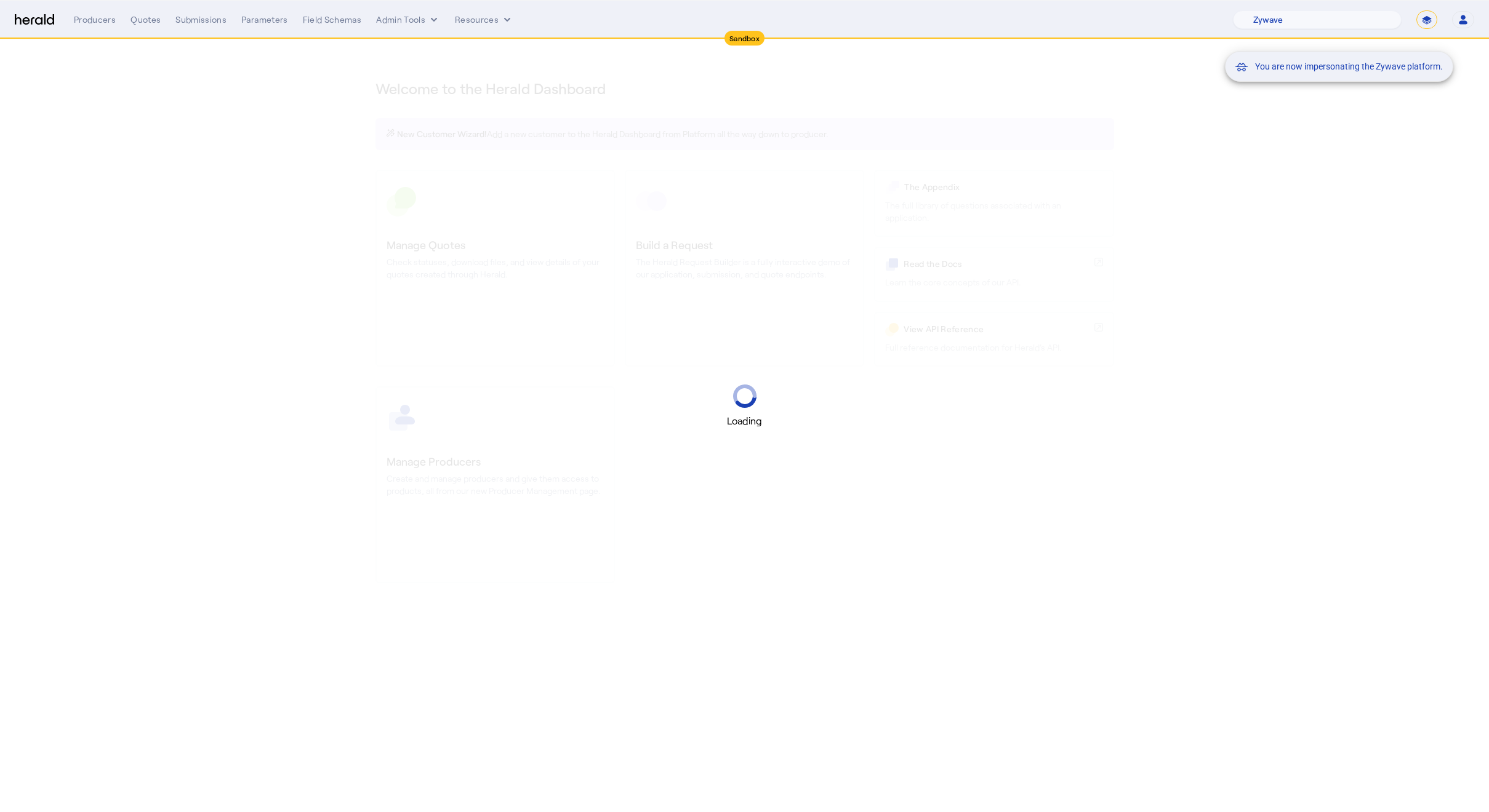
click at [1339, 205] on div "You are now impersonating the Zywave platform." at bounding box center [744, 406] width 1489 height 812
click at [1423, 20] on mat-snack-bar-container "You are now impersonating the Zywave platform." at bounding box center [1369, 20] width 228 height 31
click at [1431, 21] on mat-snack-bar-container "You are now impersonating the Zywave platform." at bounding box center [1369, 20] width 228 height 31
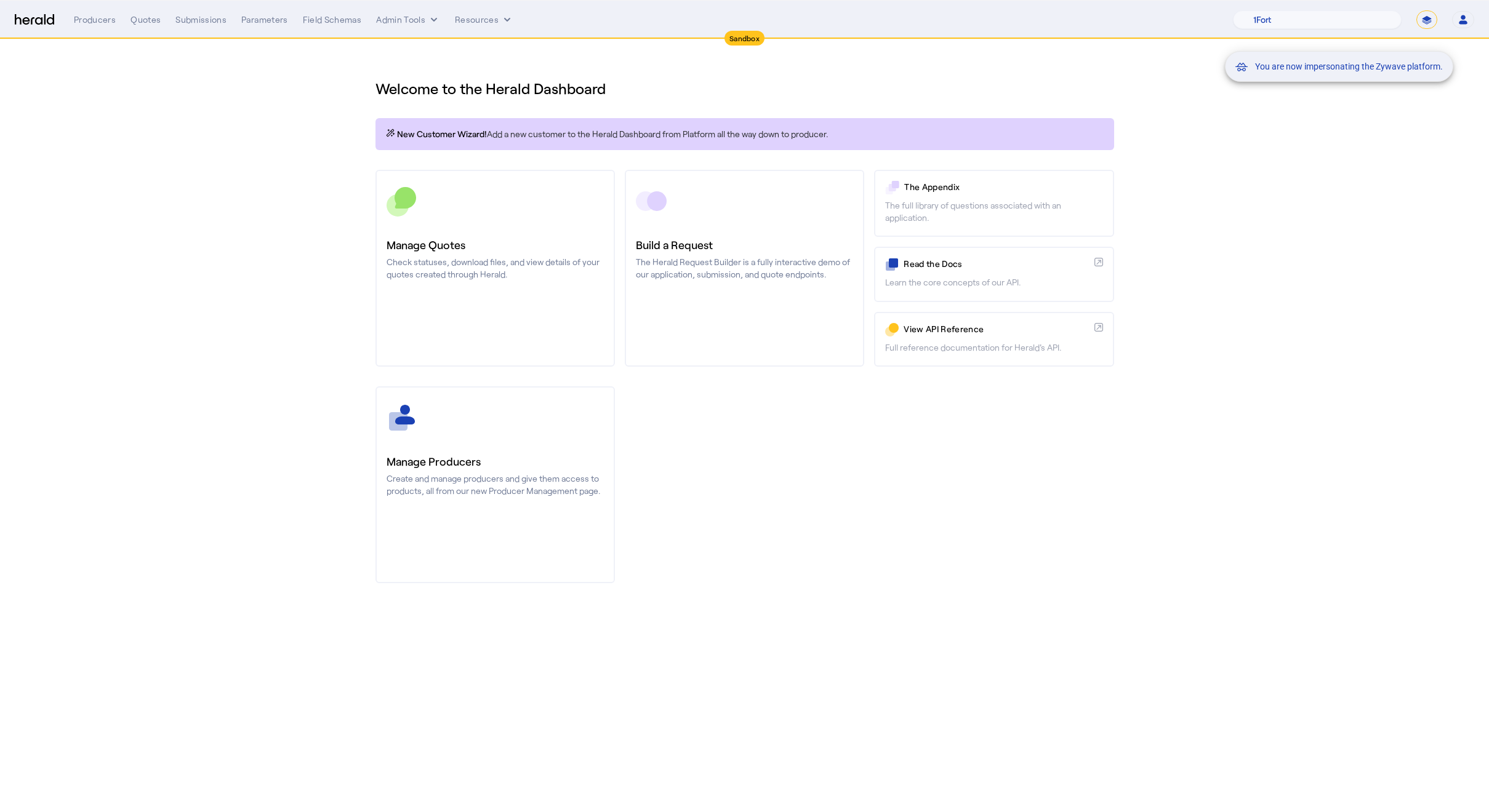
click at [1426, 16] on mat-snack-bar-container "You are now impersonating the Zywave platform." at bounding box center [1369, 20] width 228 height 31
click at [1414, 18] on mat-snack-bar-container "You are now impersonating the Zywave platform." at bounding box center [1369, 20] width 228 height 31
click at [1392, 10] on mat-snack-bar-container "You are now impersonating the Zywave platform." at bounding box center [1369, 20] width 228 height 31
drag, startPoint x: 1405, startPoint y: 5, endPoint x: 1412, endPoint y: 10, distance: 8.6
click at [1407, 7] on nav "Sandbox Menu Producers Quotes Submissions Parameters Field Schemas Admin Tools …" at bounding box center [744, 20] width 1489 height 38
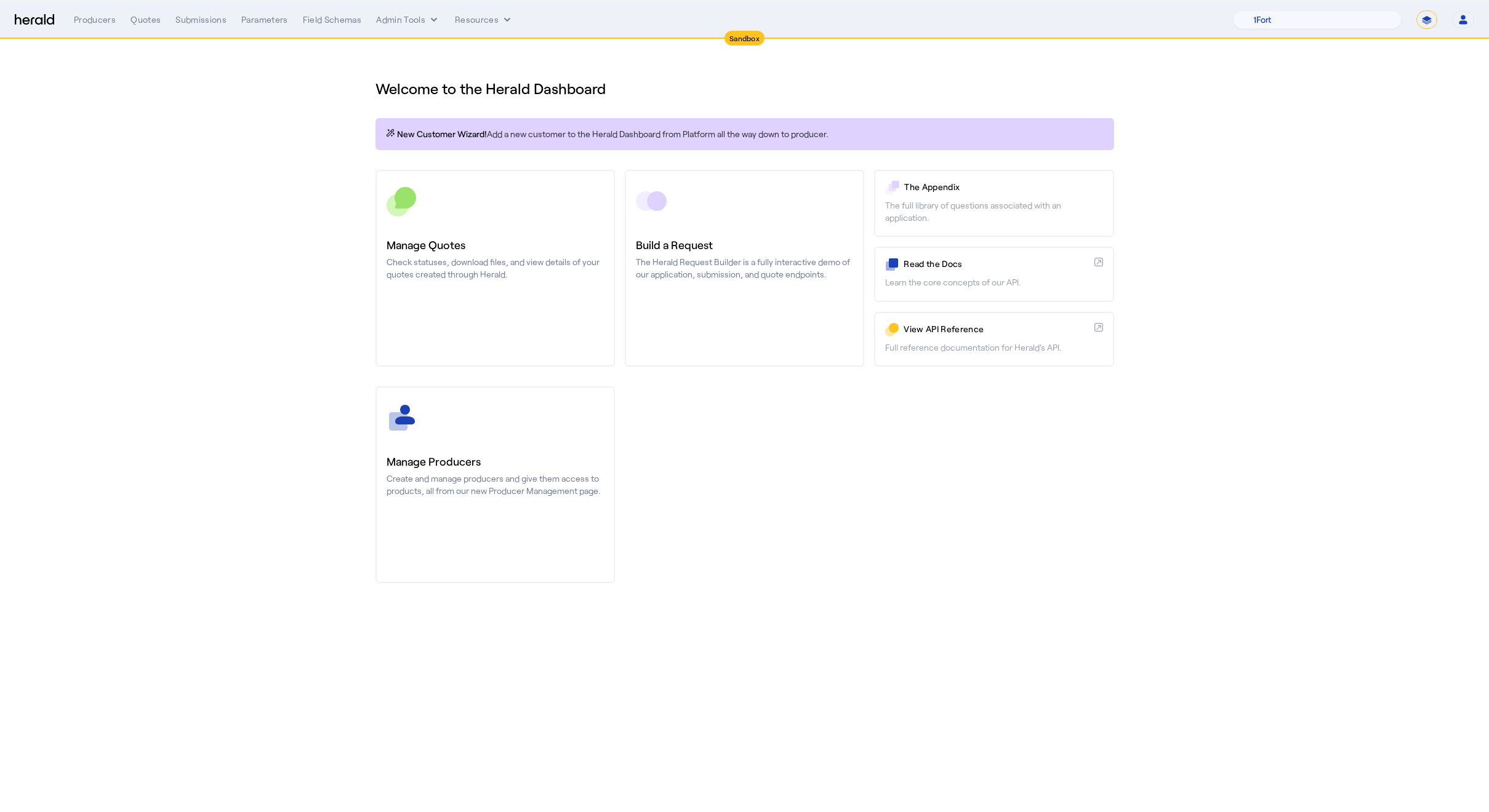
click at [1428, 25] on select "**********" at bounding box center [1426, 19] width 21 height 18
select select "**********"
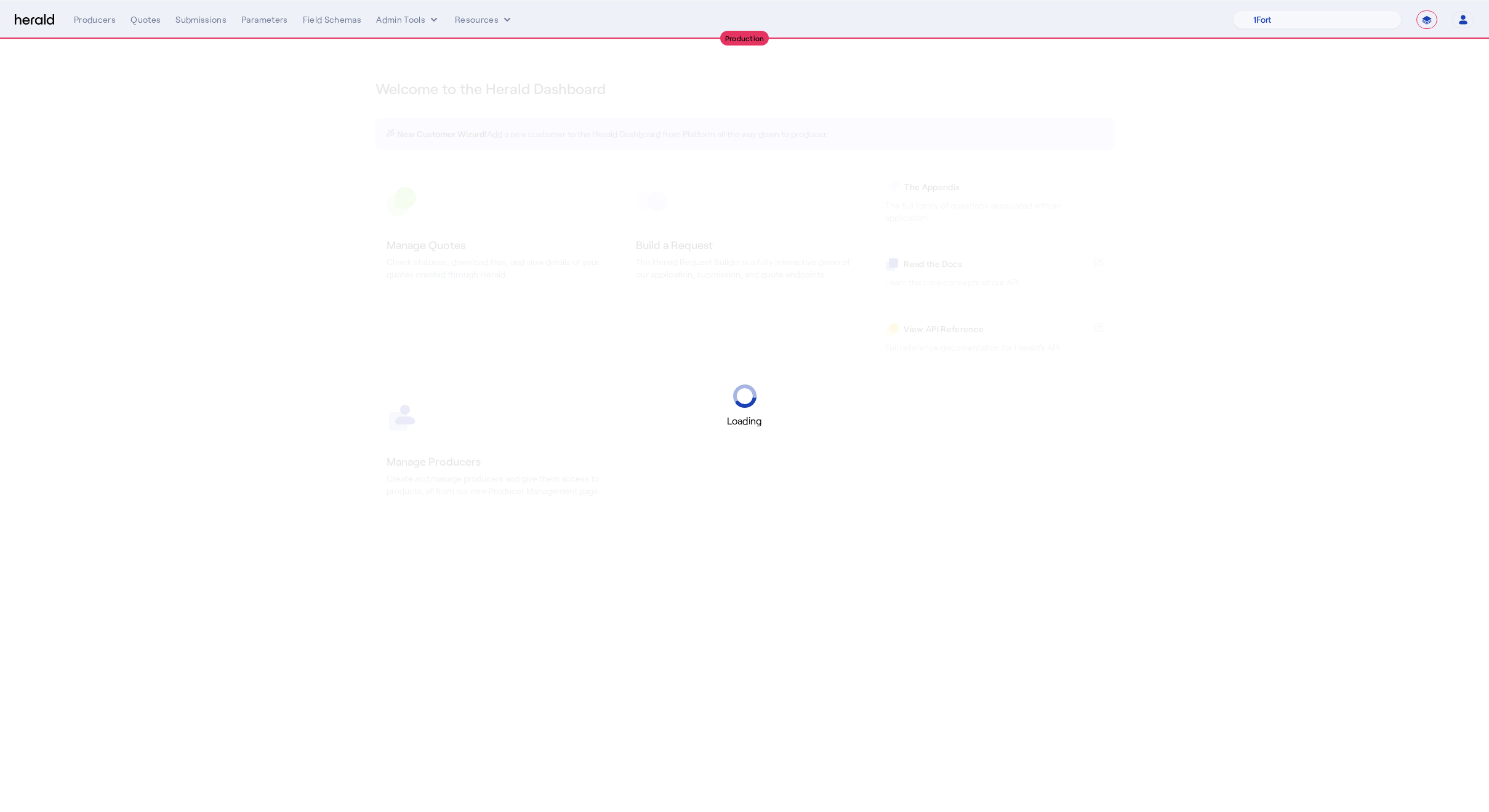
click at [1413, 326] on div "Loading" at bounding box center [744, 406] width 1489 height 812
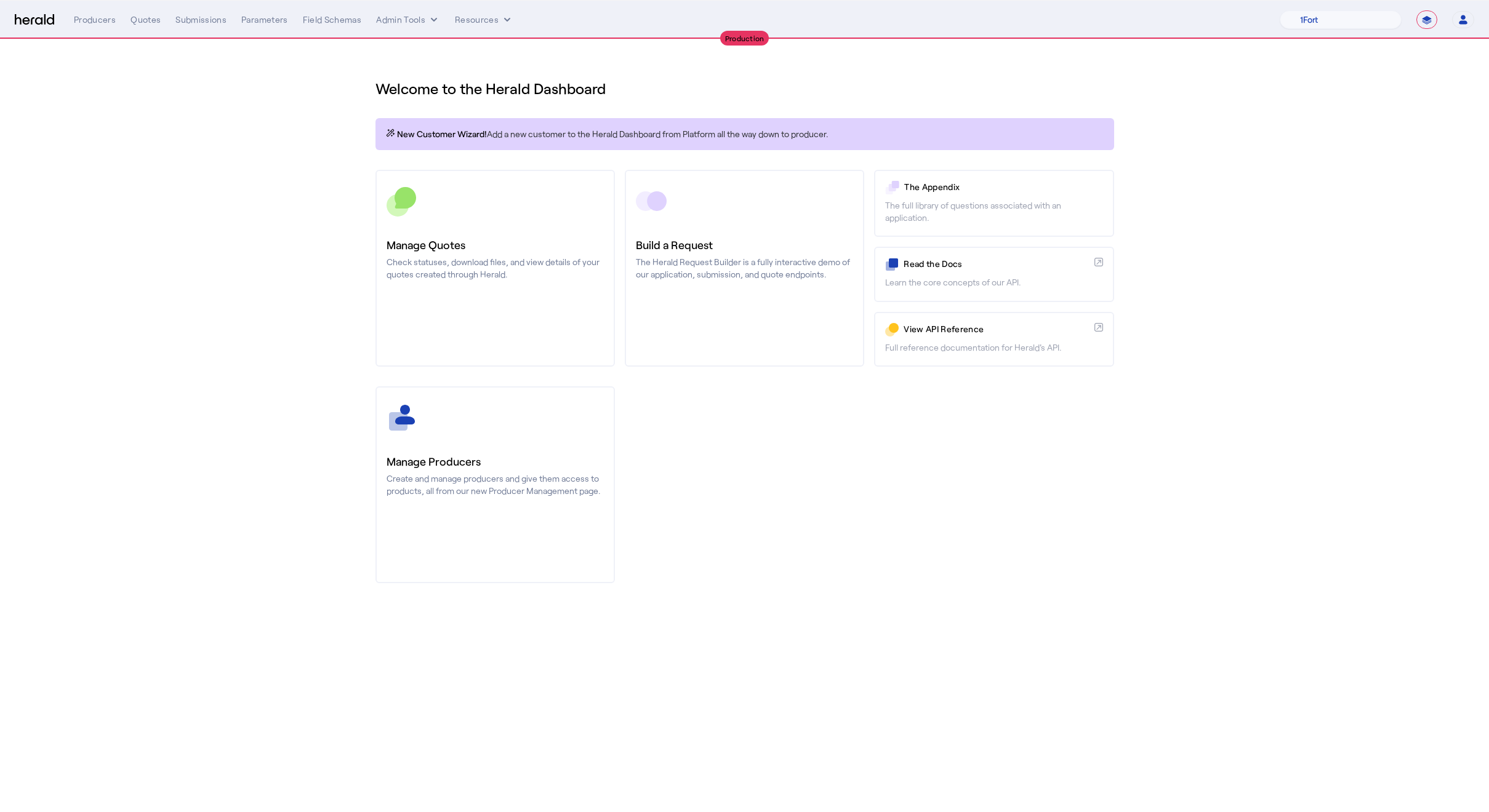
click at [326, 192] on section "Welcome to the Herald Dashboard New Customer Wizard! Add a new customer to the …" at bounding box center [744, 323] width 1489 height 569
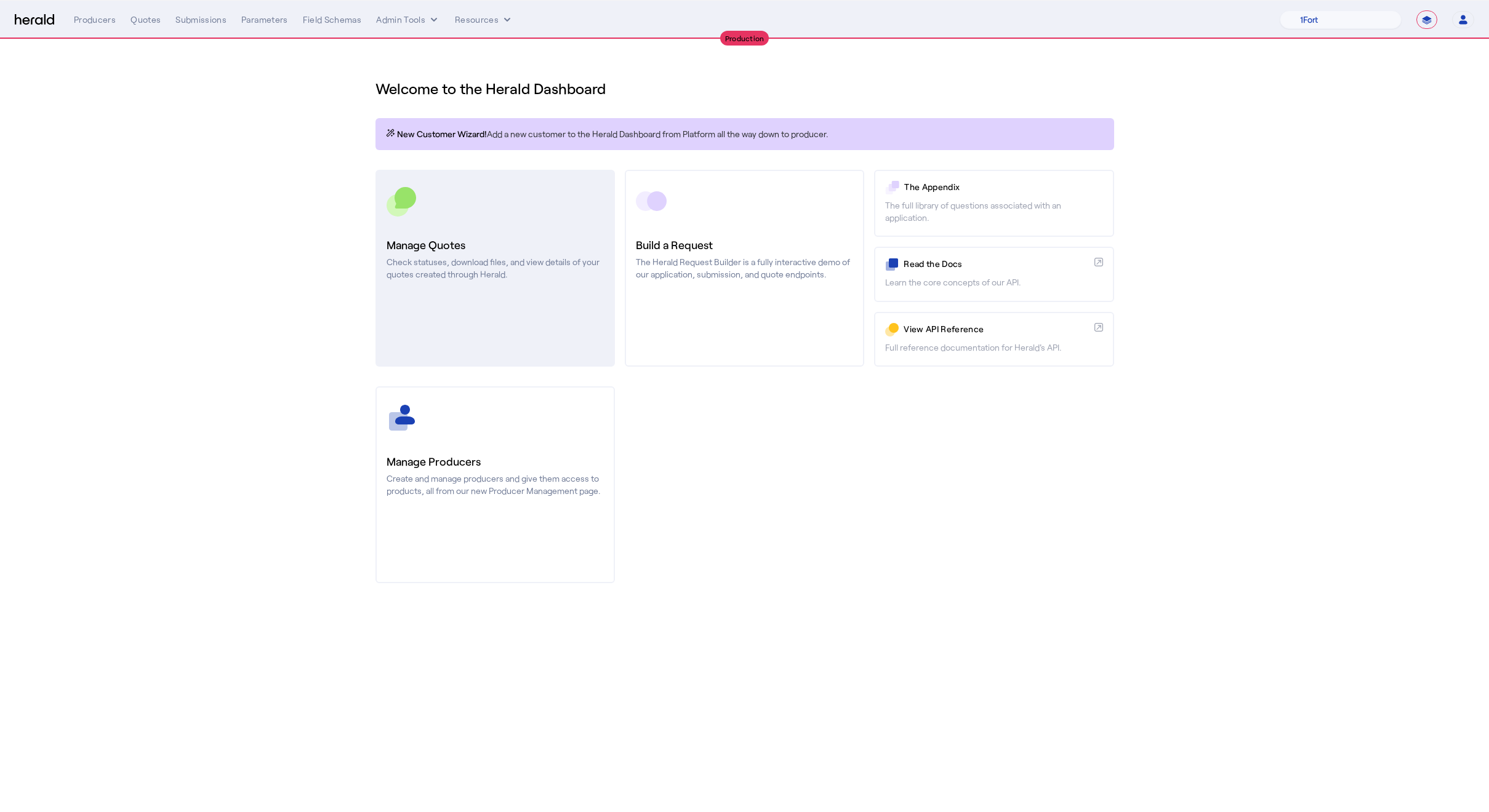
click at [415, 243] on h3 "Manage Quotes" at bounding box center [495, 245] width 217 height 17
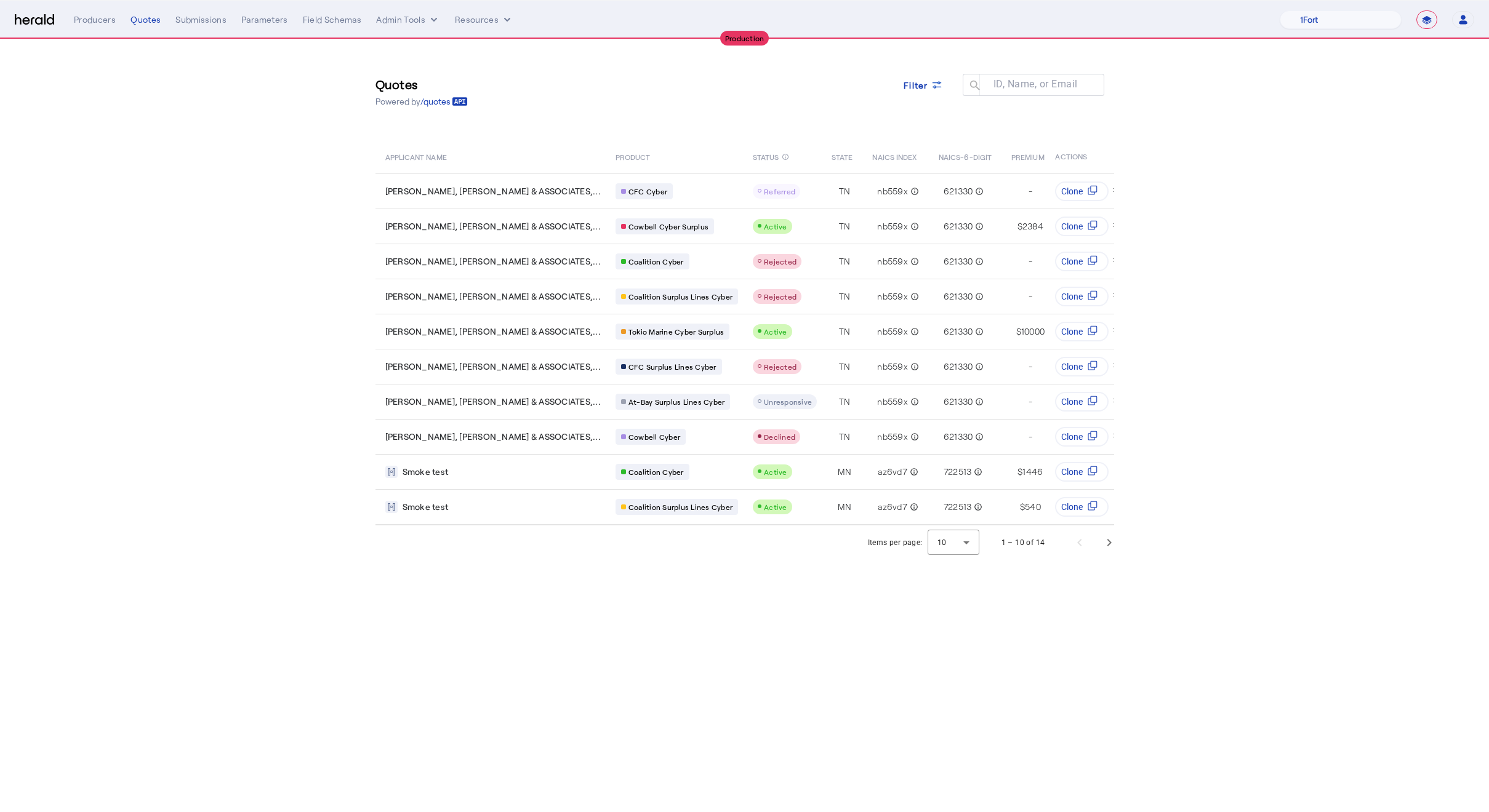
click at [1268, 217] on section "Quotes Powered by /quotes Filter ID, Name, or Email search APPLICANT NAME PRODU…" at bounding box center [744, 300] width 1489 height 520
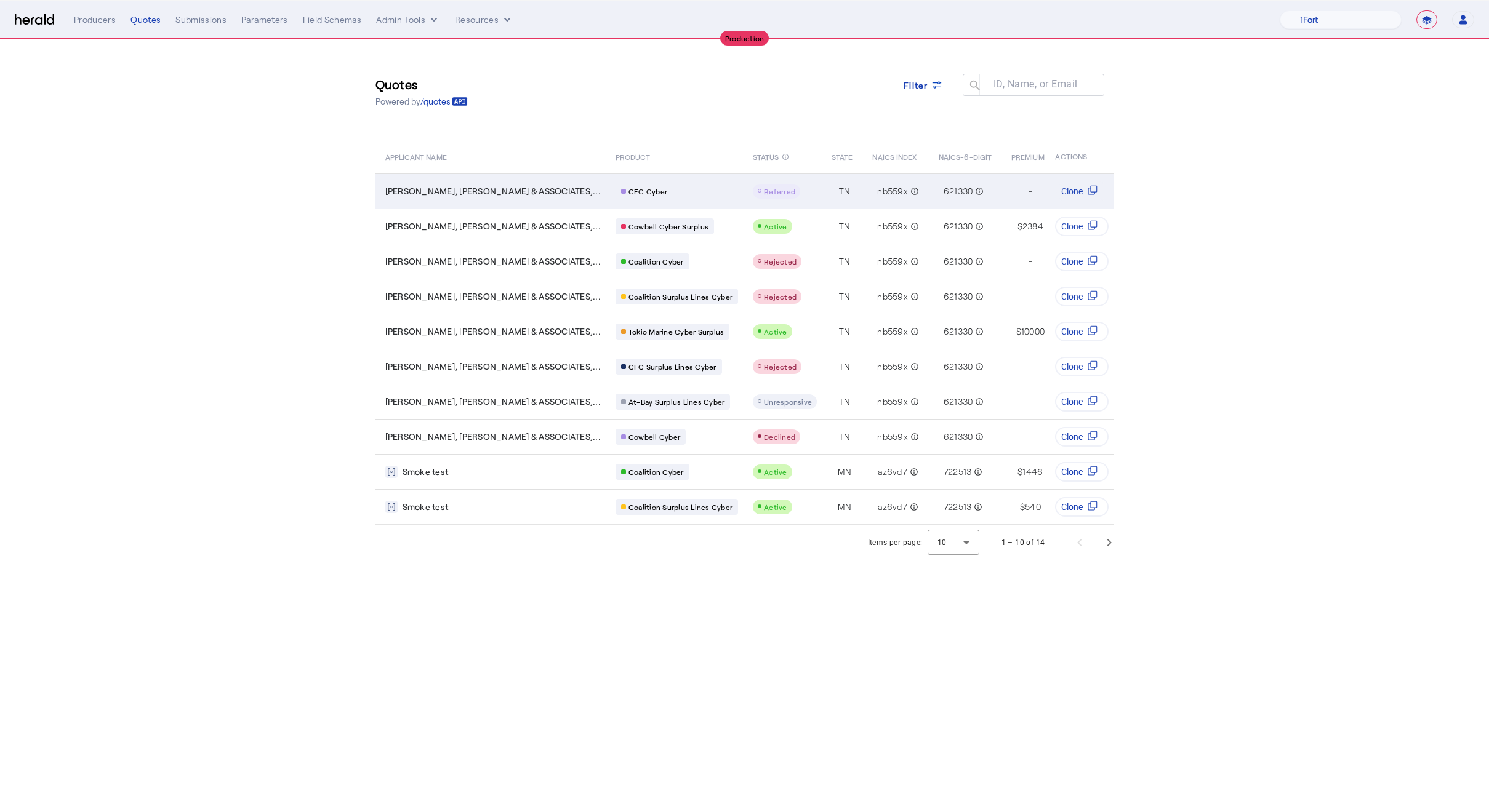
click at [478, 206] on td "HUGHES, MCDANIEL & ASSOCIATES,..." at bounding box center [490, 191] width 230 height 35
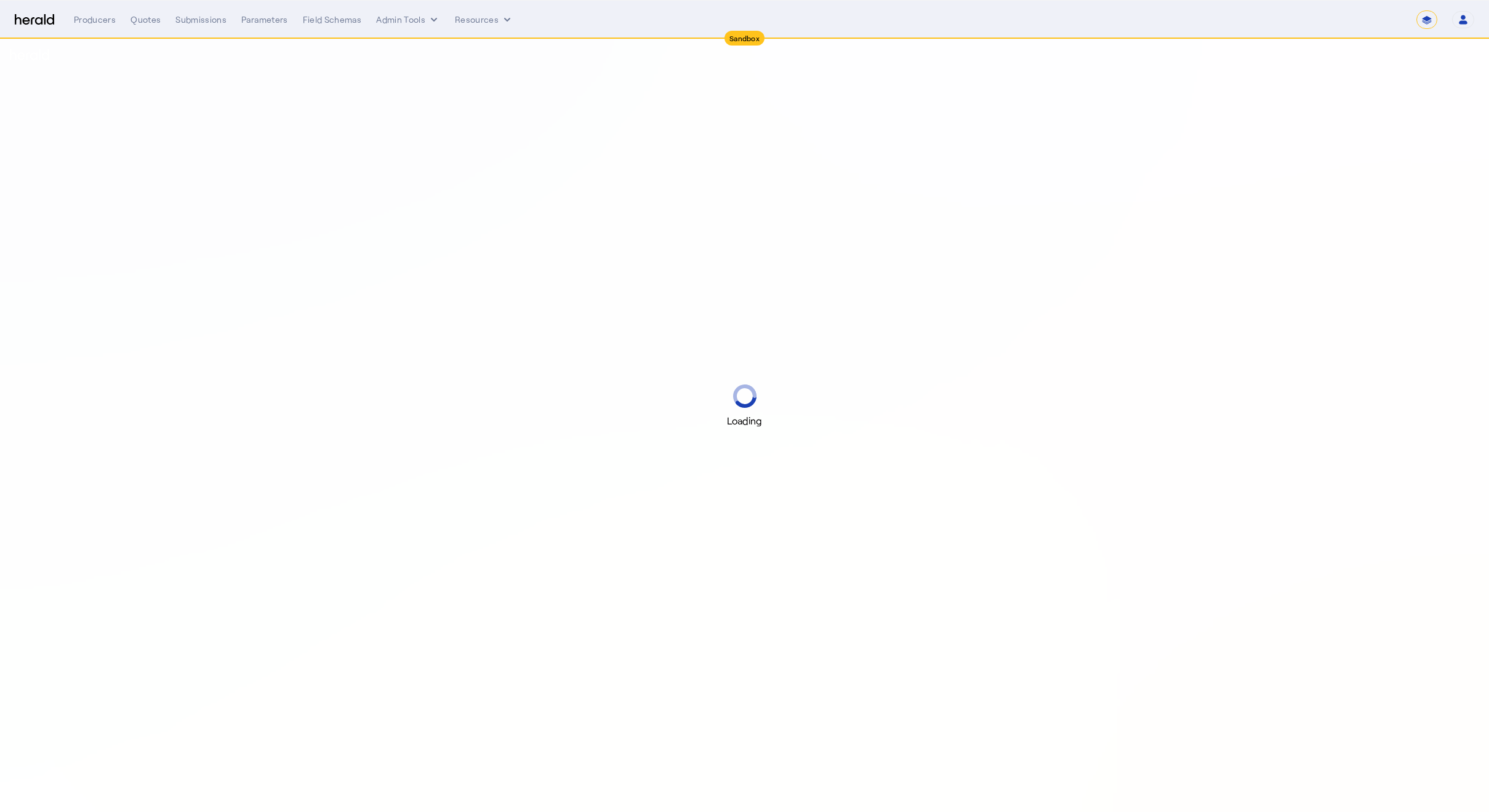
select select "*******"
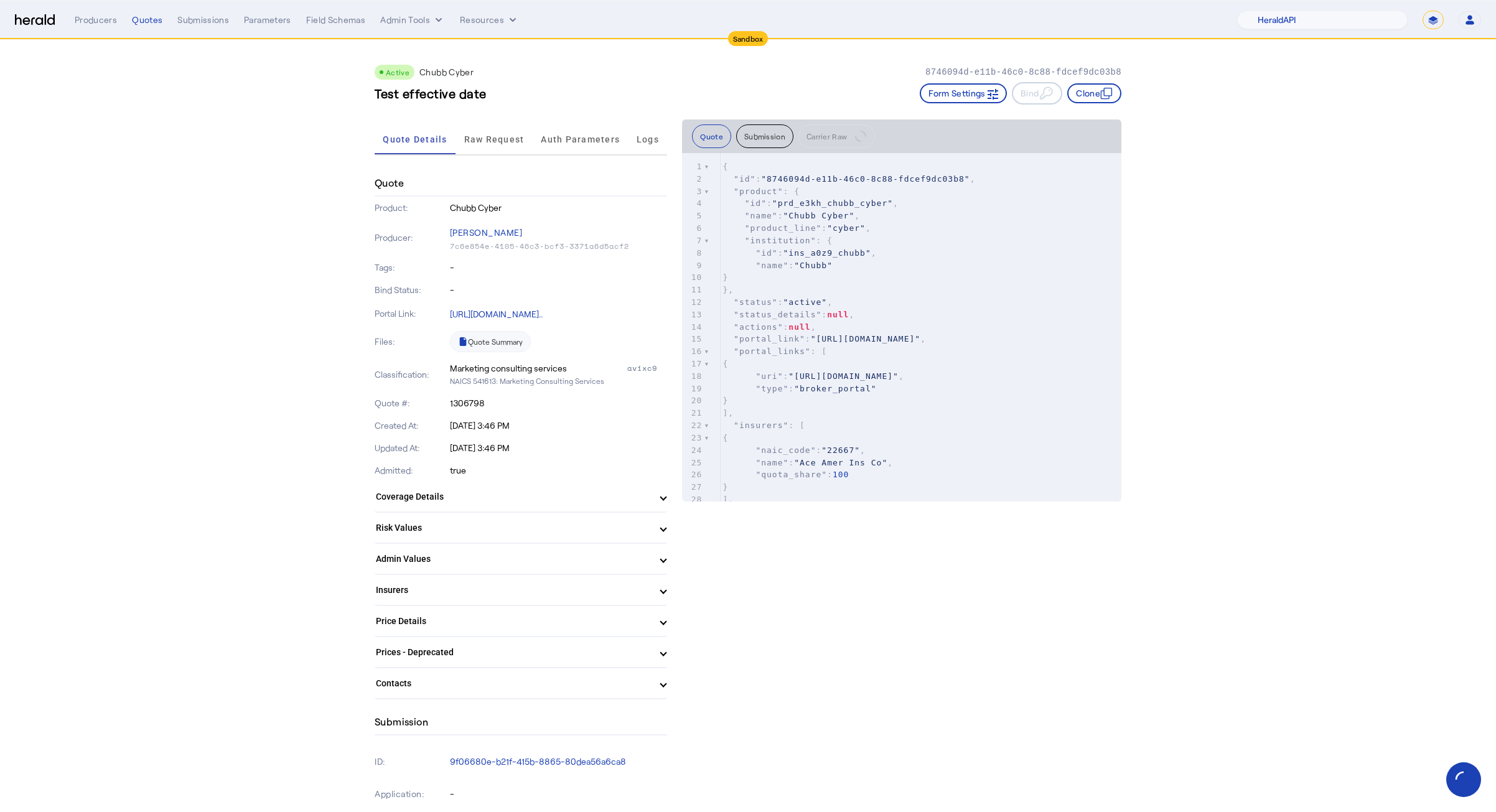
click at [794, 133] on button "Submission" at bounding box center [764, 136] width 57 height 23
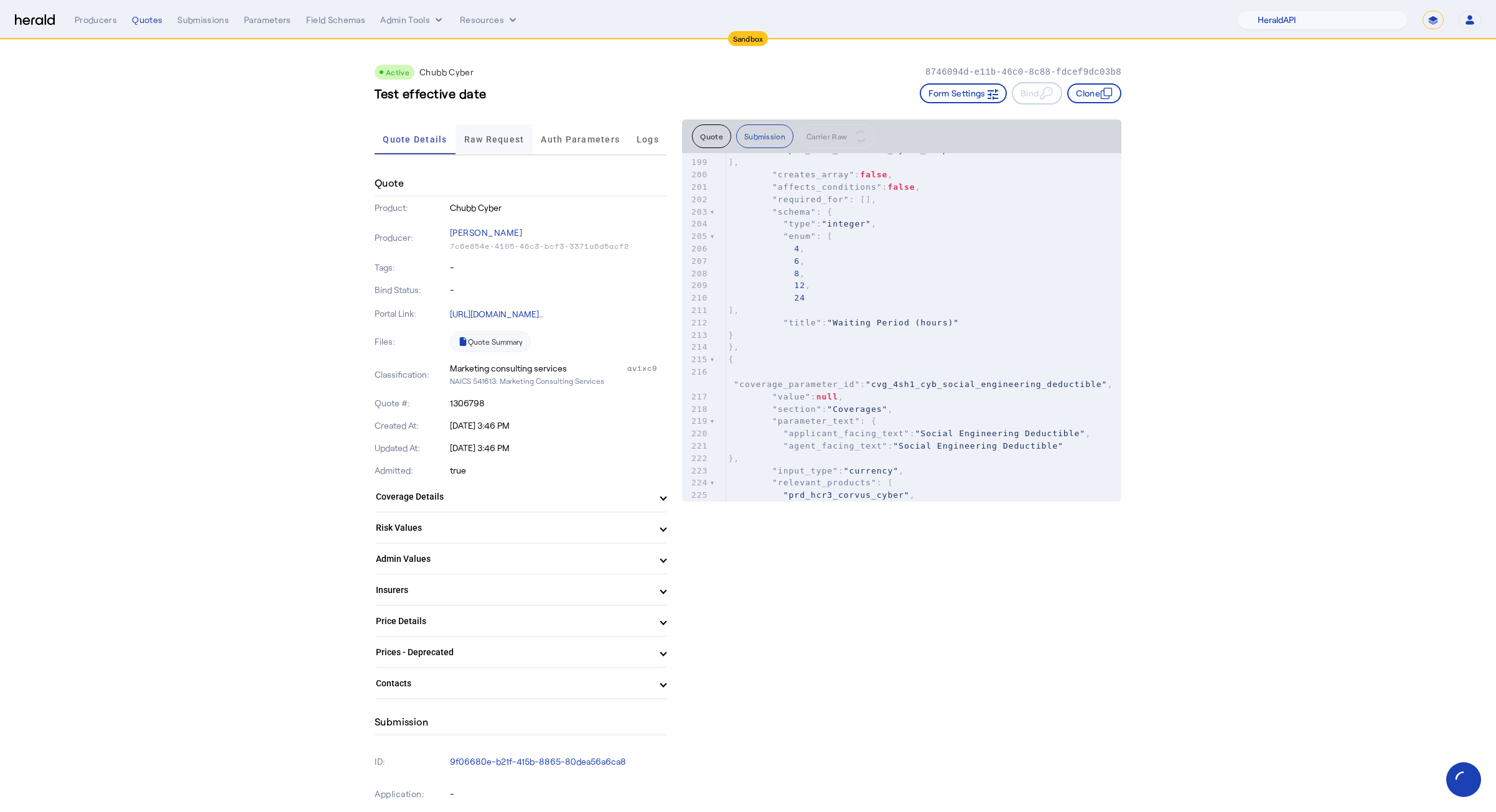
click at [484, 152] on span "Raw Request" at bounding box center [495, 139] width 60 height 30
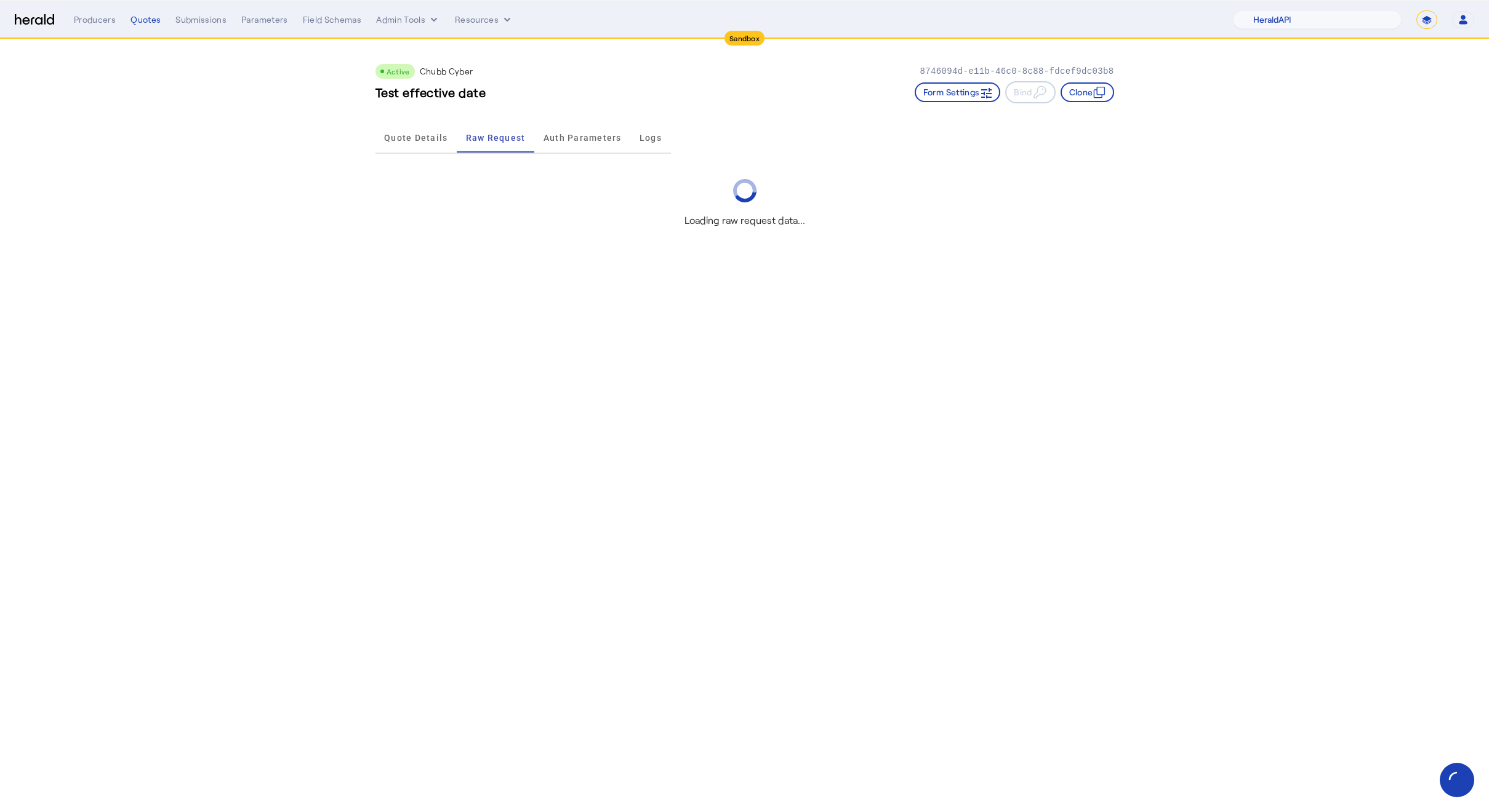
click at [607, 110] on div "Active Chubb Cyber 8746094d-e11b-46c0-8c88-fdcef9dc03b8 Test effective date For…" at bounding box center [744, 79] width 739 height 79
drag, startPoint x: 430, startPoint y: 129, endPoint x: 437, endPoint y: 146, distance: 18.4
click at [430, 129] on span "Quote Details" at bounding box center [415, 137] width 63 height 29
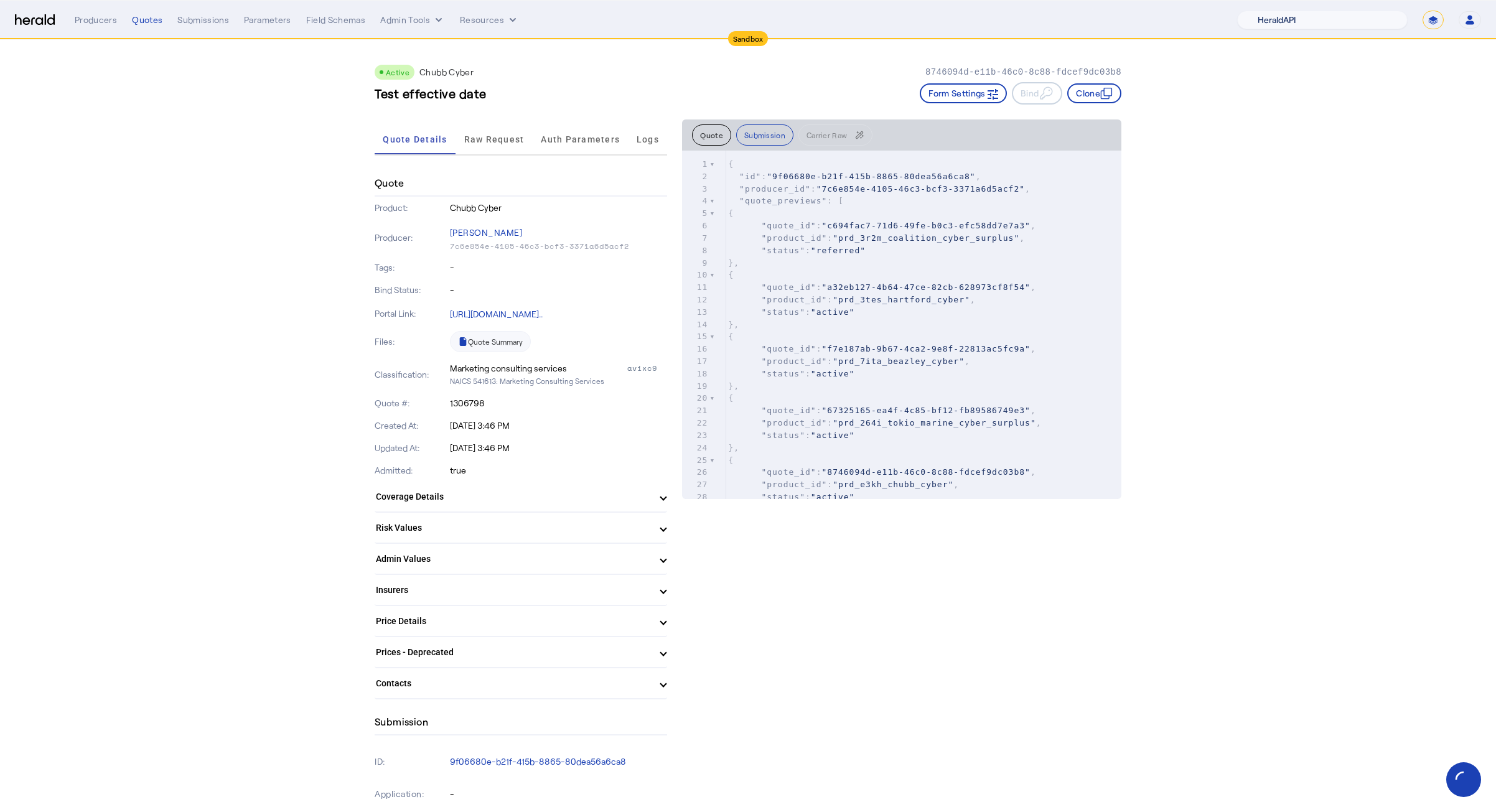
click at [1347, 22] on select "1Fort Acrisure Acturis Affinity Advisors Affinity Risk Agentero AmWins Anzen Ao…" at bounding box center [1322, 19] width 170 height 19
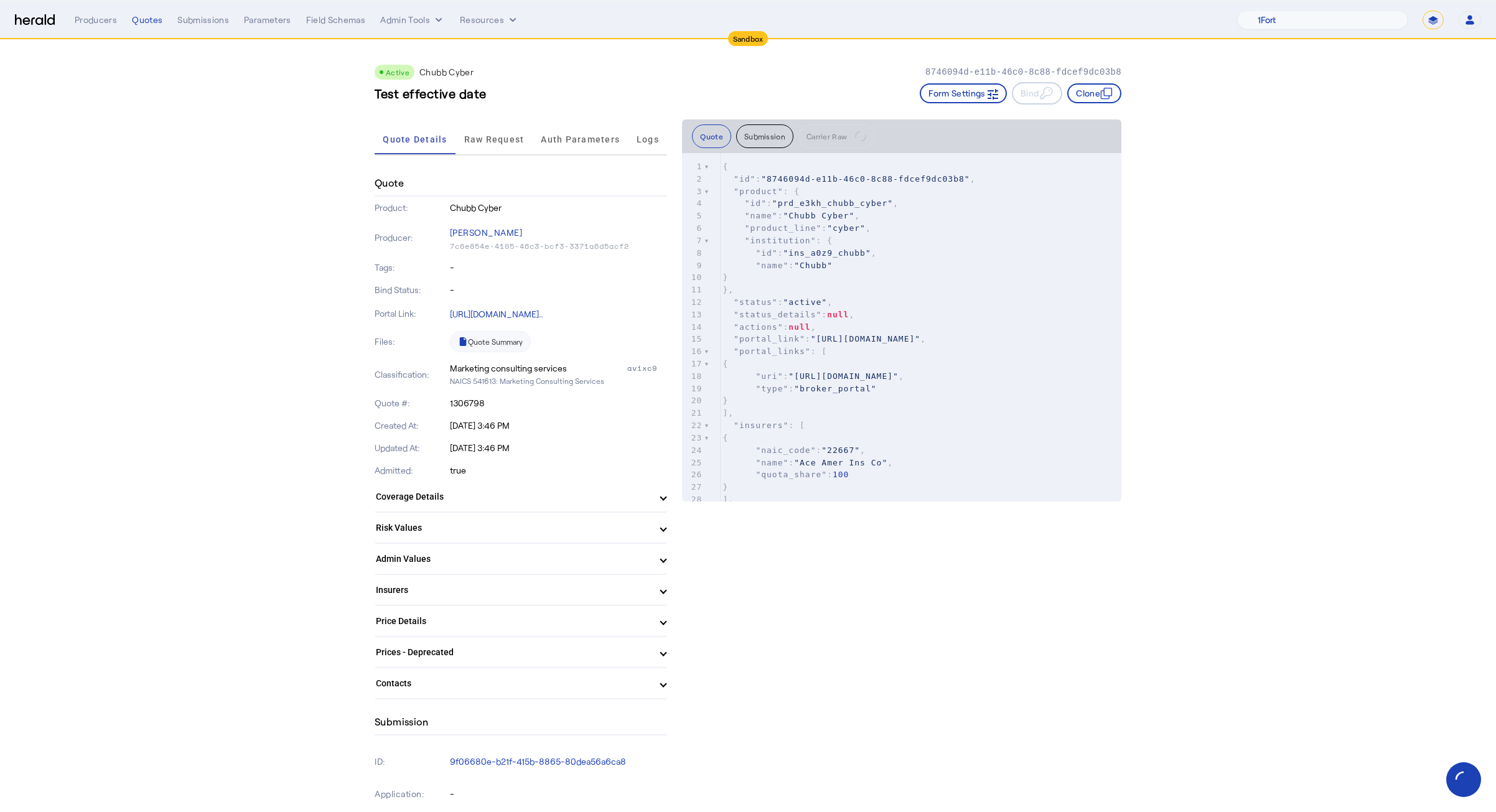
click at [43, 14] on img at bounding box center [35, 20] width 40 height 12
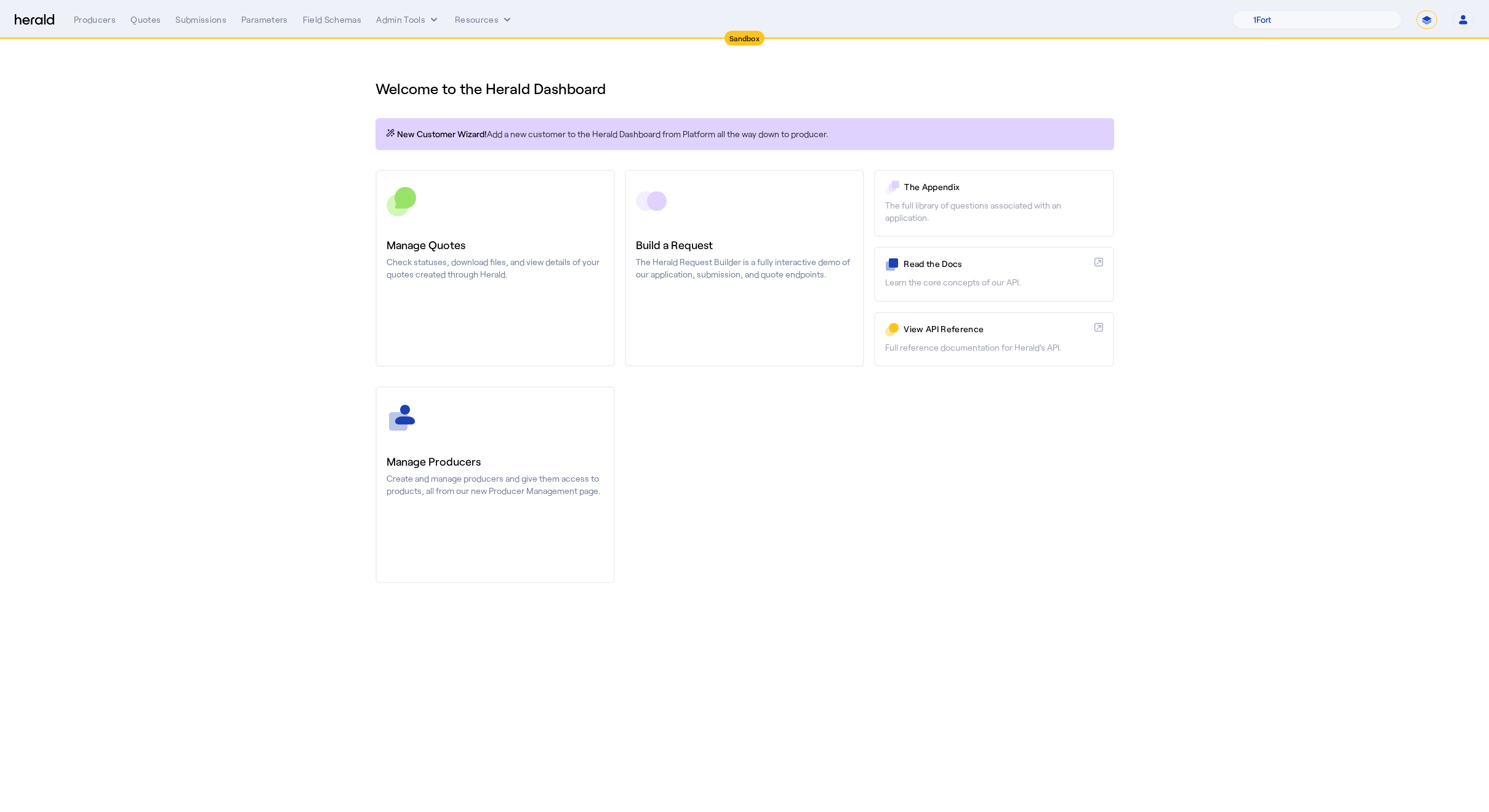
click at [127, 173] on section "Welcome to the Herald Dashboard New Customer Wizard! Add a new customer to the …" at bounding box center [744, 323] width 1489 height 569
click at [143, 21] on div "Quotes" at bounding box center [145, 20] width 30 height 12
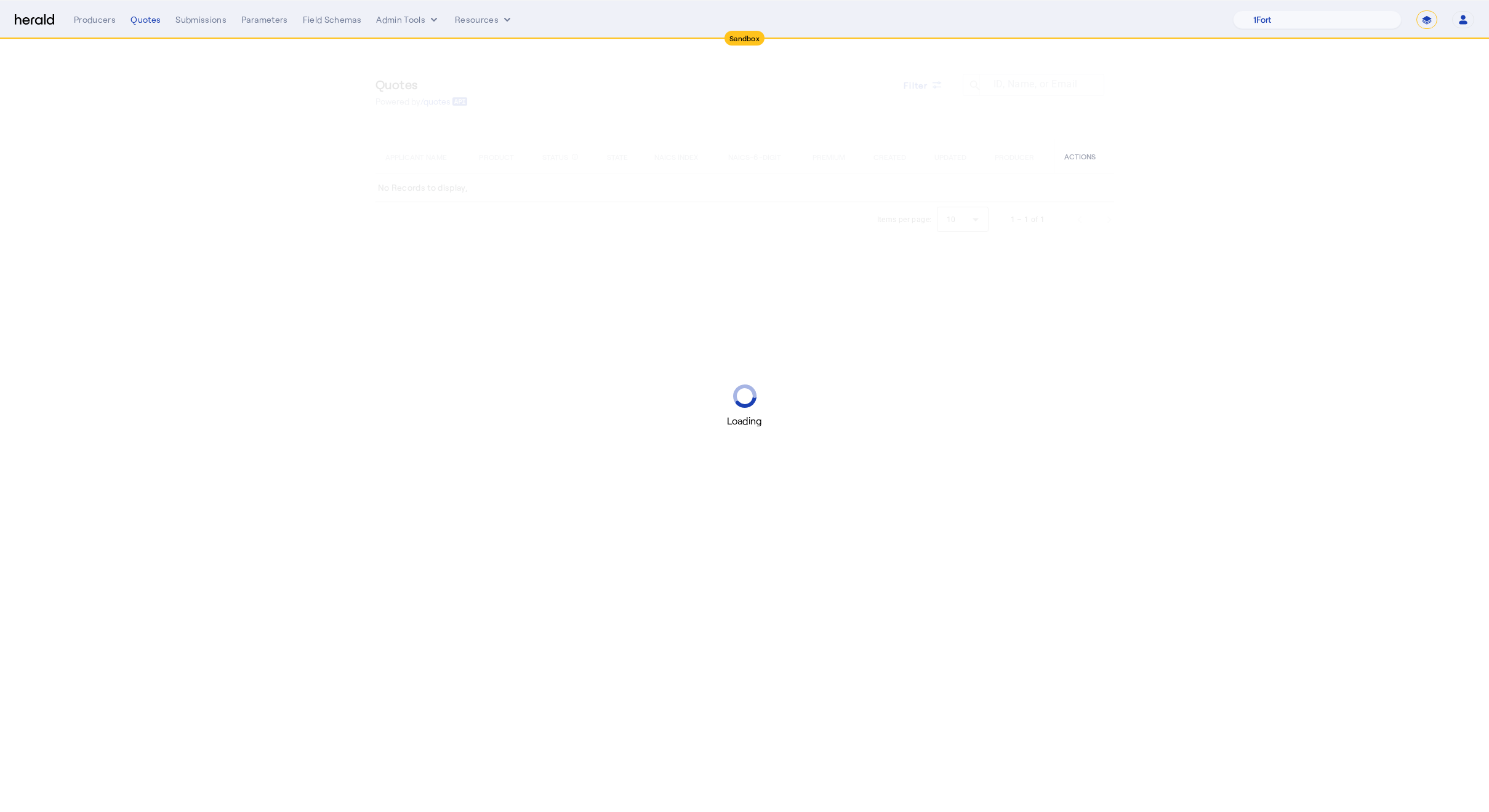
click at [205, 199] on div "Loading" at bounding box center [744, 406] width 1489 height 812
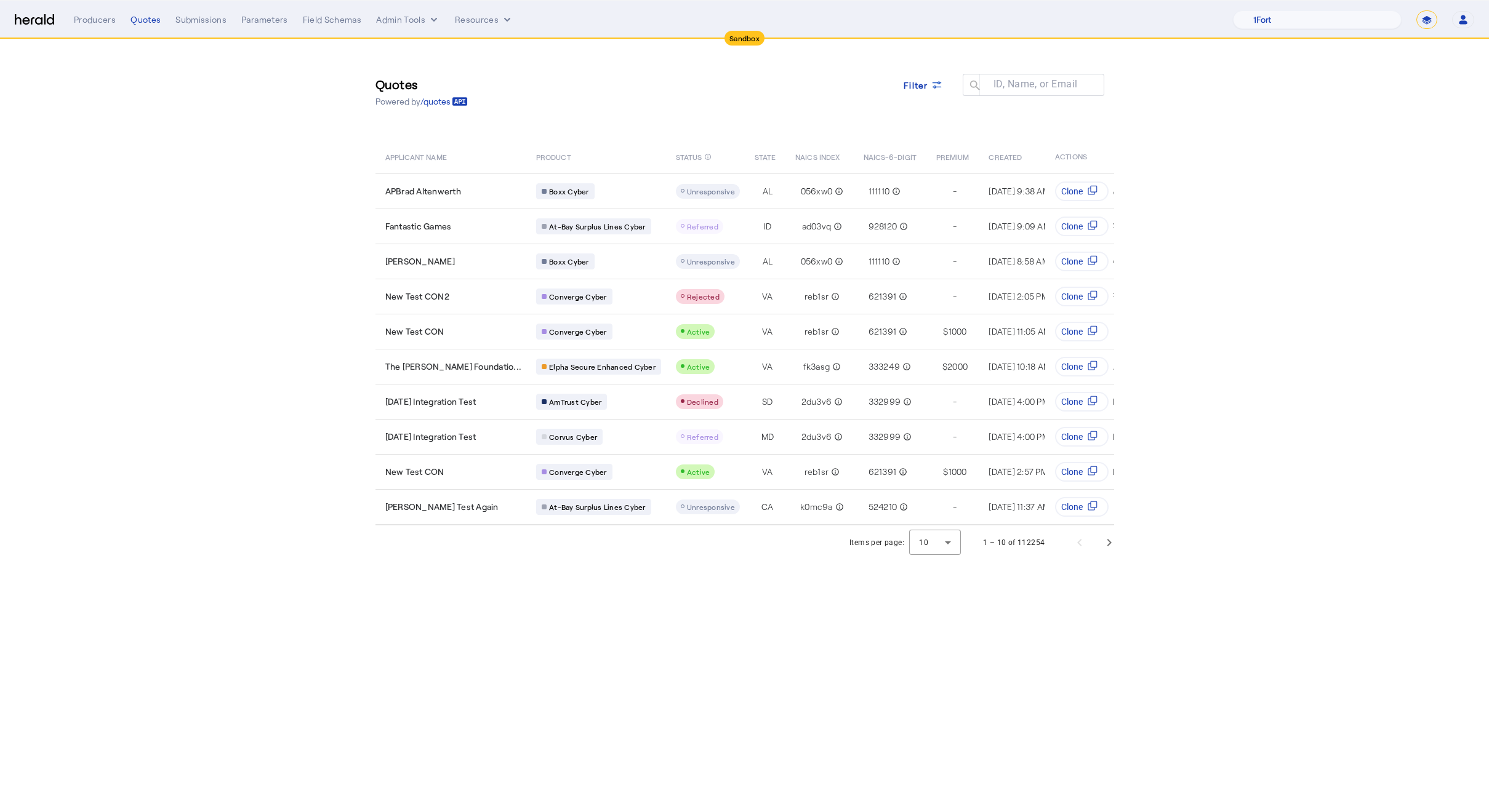
click at [1261, 376] on section "Quotes Powered by /quotes Filter ID, Name, or Email search APPLICANT NAME PRODU…" at bounding box center [744, 300] width 1489 height 520
click at [618, 42] on div "Quotes Powered by /quotes Filter ID, Name, or Email search APPLICANT NAME PRODU…" at bounding box center [744, 282] width 788 height 486
click at [1330, 21] on select "1Fort Acrisure Acturis Affinity Advisors Affinity Risk Agentero AmWins Anzen Ao…" at bounding box center [1317, 19] width 169 height 18
select select "pfm_r9a7_zywave"
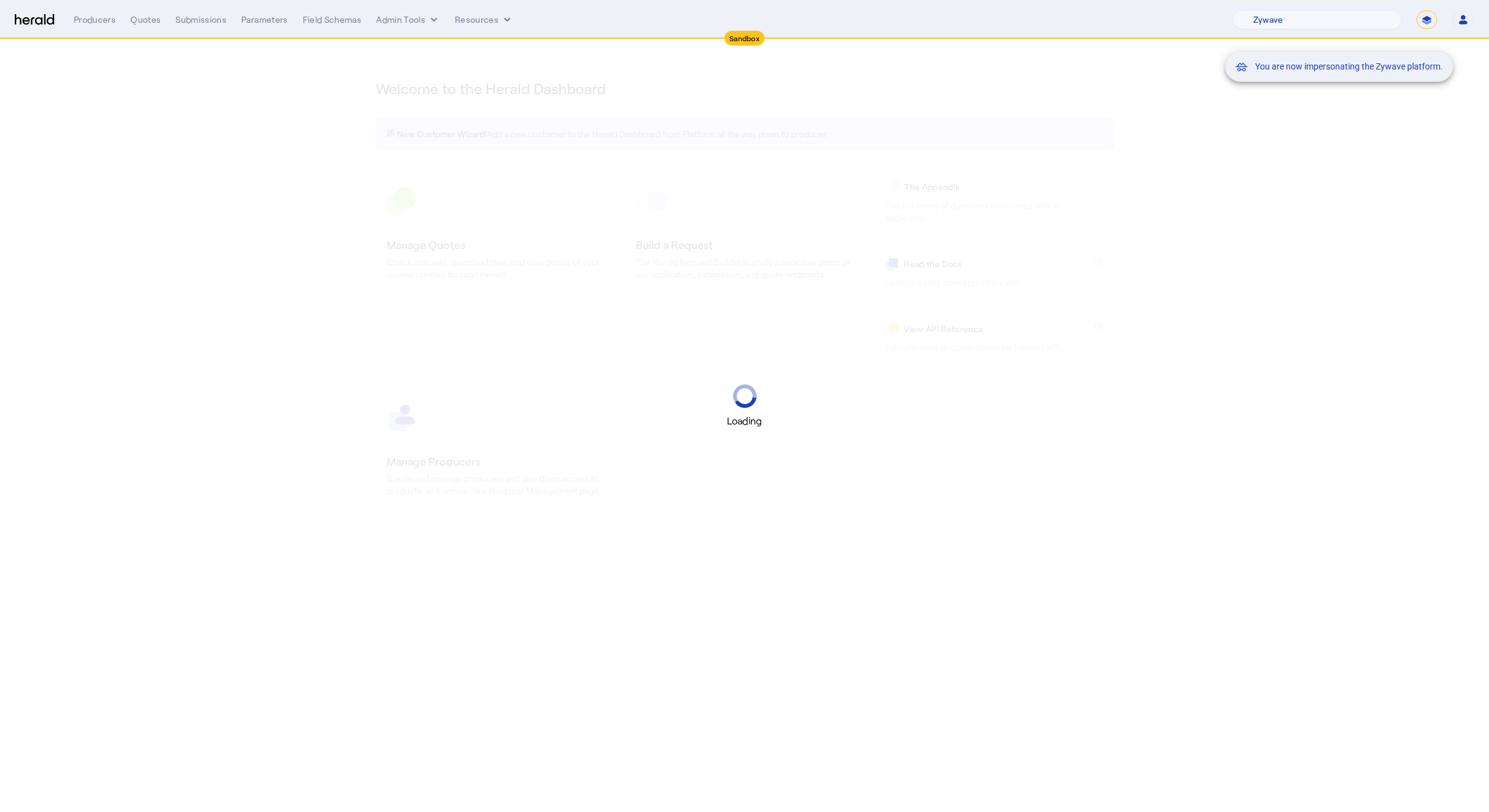
click at [1362, 152] on div "You are now impersonating the Zywave platform." at bounding box center [744, 406] width 1489 height 812
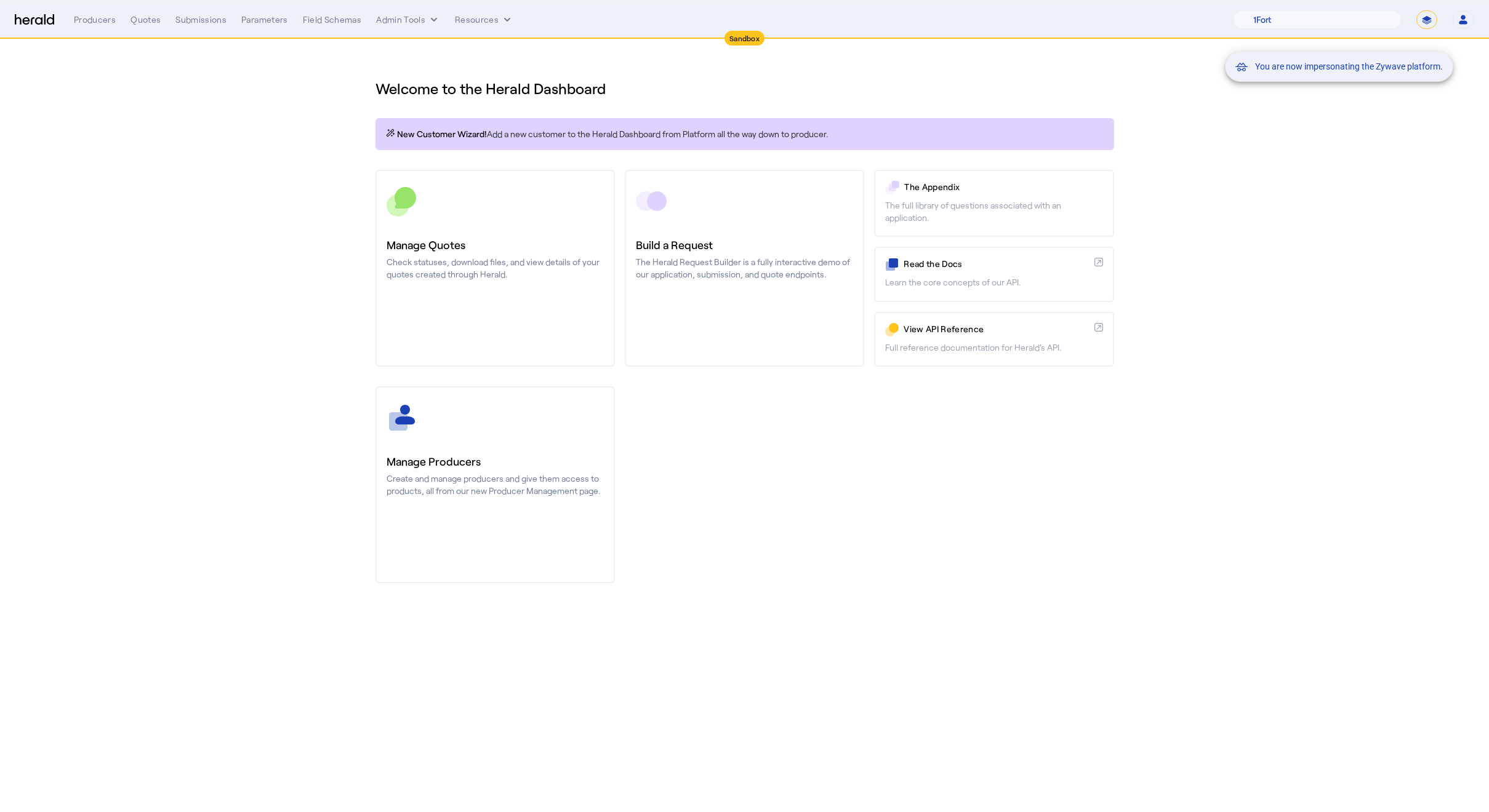
click at [237, 99] on div "You are now impersonating the Zywave platform." at bounding box center [744, 406] width 1489 height 812
click at [414, 24] on div "You are now impersonating the Zywave platform." at bounding box center [744, 406] width 1489 height 812
click at [404, 16] on div "You are now impersonating the Zywave platform." at bounding box center [744, 406] width 1489 height 812
drag, startPoint x: 319, startPoint y: 74, endPoint x: 327, endPoint y: 67, distance: 10.6
click at [319, 75] on section "Welcome to the Herald Dashboard New Customer Wizard! Add a new customer to the …" at bounding box center [744, 323] width 1489 height 569
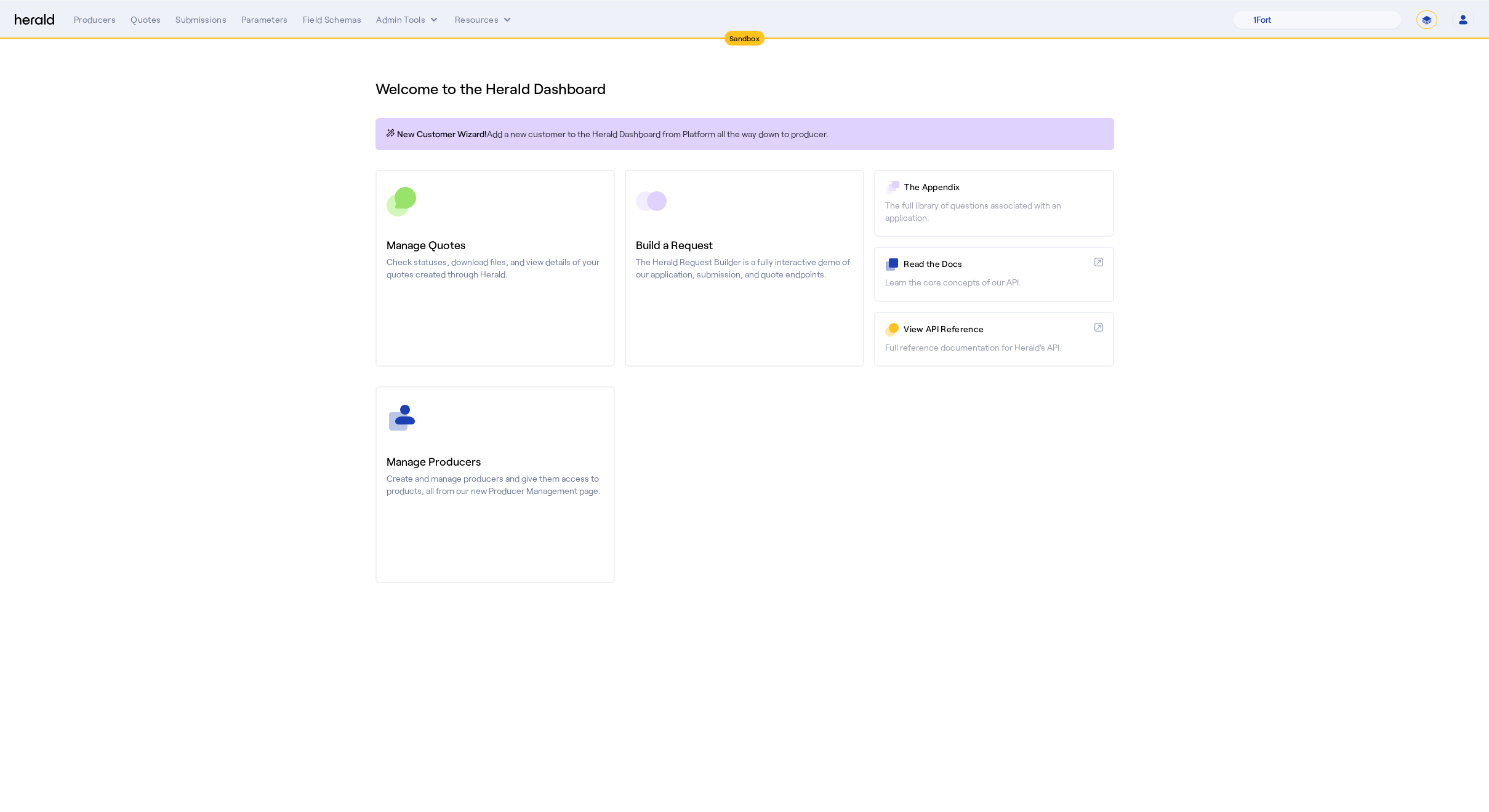
click at [414, 5] on nav "Sandbox Menu Producers Quotes Submissions Parameters Field Schemas Admin Tools …" at bounding box center [744, 20] width 1489 height 38
click at [395, 20] on button "Admin Tools" at bounding box center [408, 20] width 64 height 12
click at [466, 48] on span "Platforms Manager" at bounding box center [430, 46] width 90 height 15
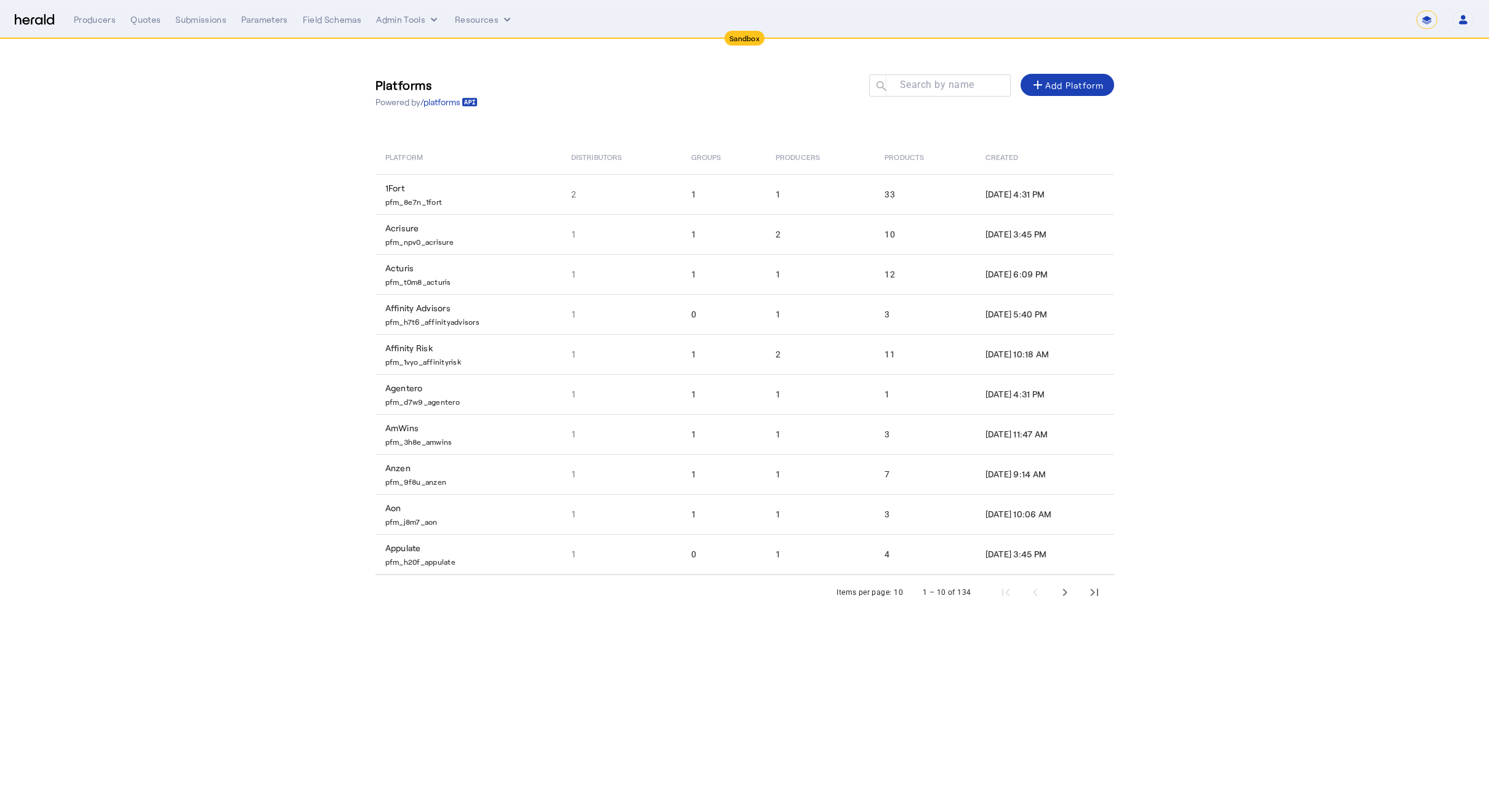
click at [400, 31] on nav "**********" at bounding box center [744, 20] width 1489 height 38
click at [402, 27] on div "**********" at bounding box center [774, 19] width 1400 height 18
click at [101, 23] on div "Producers" at bounding box center [95, 20] width 42 height 12
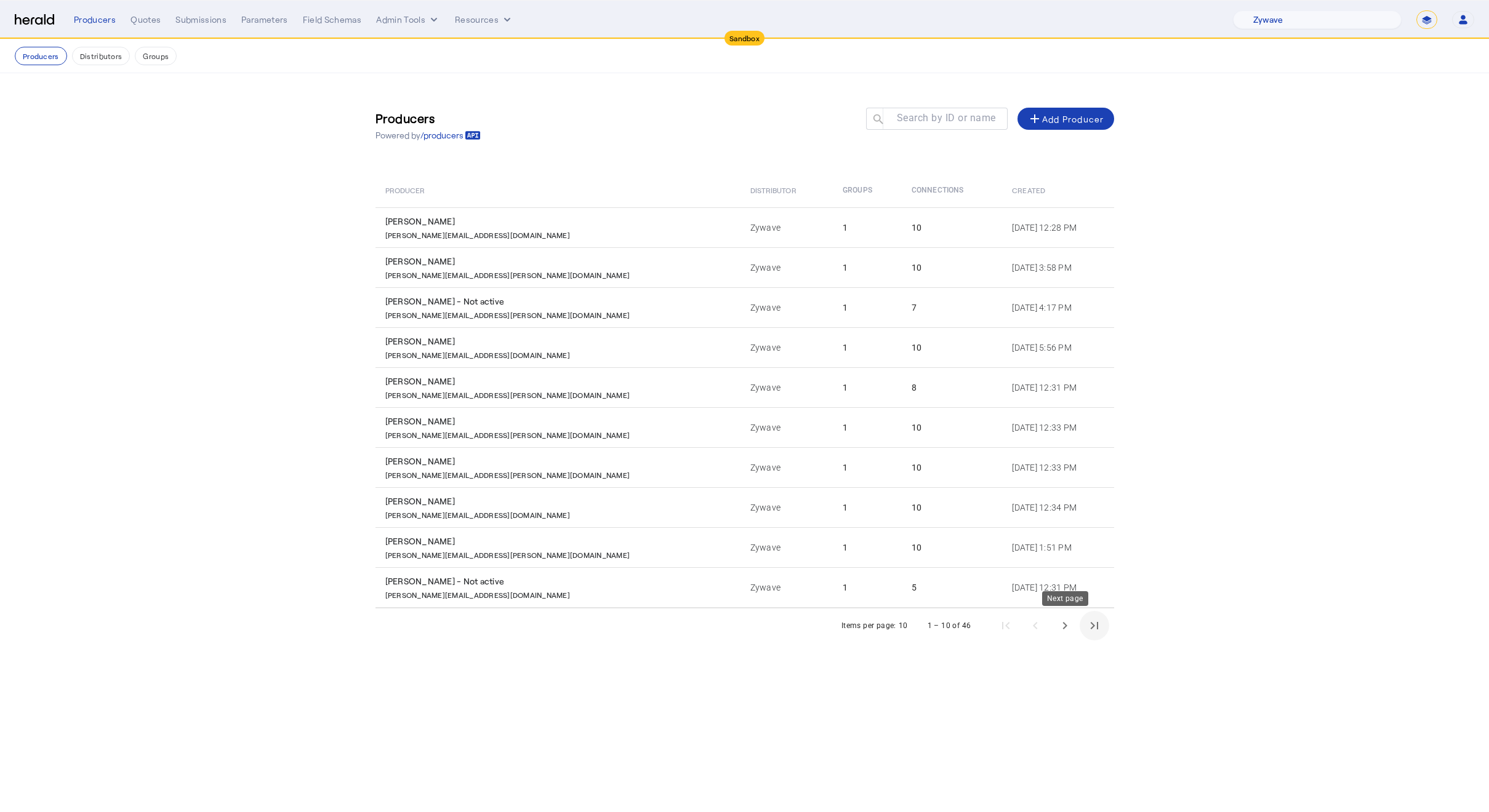
click at [1081, 621] on span "Last page" at bounding box center [1093, 625] width 29 height 29
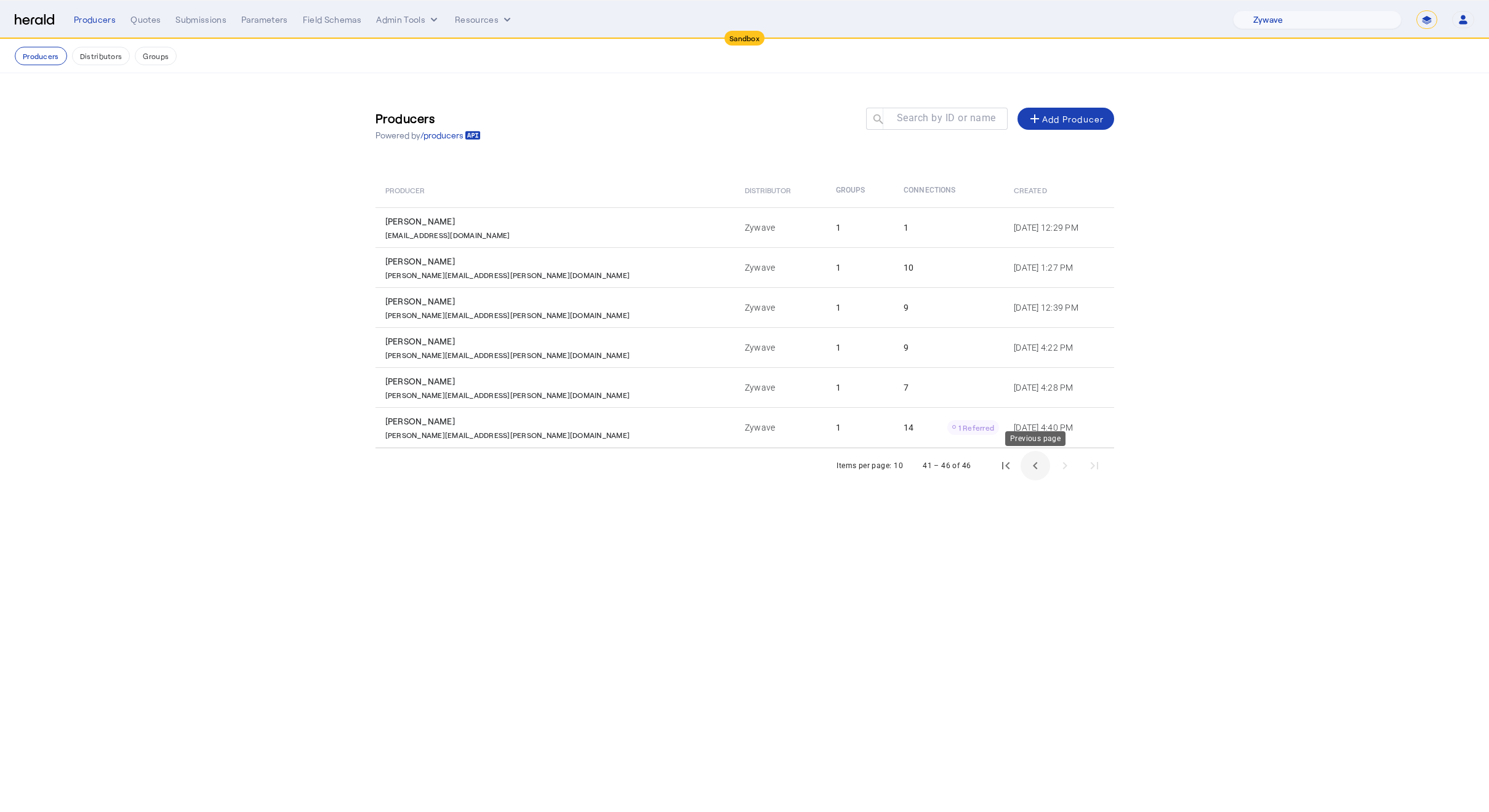
click at [1045, 467] on span "Previous page" at bounding box center [1034, 465] width 29 height 29
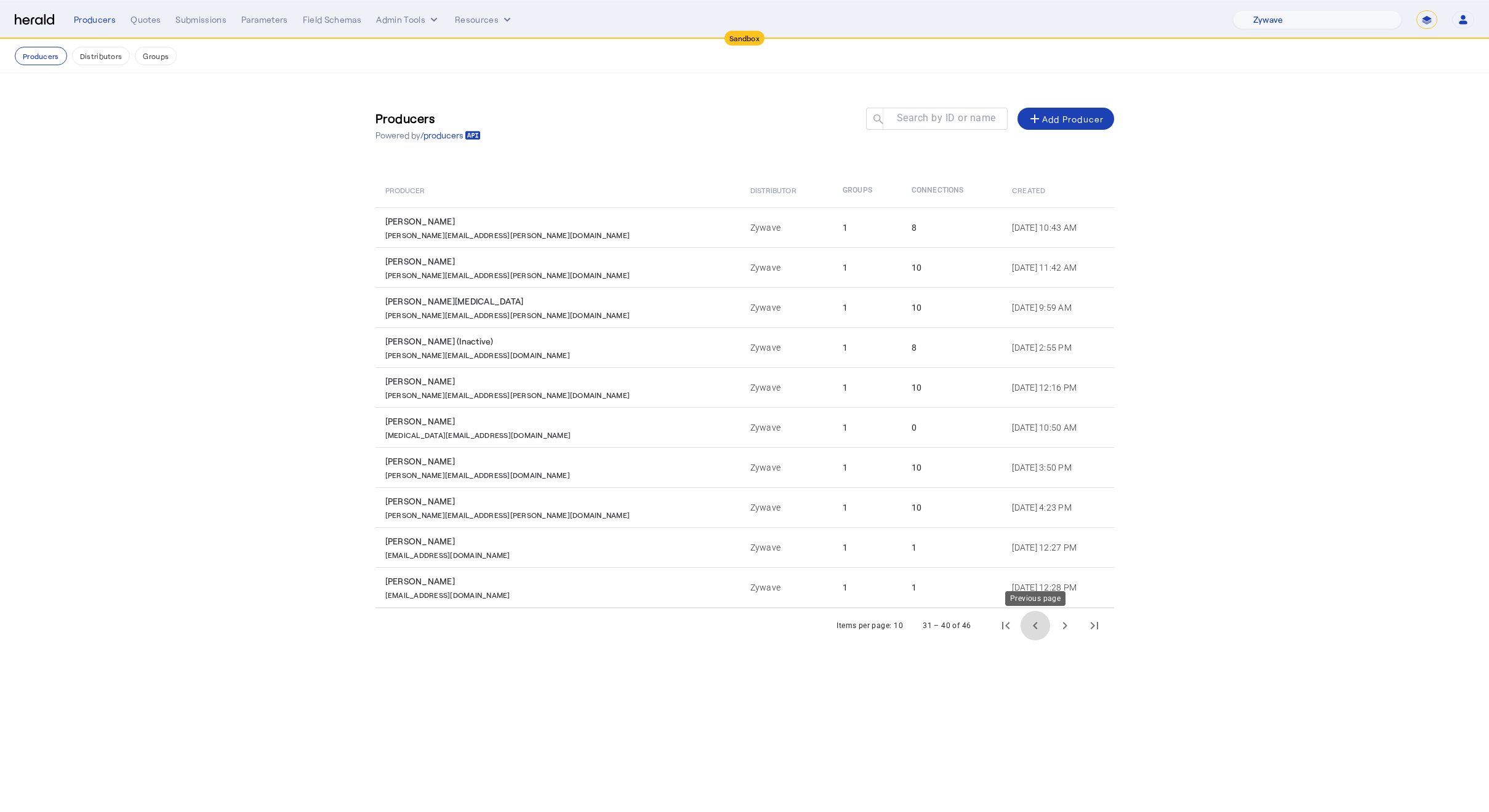
click at [1042, 629] on span "Previous page" at bounding box center [1034, 625] width 29 height 29
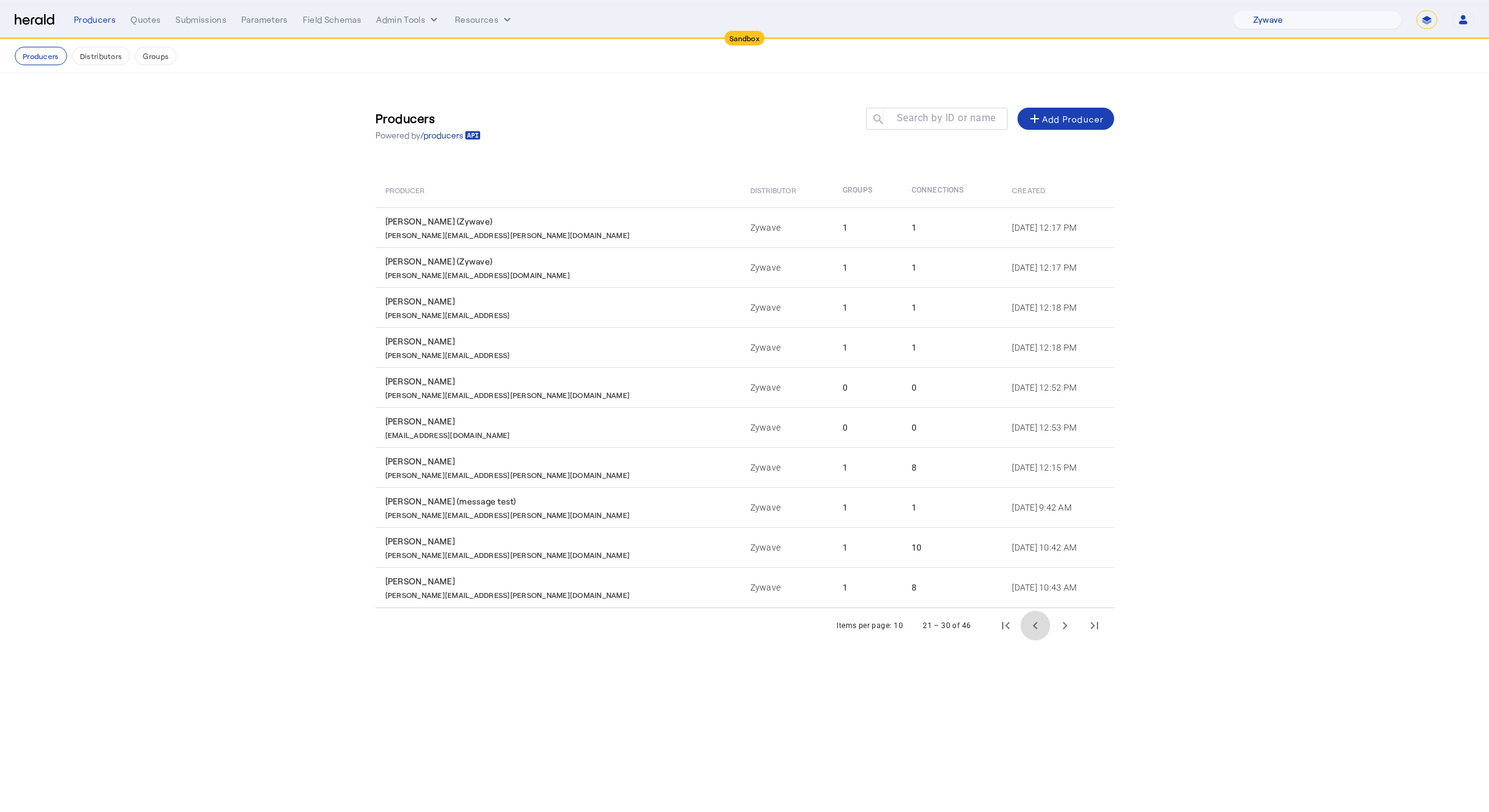
click at [1040, 632] on span "Previous page" at bounding box center [1034, 625] width 29 height 29
click at [1038, 629] on span "Previous page" at bounding box center [1034, 625] width 29 height 29
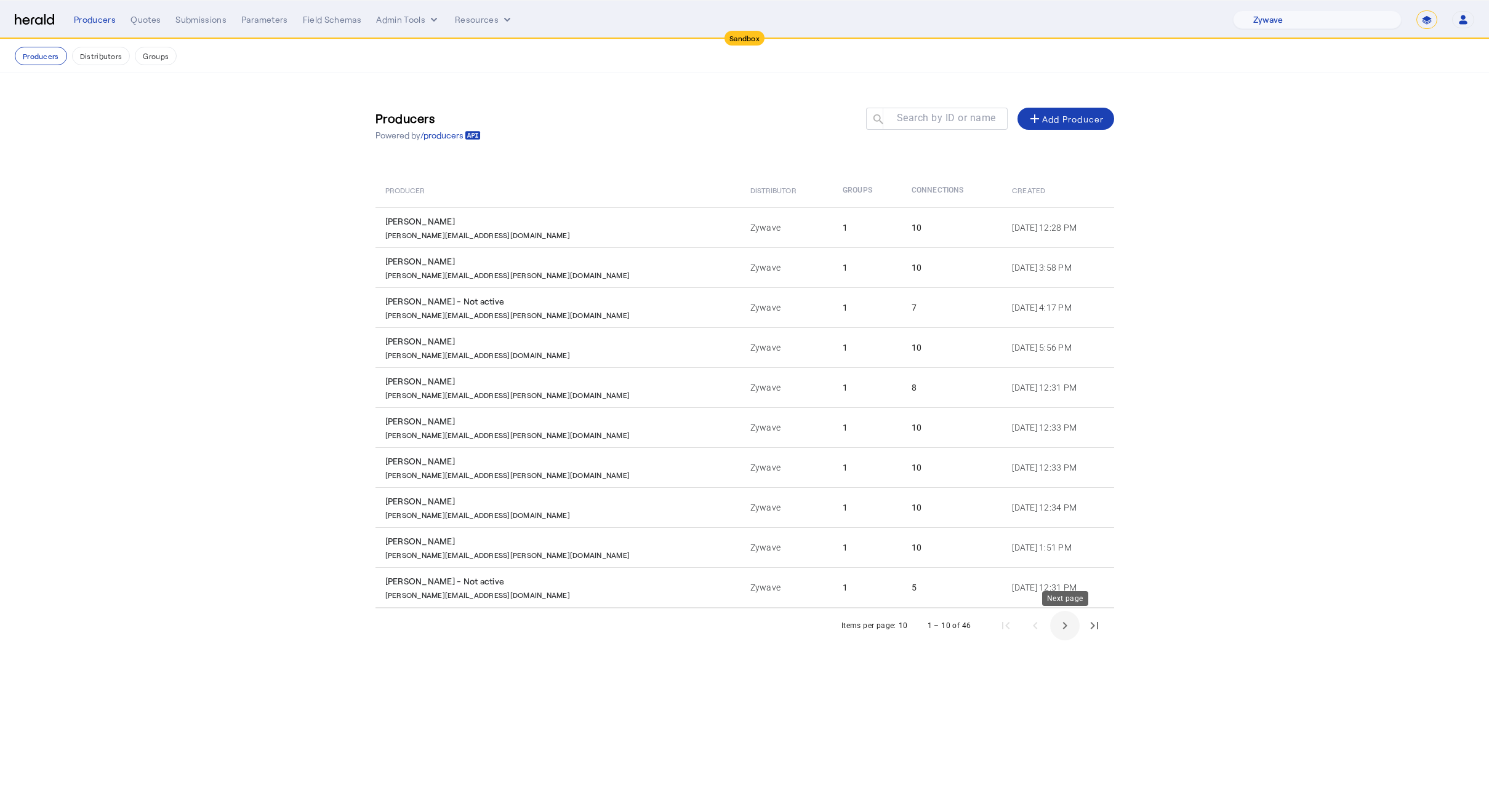
click at [1060, 626] on span "Next page" at bounding box center [1064, 625] width 29 height 29
click at [1045, 635] on span "Previous page" at bounding box center [1034, 625] width 29 height 29
click at [1045, 635] on div "1 – 10 of 46" at bounding box center [1011, 625] width 196 height 29
click at [1351, 12] on select "1Fort Acrisure Acturis Affinity Advisors Affinity Risk Agentero AmWins Anzen Ao…" at bounding box center [1317, 19] width 169 height 18
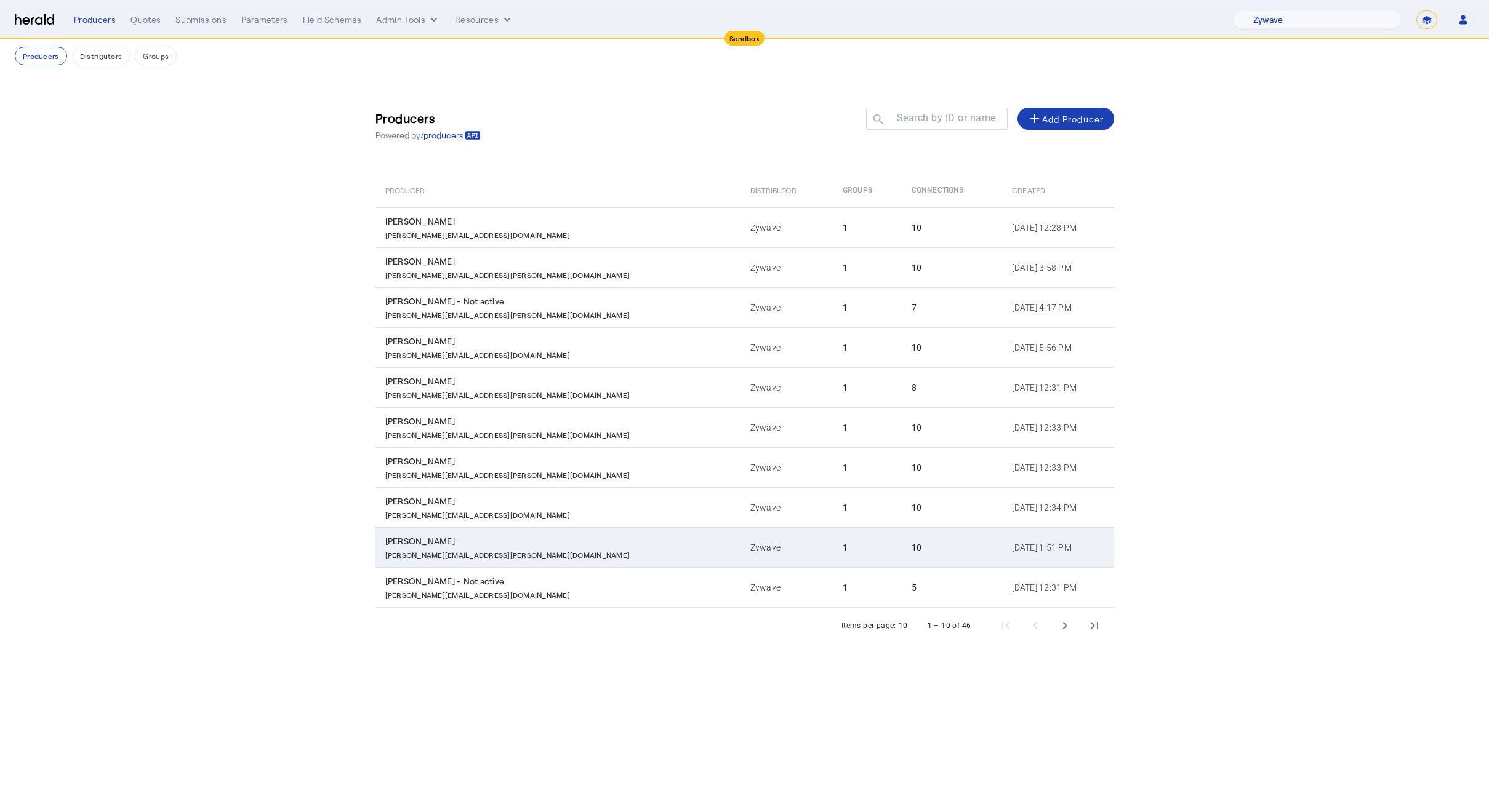
click at [540, 555] on div "alex.hamilton+cyber@zywave.com" at bounding box center [560, 554] width 350 height 12
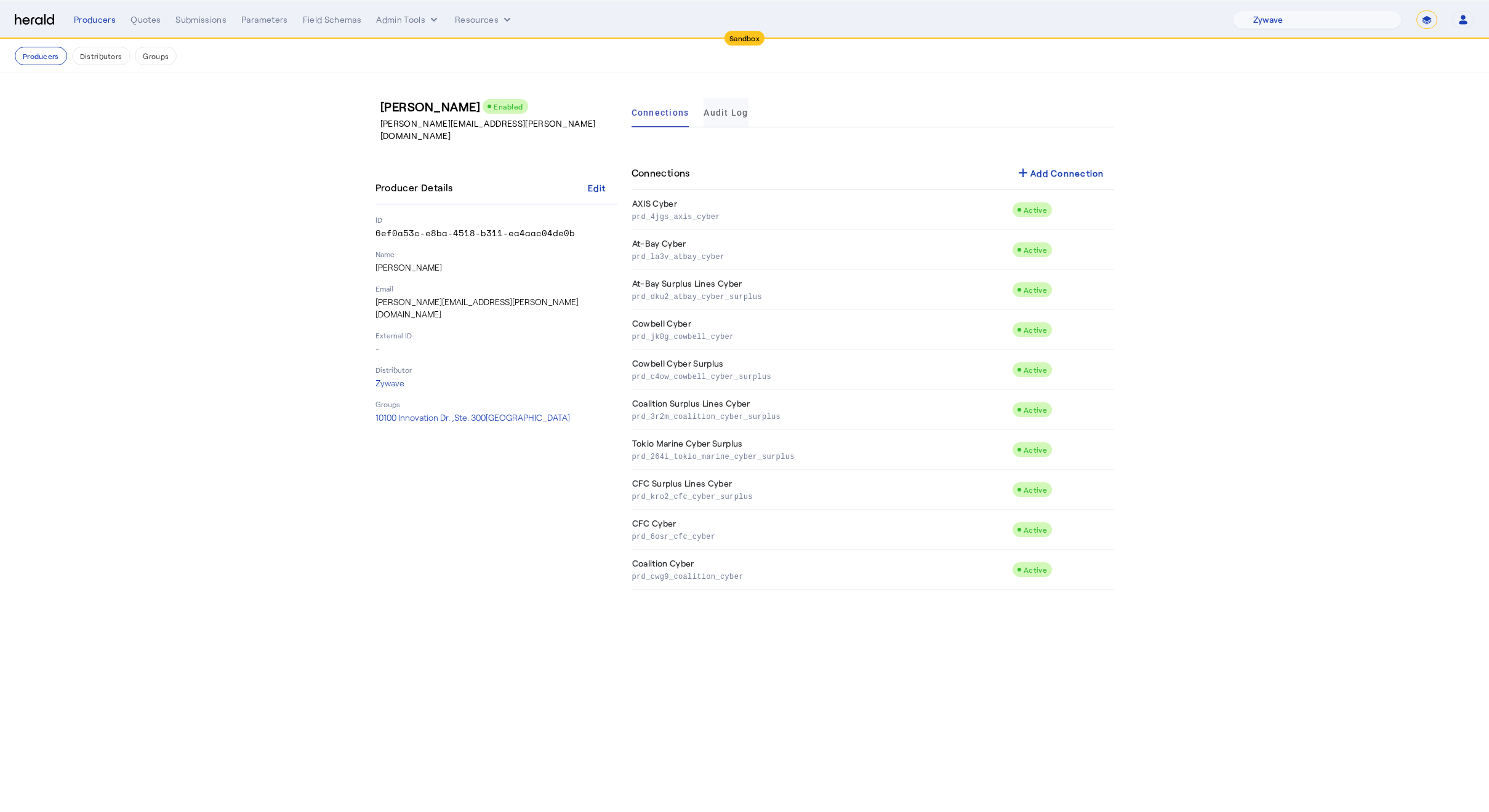
click at [748, 111] on div "Connections Audit Log" at bounding box center [873, 112] width 483 height 29
click at [697, 114] on ul "Connections Audit Log" at bounding box center [690, 112] width 117 height 29
click at [737, 113] on span "Audit Log" at bounding box center [725, 112] width 44 height 9
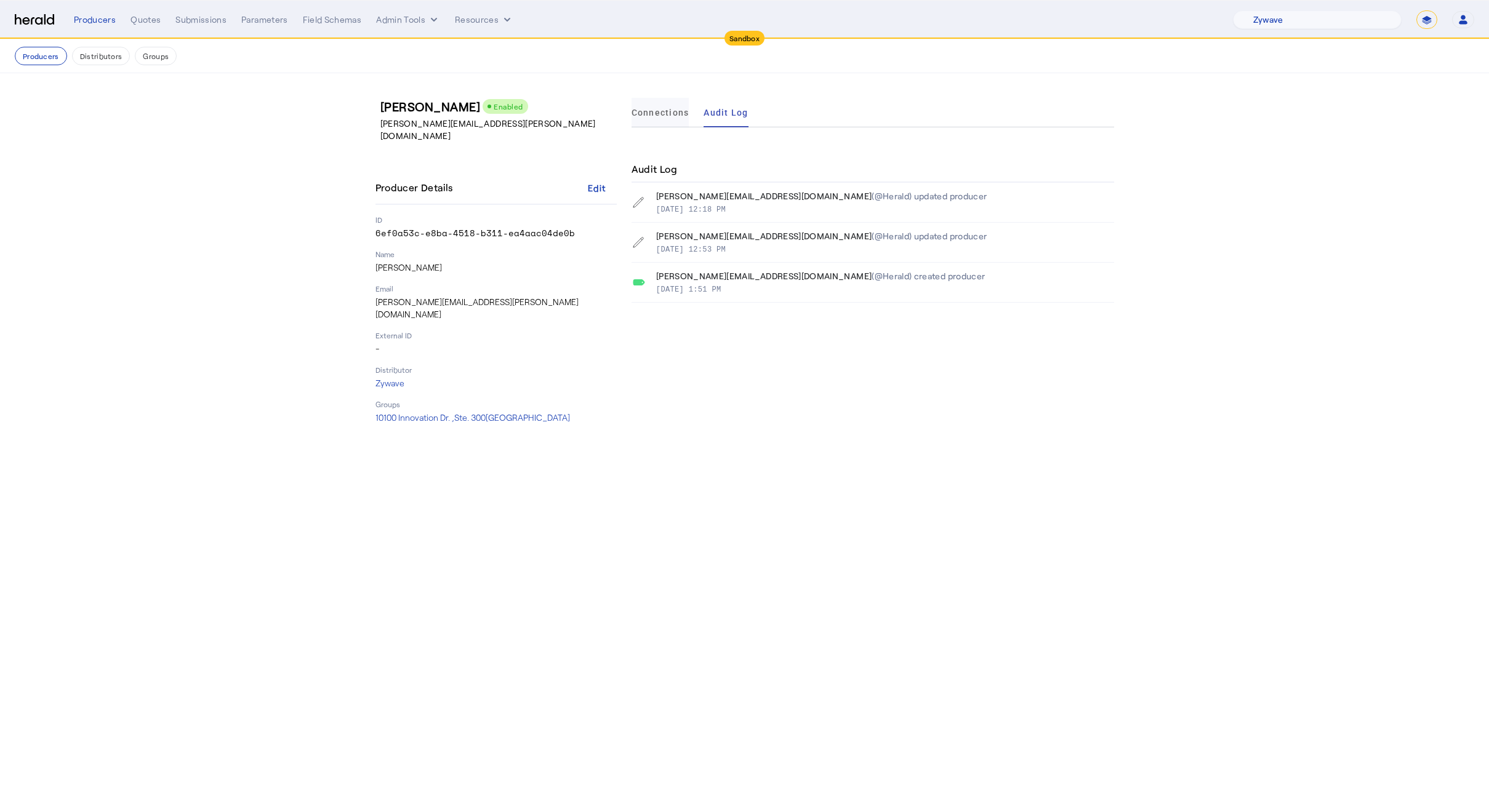
click at [645, 116] on span "Connections" at bounding box center [660, 112] width 58 height 9
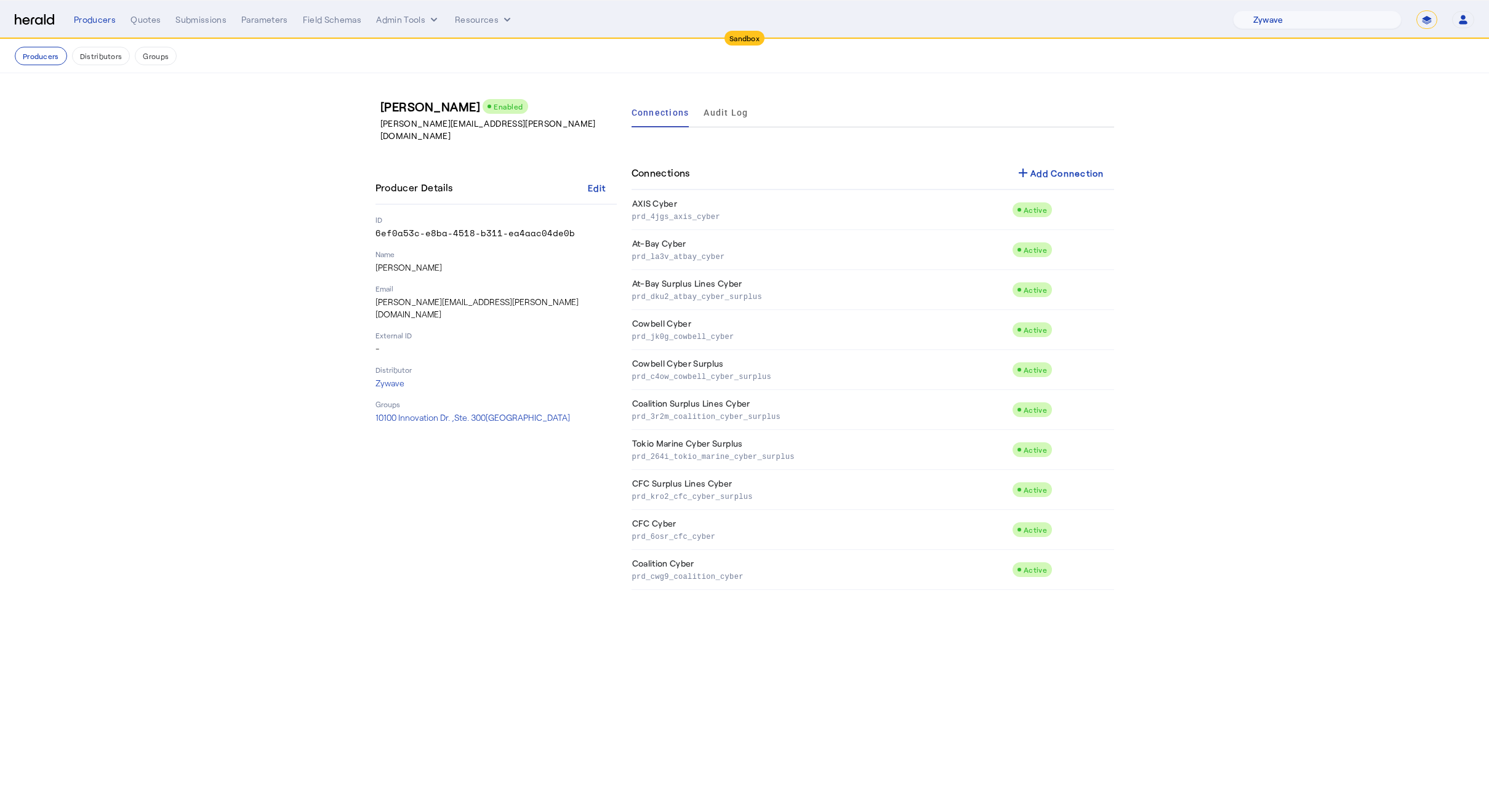
click at [782, 110] on div "Connections Audit Log" at bounding box center [873, 112] width 483 height 29
click at [73, 24] on div "Menu Producers Quotes Submissions Parameters Field Schemas Admin Tools Resource…" at bounding box center [744, 19] width 1459 height 18
click at [80, 20] on div "Producers" at bounding box center [95, 20] width 42 height 12
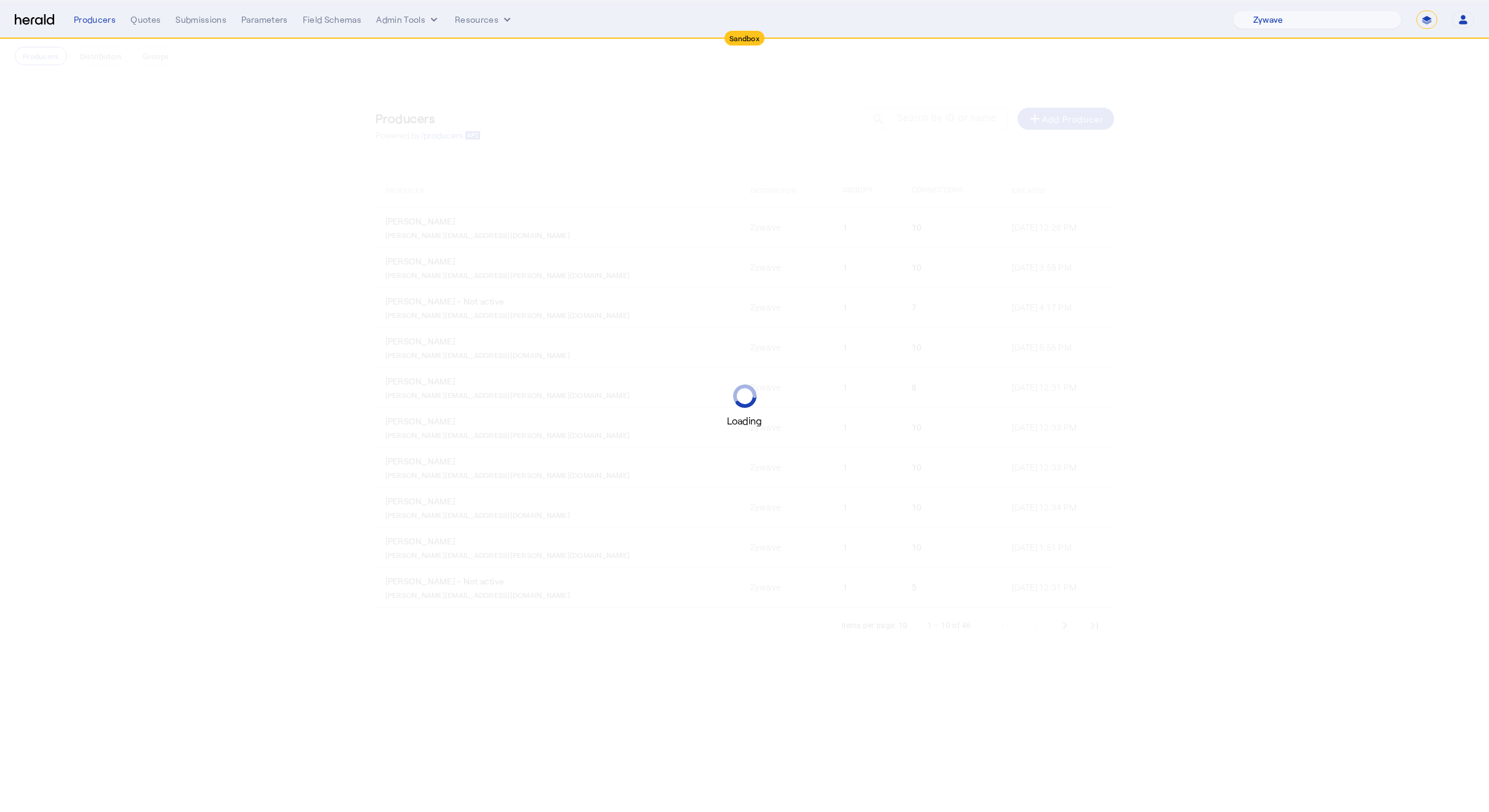
click at [478, 121] on div "Loading" at bounding box center [744, 406] width 1489 height 812
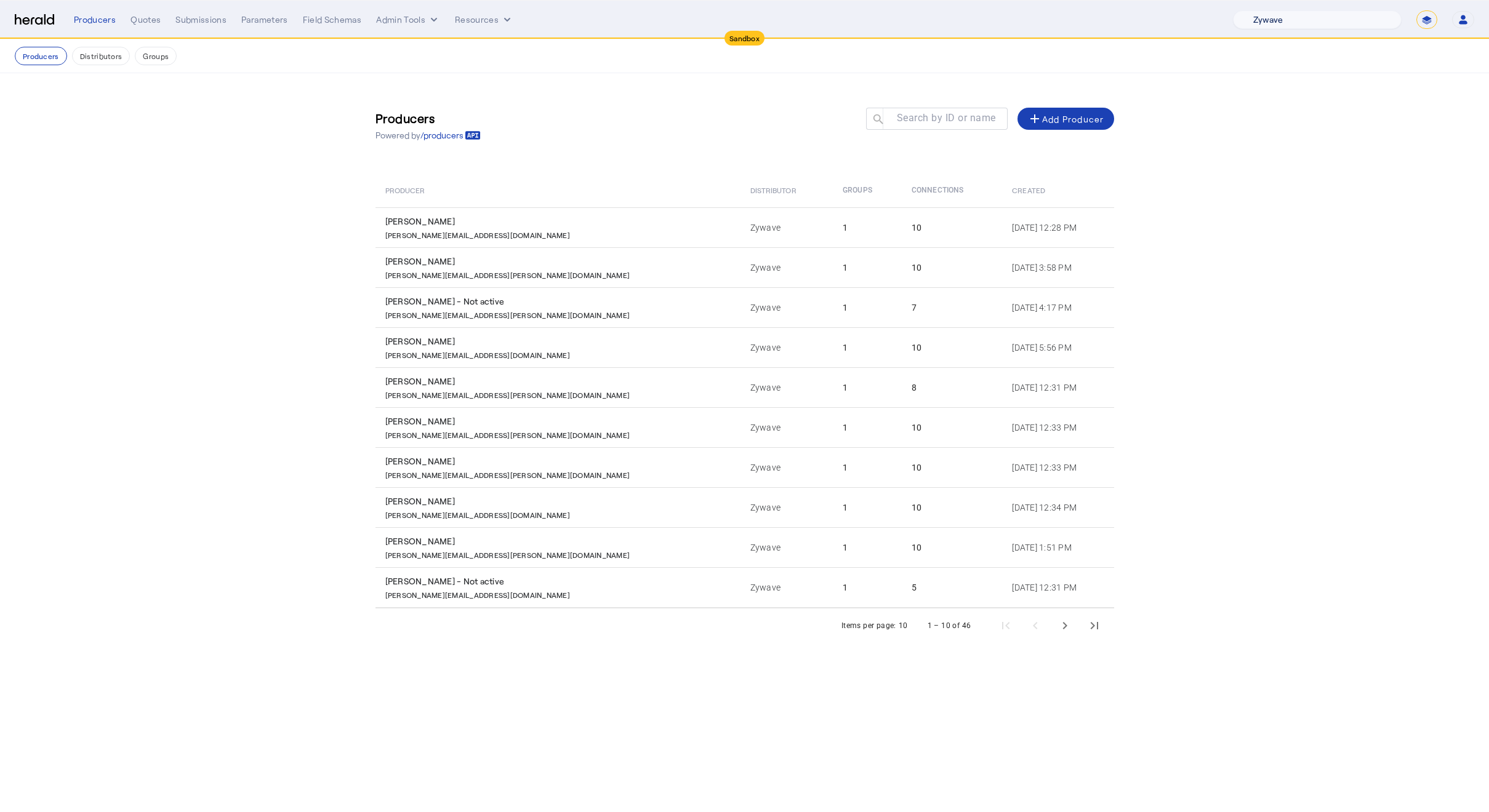
click at [1331, 29] on select "1Fort Acrisure Acturis Affinity Advisors Affinity Risk Agentero AmWins Anzen Ao…" at bounding box center [1317, 19] width 169 height 18
select select "pfm_xpt3_xptspecialty"
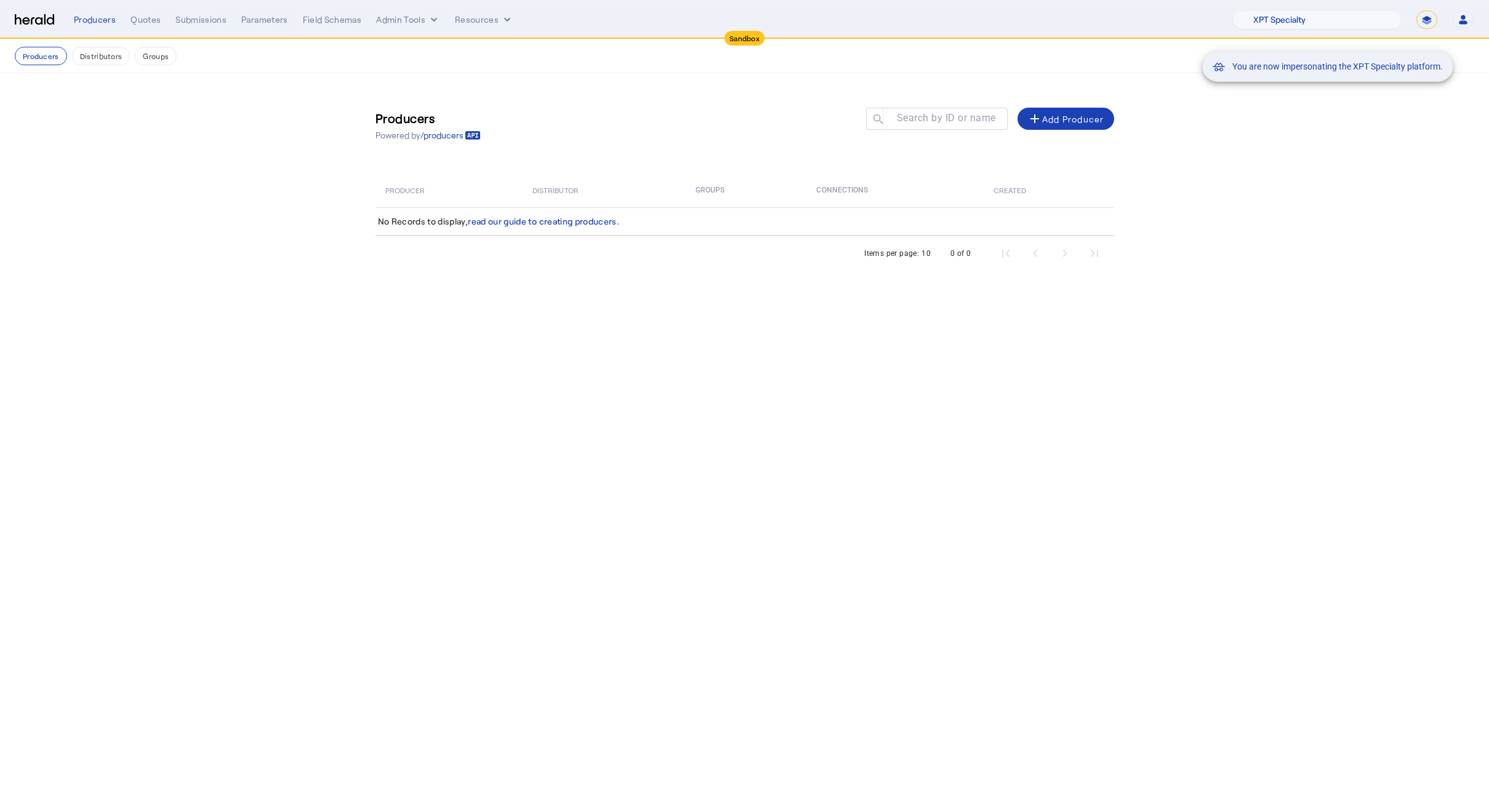
click at [458, 350] on div "You are now impersonating the XPT Specialty platform." at bounding box center [744, 406] width 1489 height 812
click at [1333, 21] on mat-snack-bar-container "You are now impersonating the XPT Specialty platform." at bounding box center [1358, 20] width 251 height 31
click at [1297, 17] on select "1Fort Acrisure Acturis Affinity Advisors Affinity Risk Agentero AmWins Anzen Ao…" at bounding box center [1317, 19] width 169 height 18
click at [1416, 25] on form "**********" at bounding box center [1426, 19] width 21 height 18
click at [1420, 23] on select "**********" at bounding box center [1426, 19] width 21 height 18
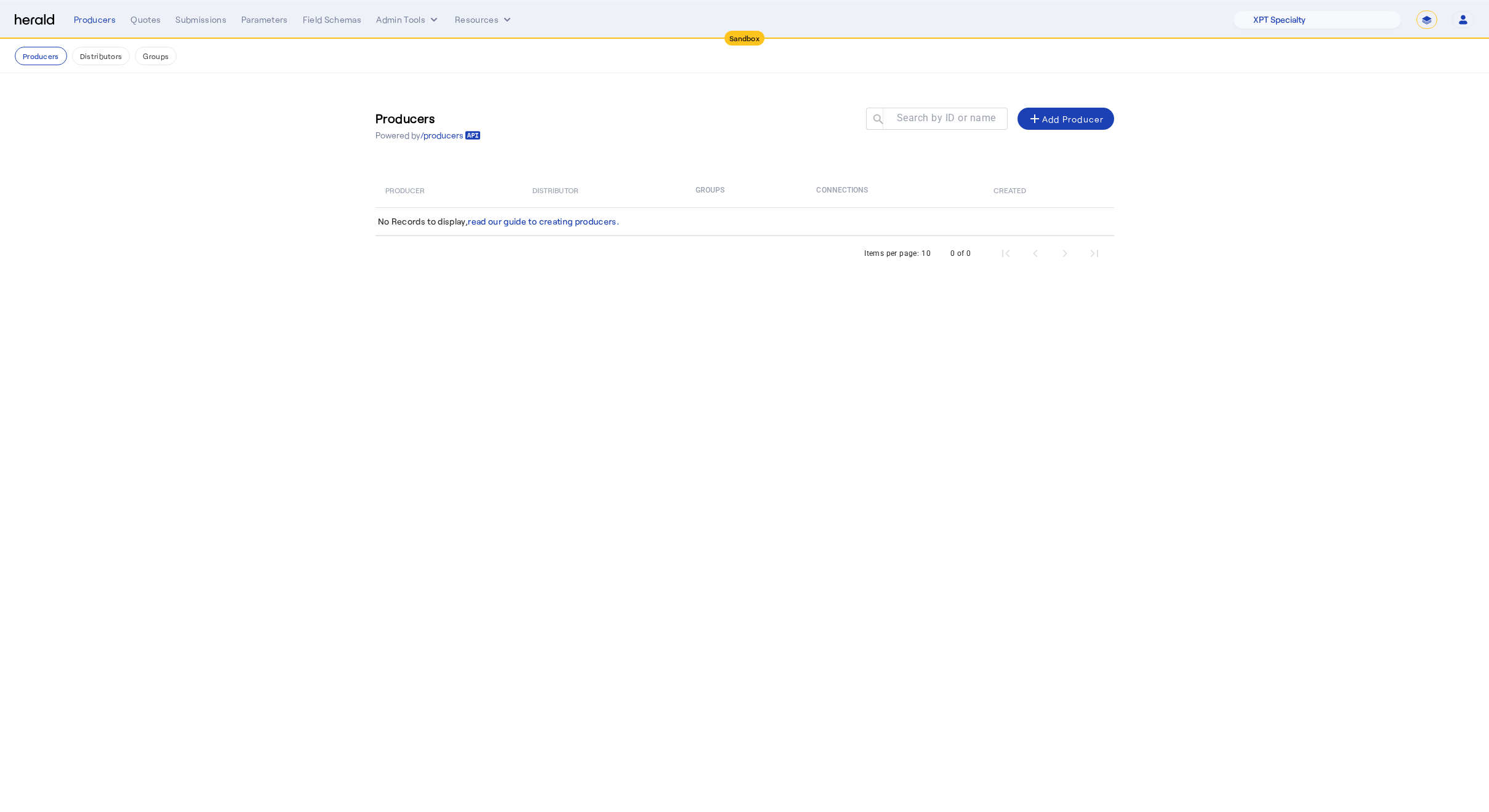
select select "**********"
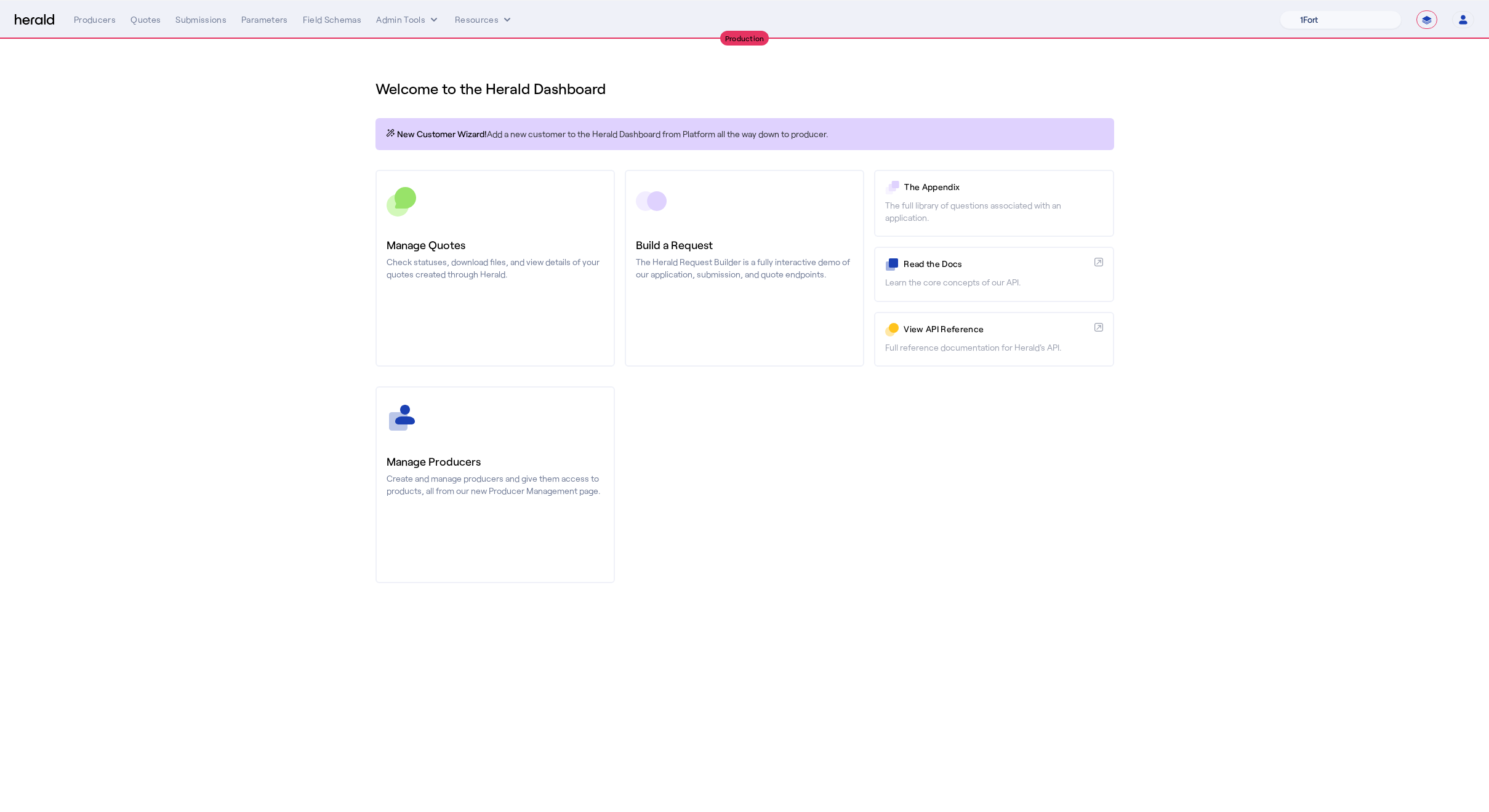
click at [1299, 22] on select "1Fort Affinity Risk Billy BindHQ Bunker CRC Campus Coverage Citadel Fifthwall F…" at bounding box center [1340, 19] width 122 height 18
click at [1433, 18] on select "**********" at bounding box center [1426, 19] width 21 height 18
click at [1329, 16] on select "1Fort Affinity Risk Billy BindHQ Bunker CRC Campus Coverage Citadel Fifthwall F…" at bounding box center [1340, 19] width 122 height 18
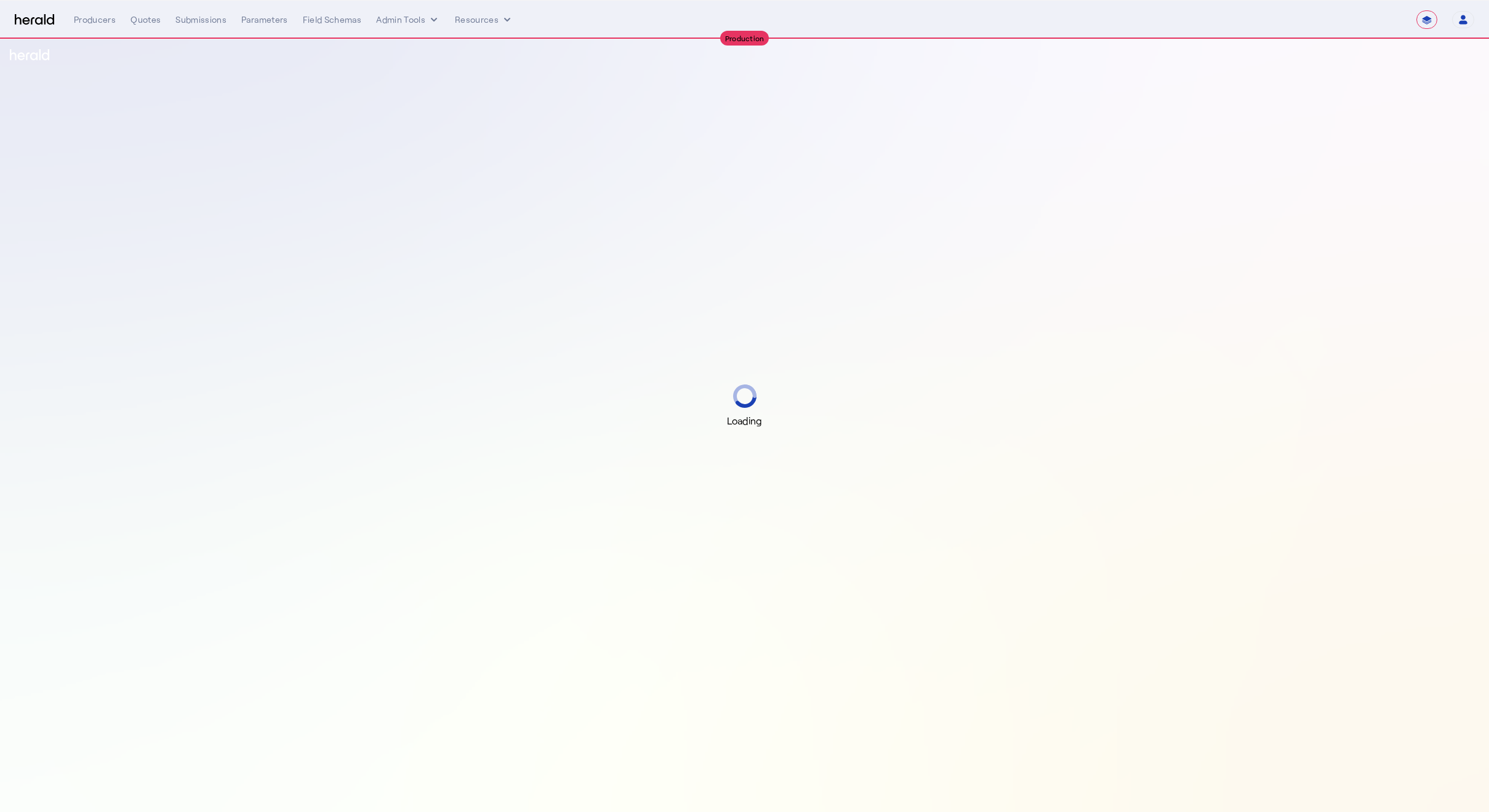
select select "**********"
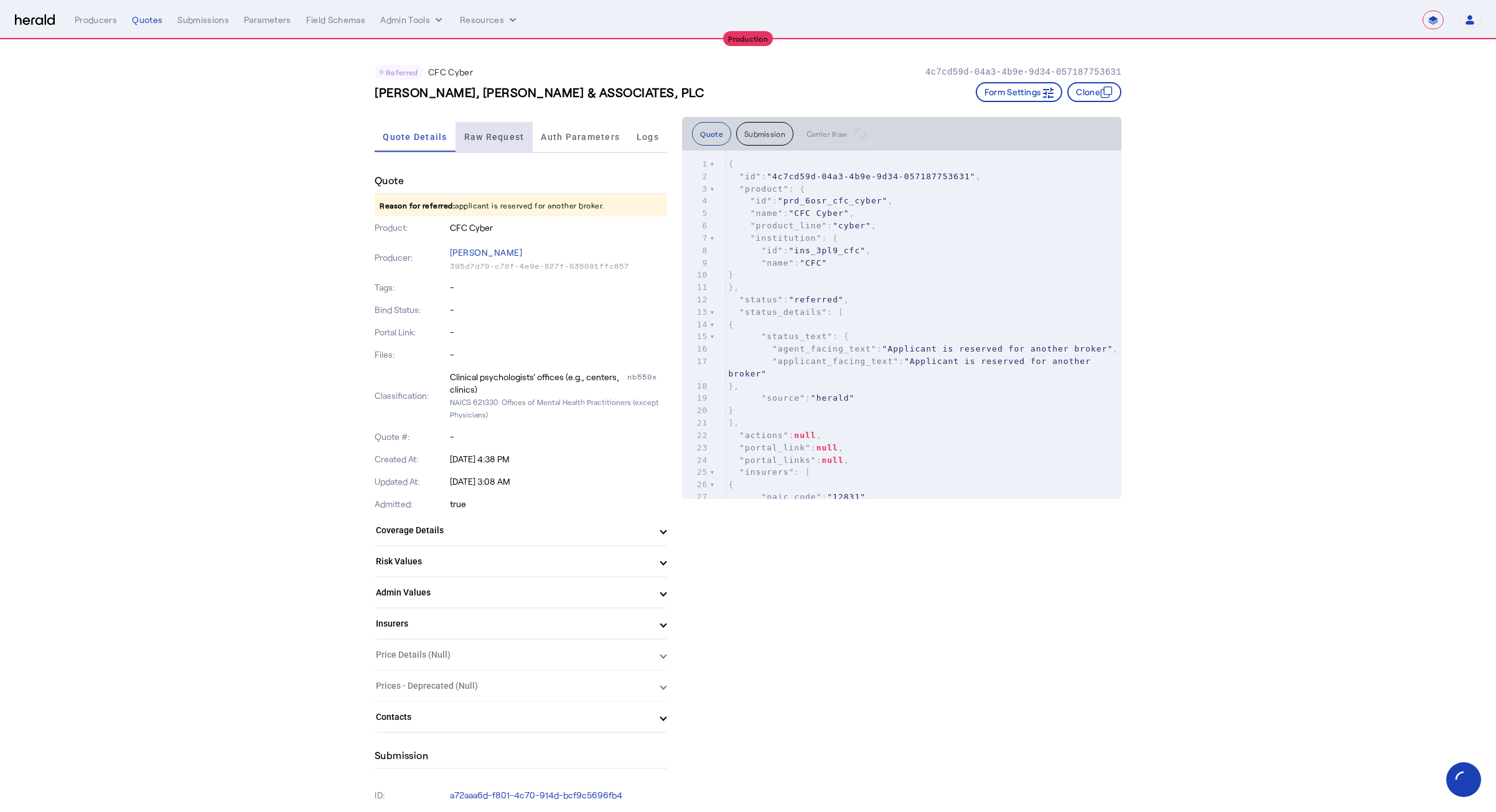
click at [484, 137] on span "Raw Request" at bounding box center [495, 137] width 60 height 9
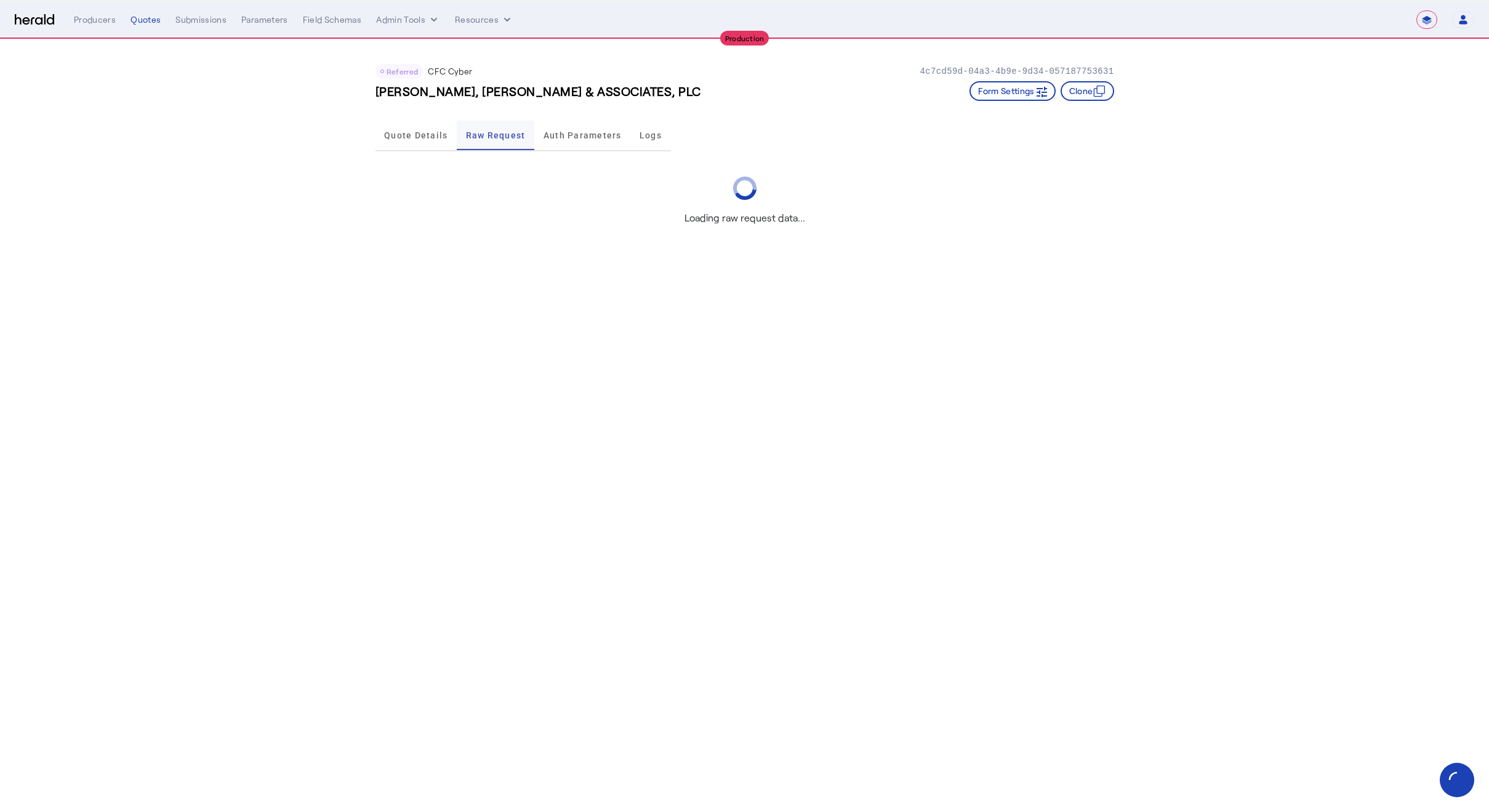
click at [418, 132] on span "Quote Details" at bounding box center [415, 135] width 63 height 9
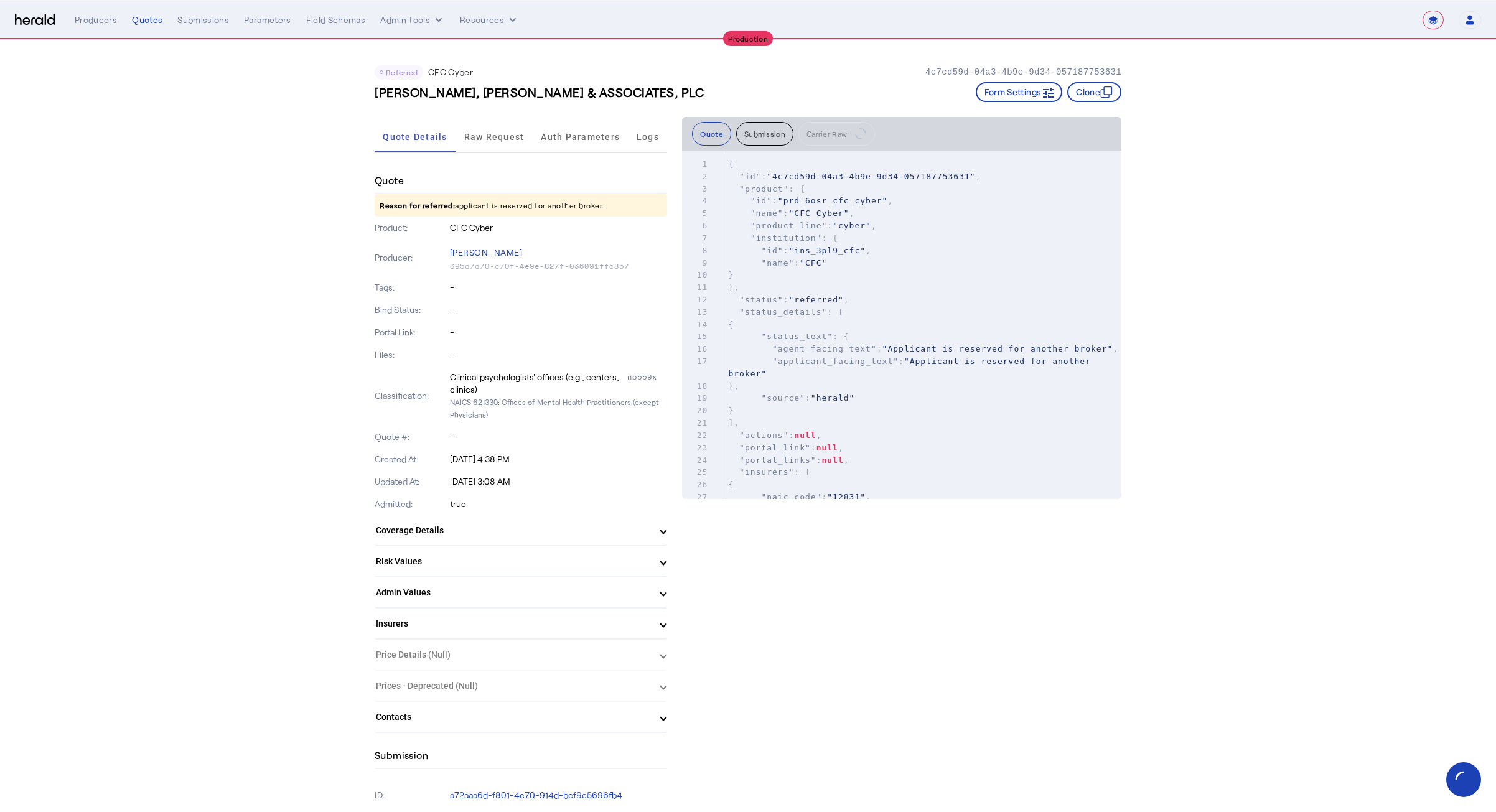
click at [612, 104] on div "Referred CFC Cyber 4c7cd59d-04a3-4b9e-9d34-057187753631 [PERSON_NAME], [PERSON_…" at bounding box center [748, 78] width 747 height 77
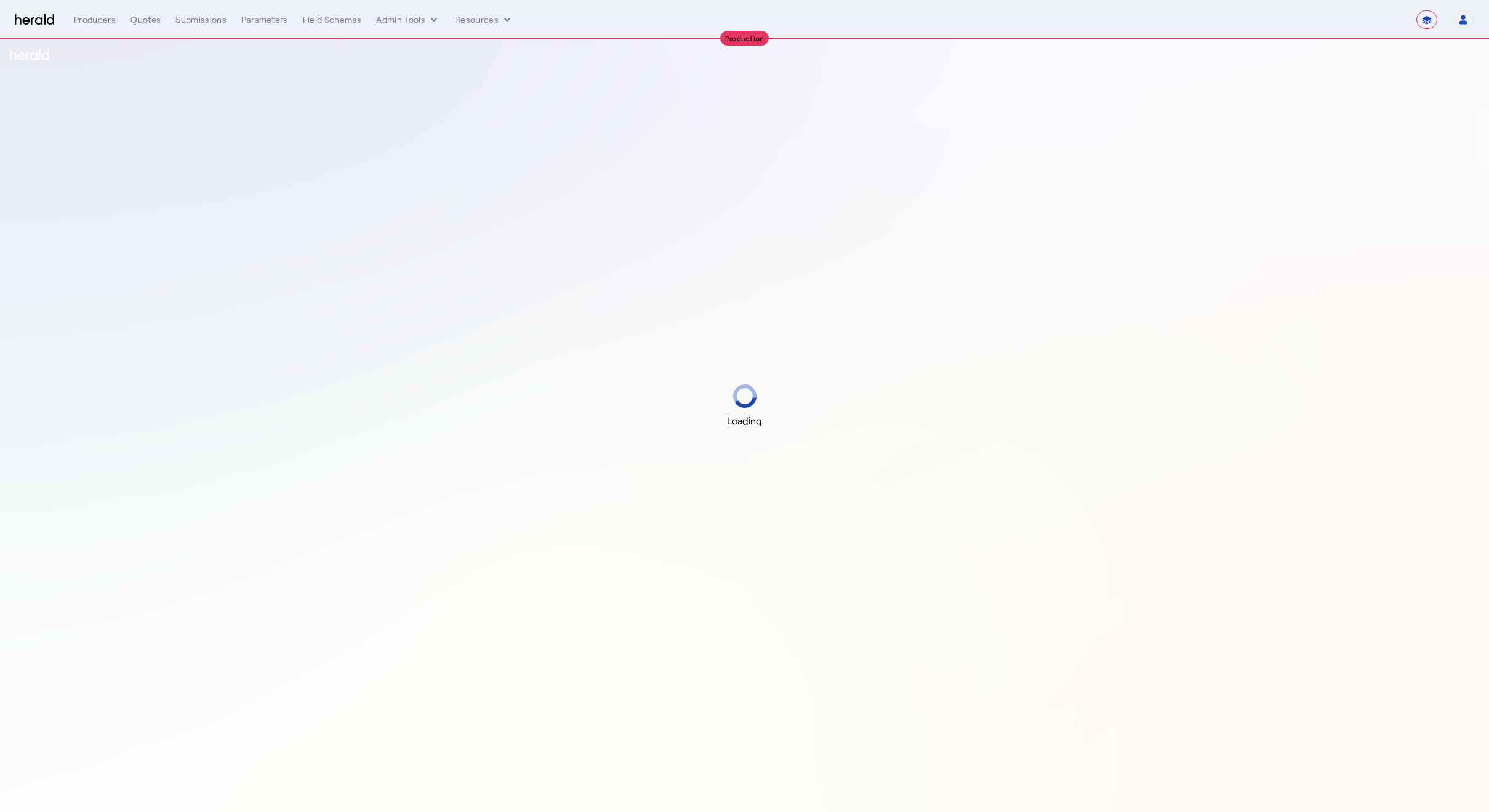
click at [178, 215] on div "Loading" at bounding box center [744, 406] width 1489 height 812
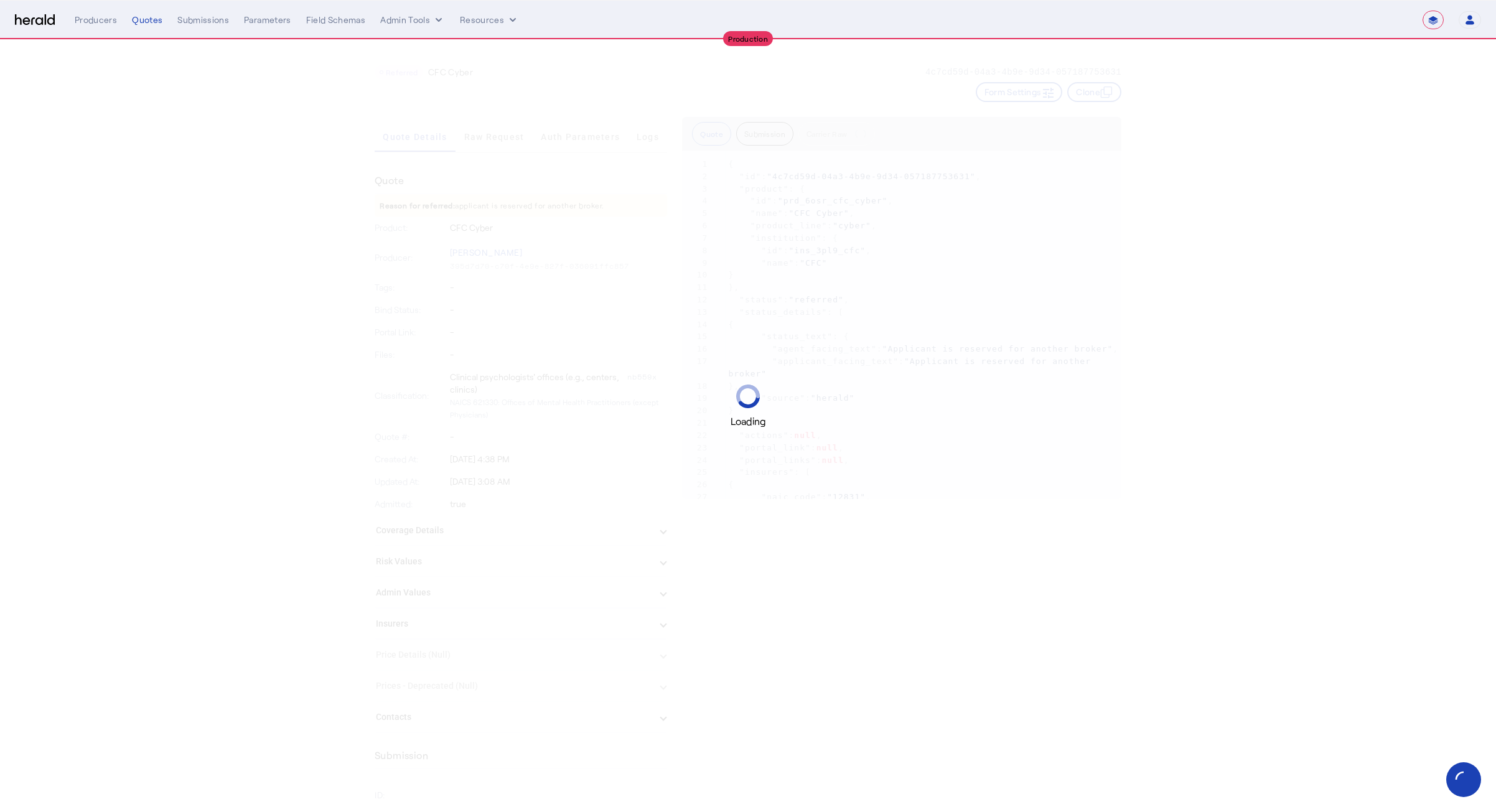
click at [165, 213] on div "Loading" at bounding box center [748, 406] width 1496 height 812
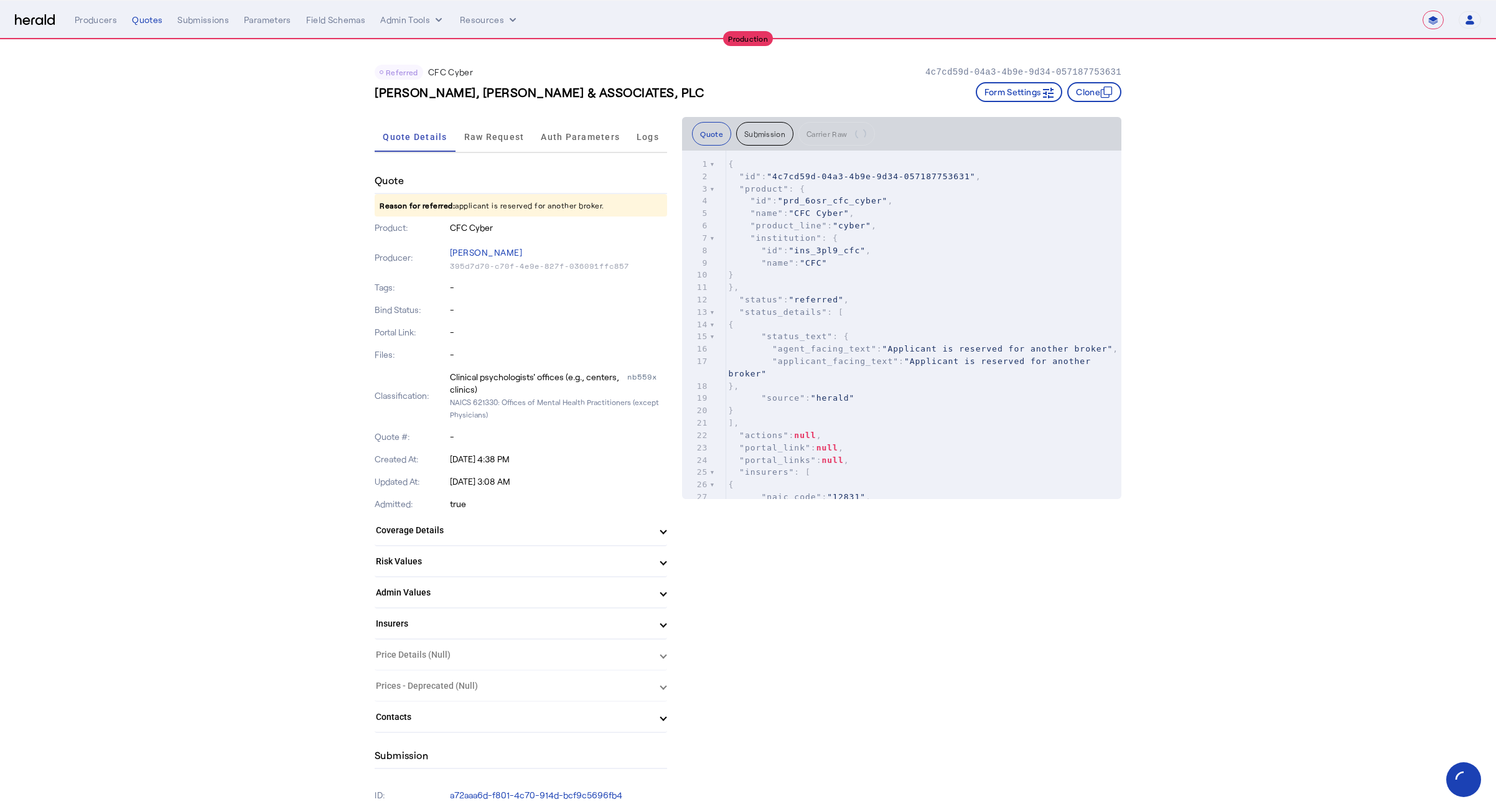
click at [509, 93] on h3 "[PERSON_NAME], [PERSON_NAME] & ASSOCIATES, PLC" at bounding box center [539, 91] width 329 height 17
copy h3 "[PERSON_NAME], [PERSON_NAME] & ASSOCIATES, PLC"
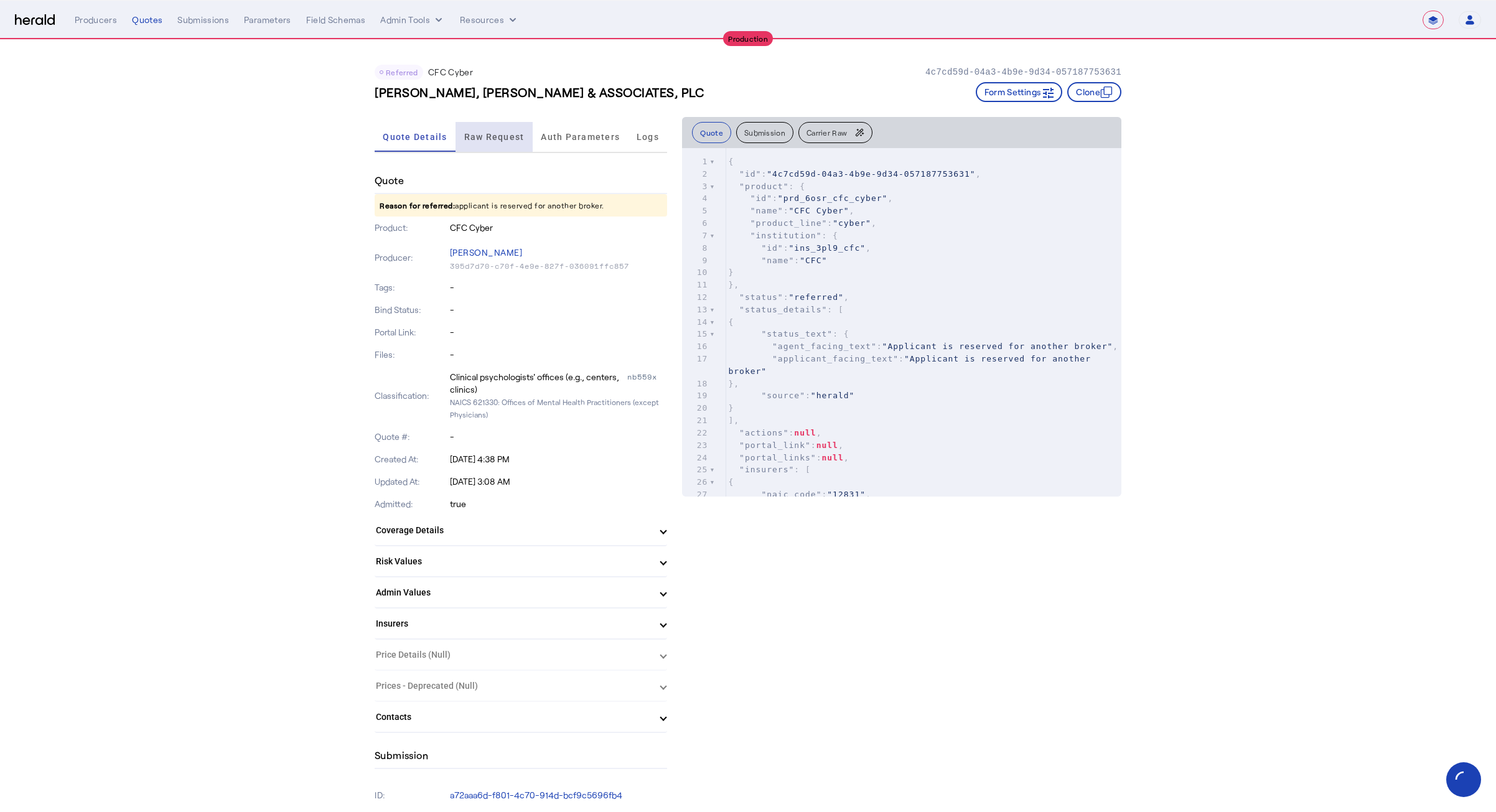
click at [479, 137] on span "Raw Request" at bounding box center [495, 137] width 60 height 9
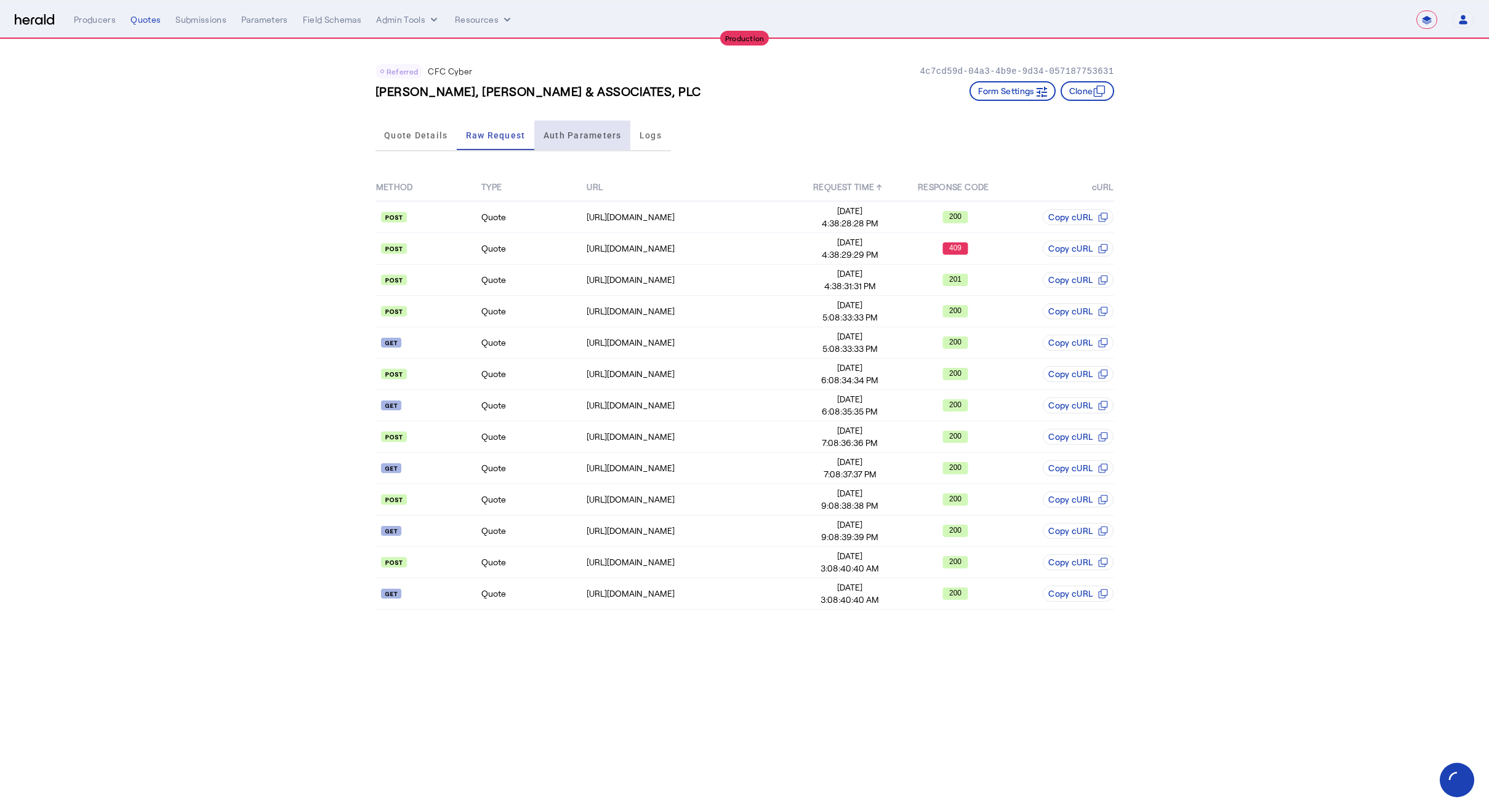
click at [560, 129] on span "Auth Parameters" at bounding box center [582, 135] width 78 height 29
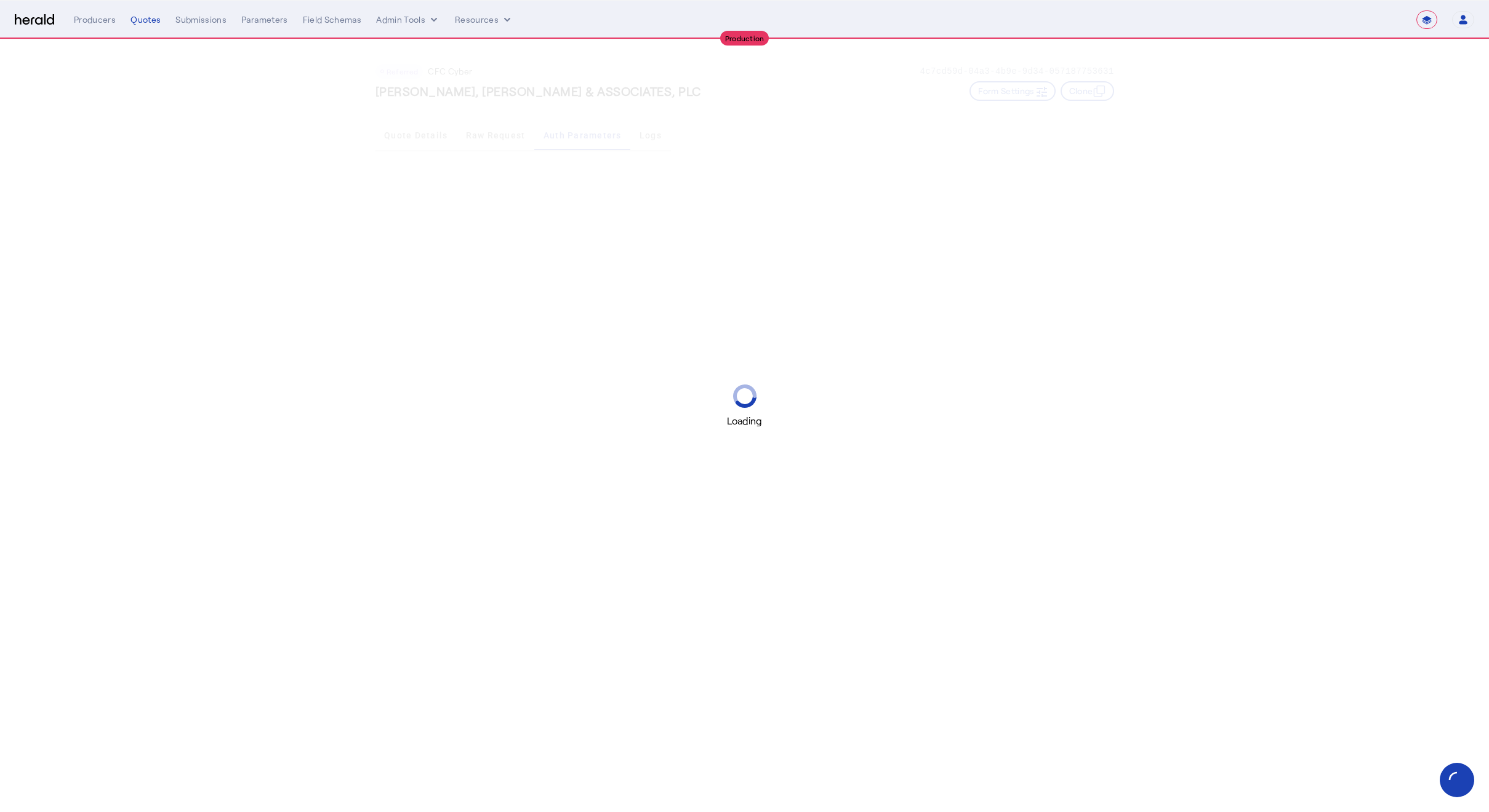
click at [635, 128] on div "Loading" at bounding box center [744, 406] width 1489 height 812
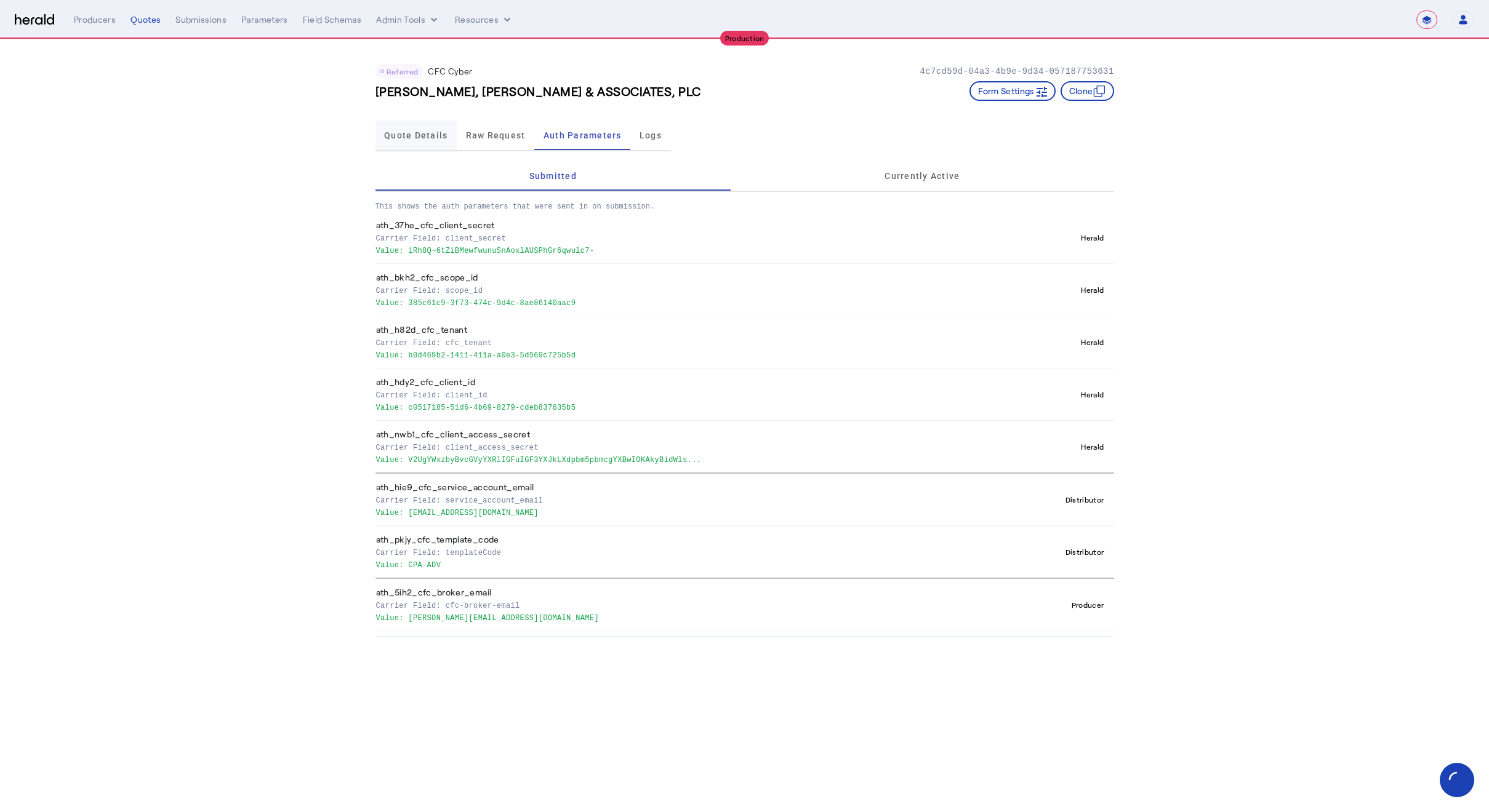
click at [386, 132] on span "Quote Details" at bounding box center [415, 135] width 63 height 9
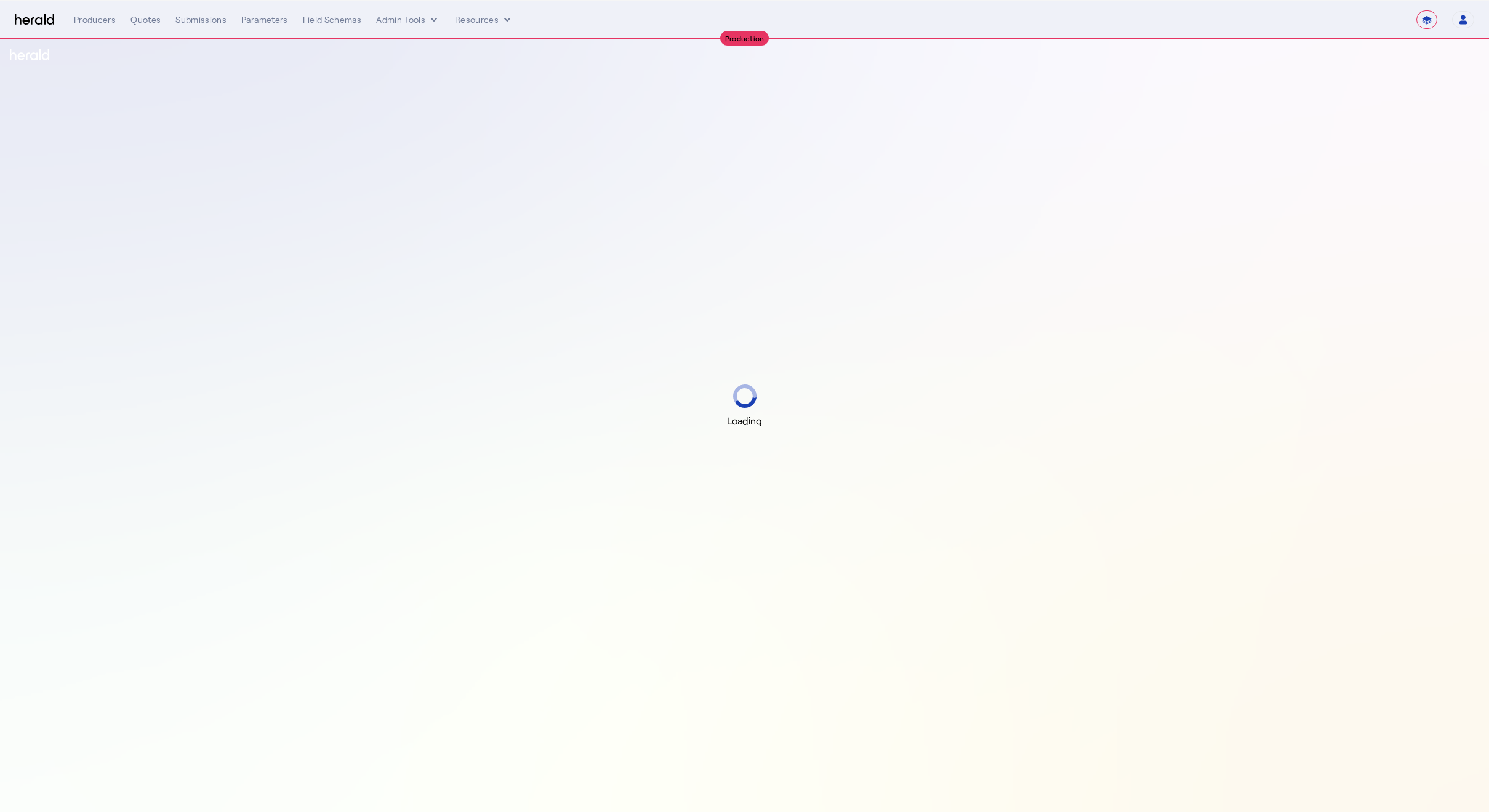
click at [171, 287] on div "Loading" at bounding box center [744, 406] width 1489 height 812
